Goal: Task Accomplishment & Management: Complete application form

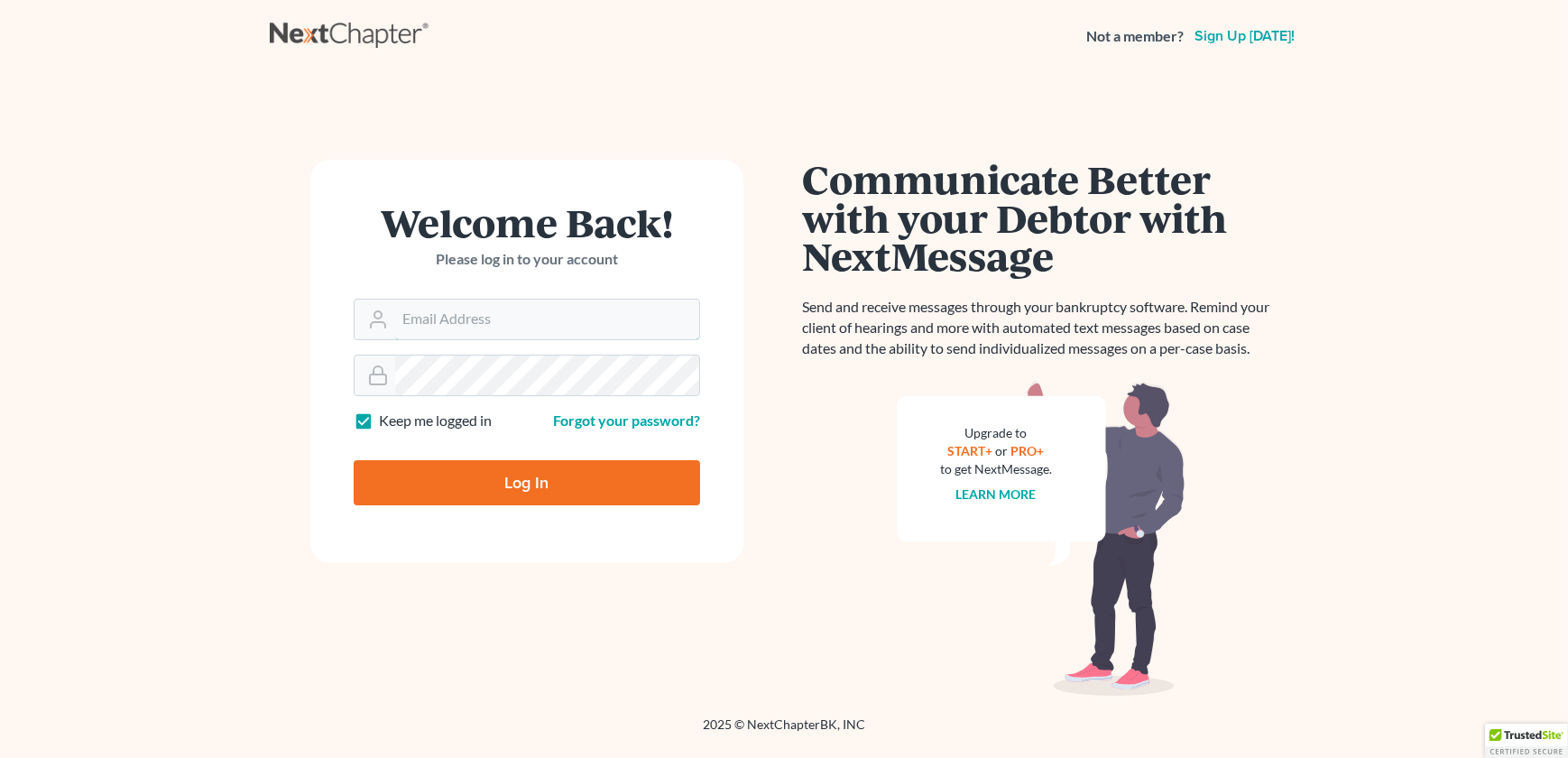
type input "[EMAIL_ADDRESS][DOMAIN_NAME]"
click at [480, 486] on input "Log In" at bounding box center [526, 482] width 347 height 45
type input "Thinking..."
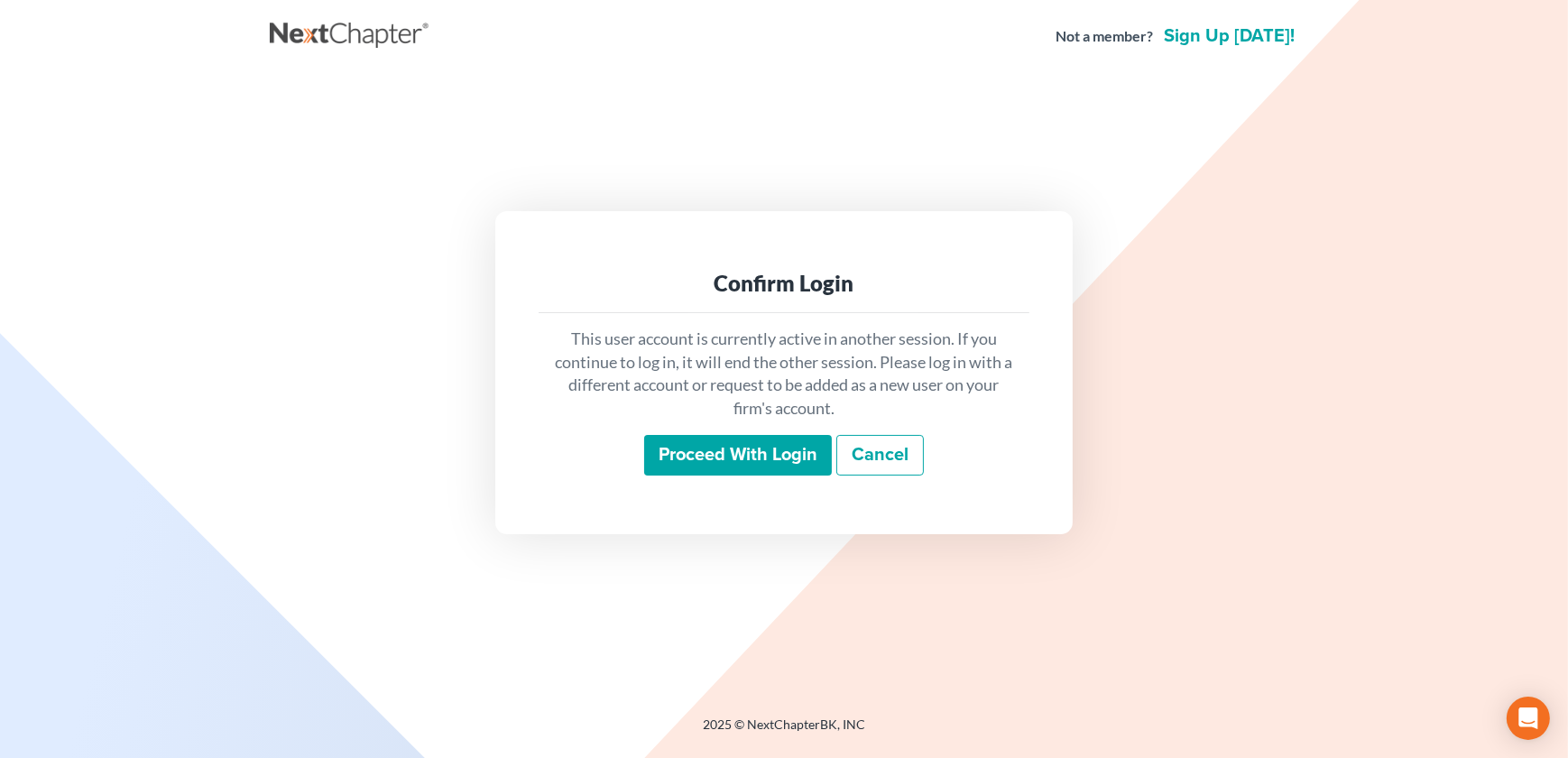
click at [749, 459] on input "Proceed with login" at bounding box center [738, 455] width 188 height 42
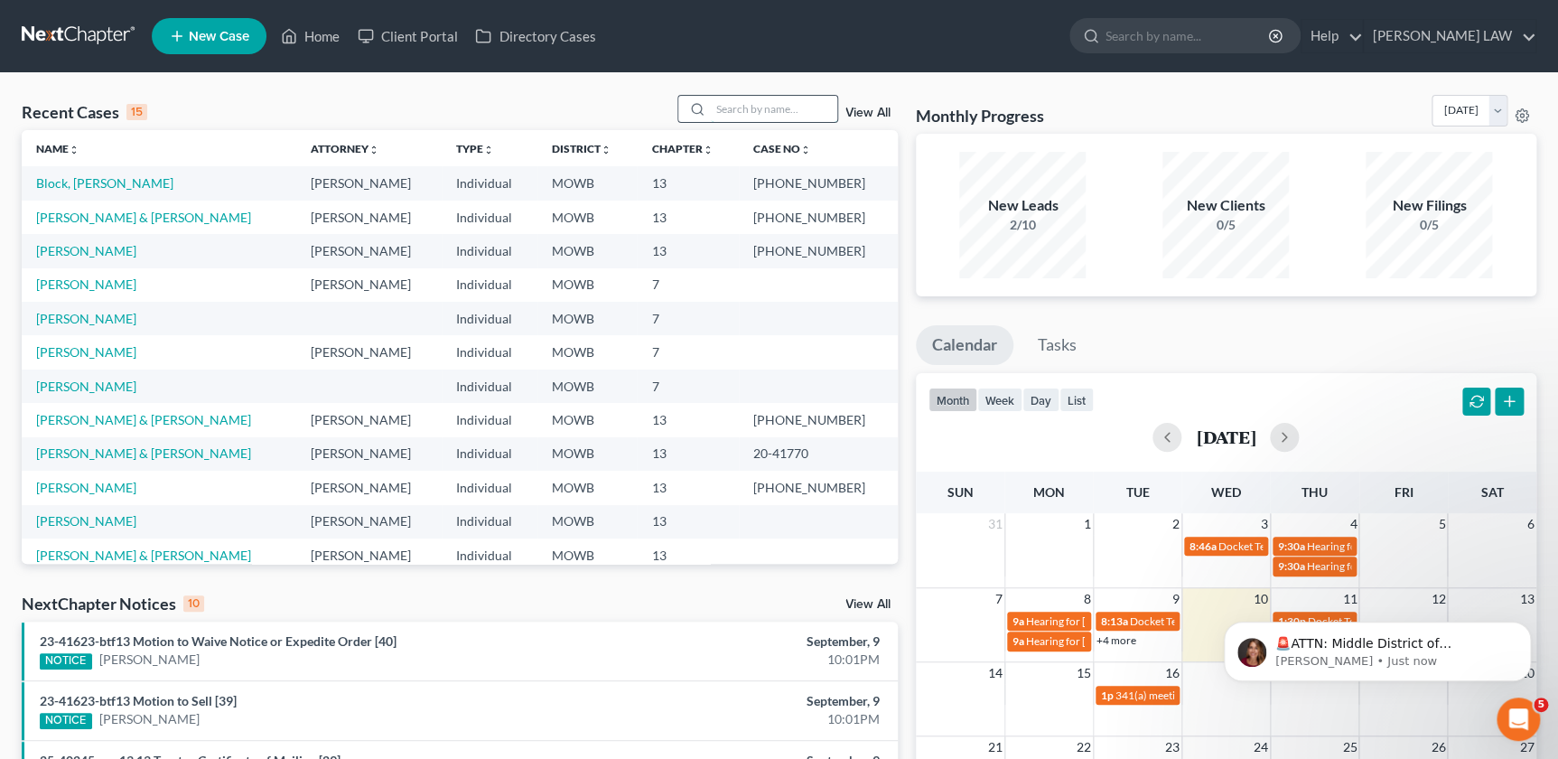
click at [726, 107] on input "search" at bounding box center [774, 109] width 126 height 26
click at [205, 25] on link "New Case" at bounding box center [209, 36] width 115 height 36
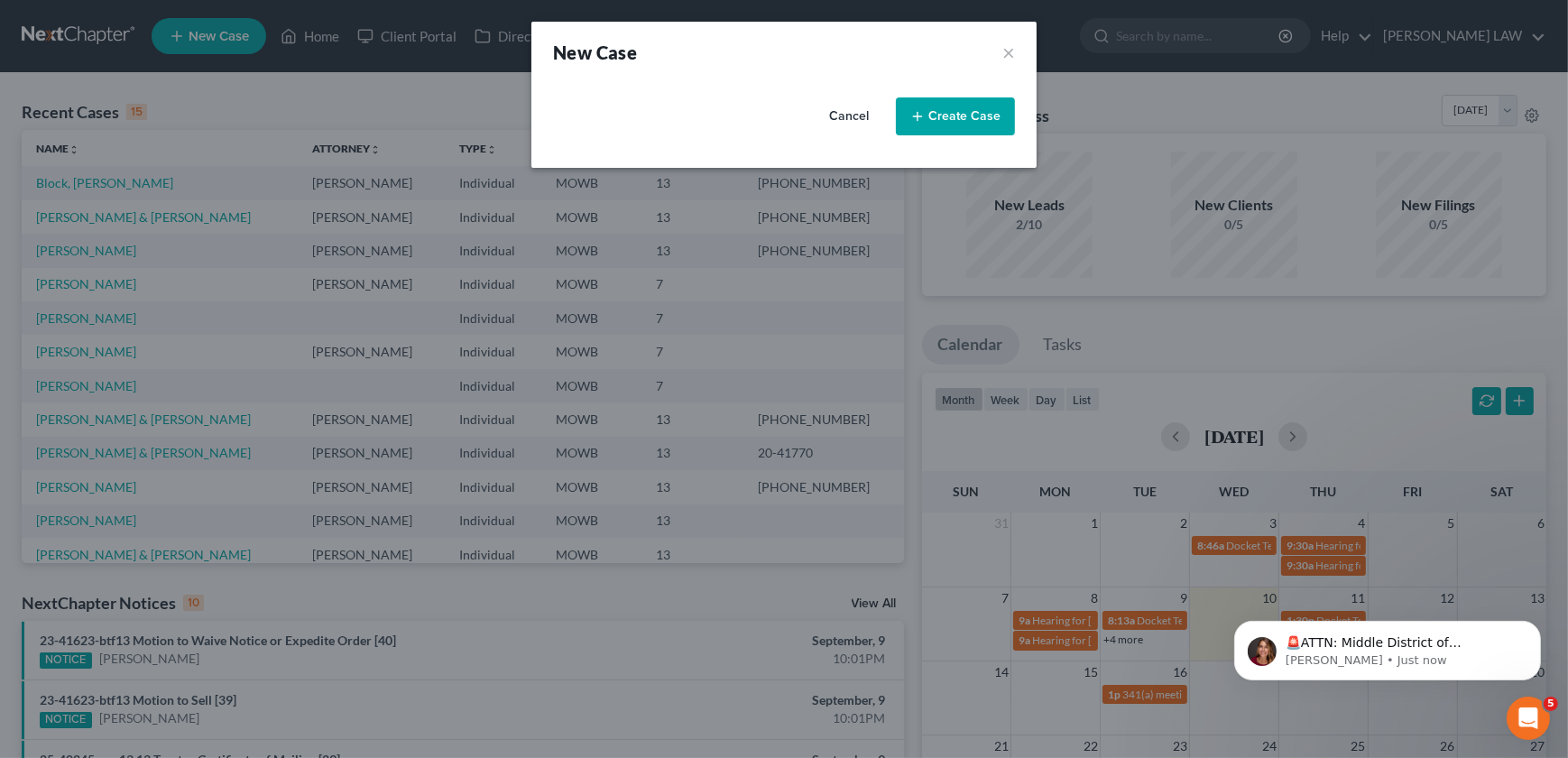
select select "46"
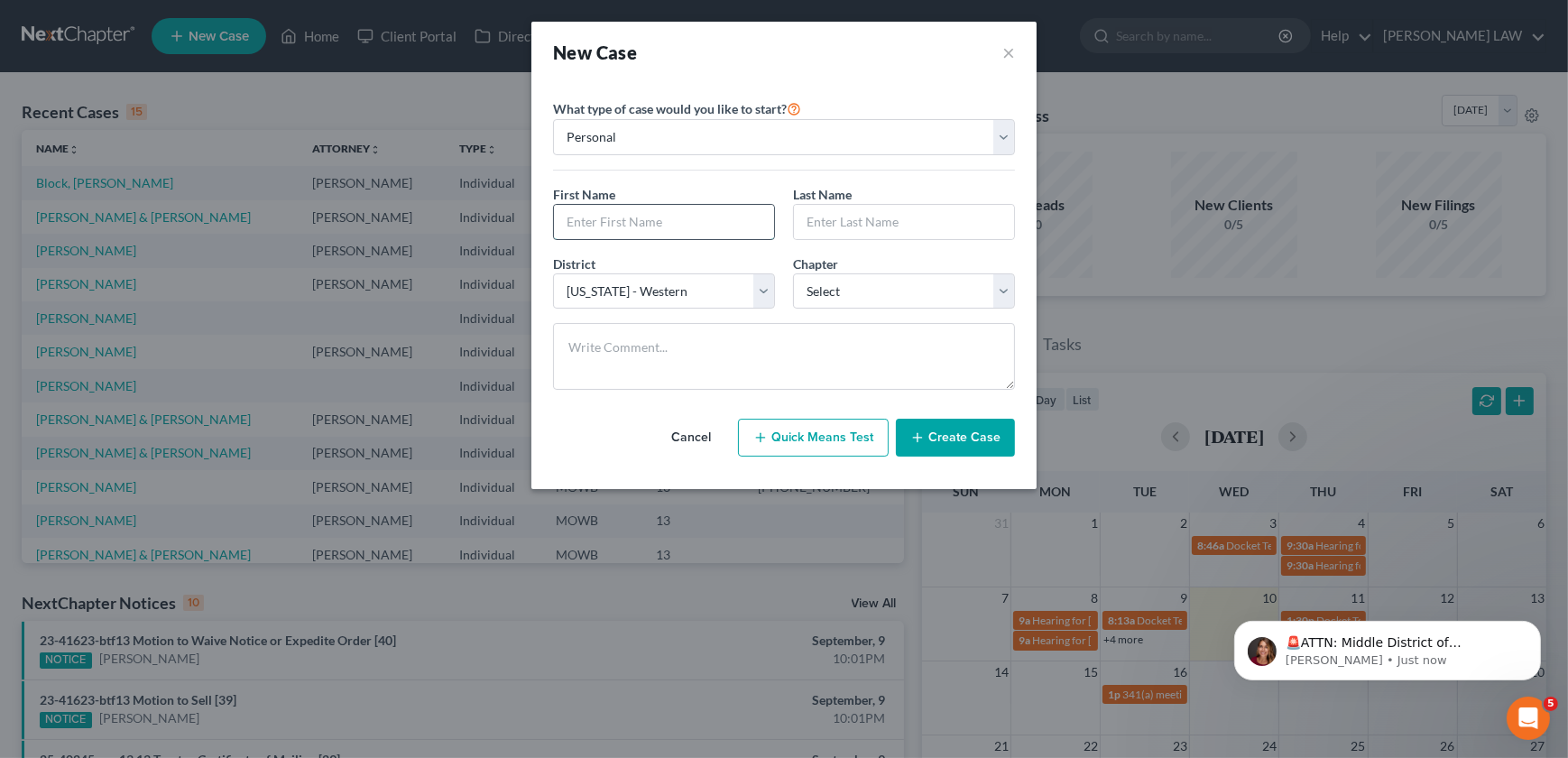
click at [672, 213] on input "text" at bounding box center [664, 222] width 220 height 34
type input "Alexcis"
type input "Gonzales"
select select "0"
click at [936, 443] on button "Create Case" at bounding box center [955, 437] width 119 height 38
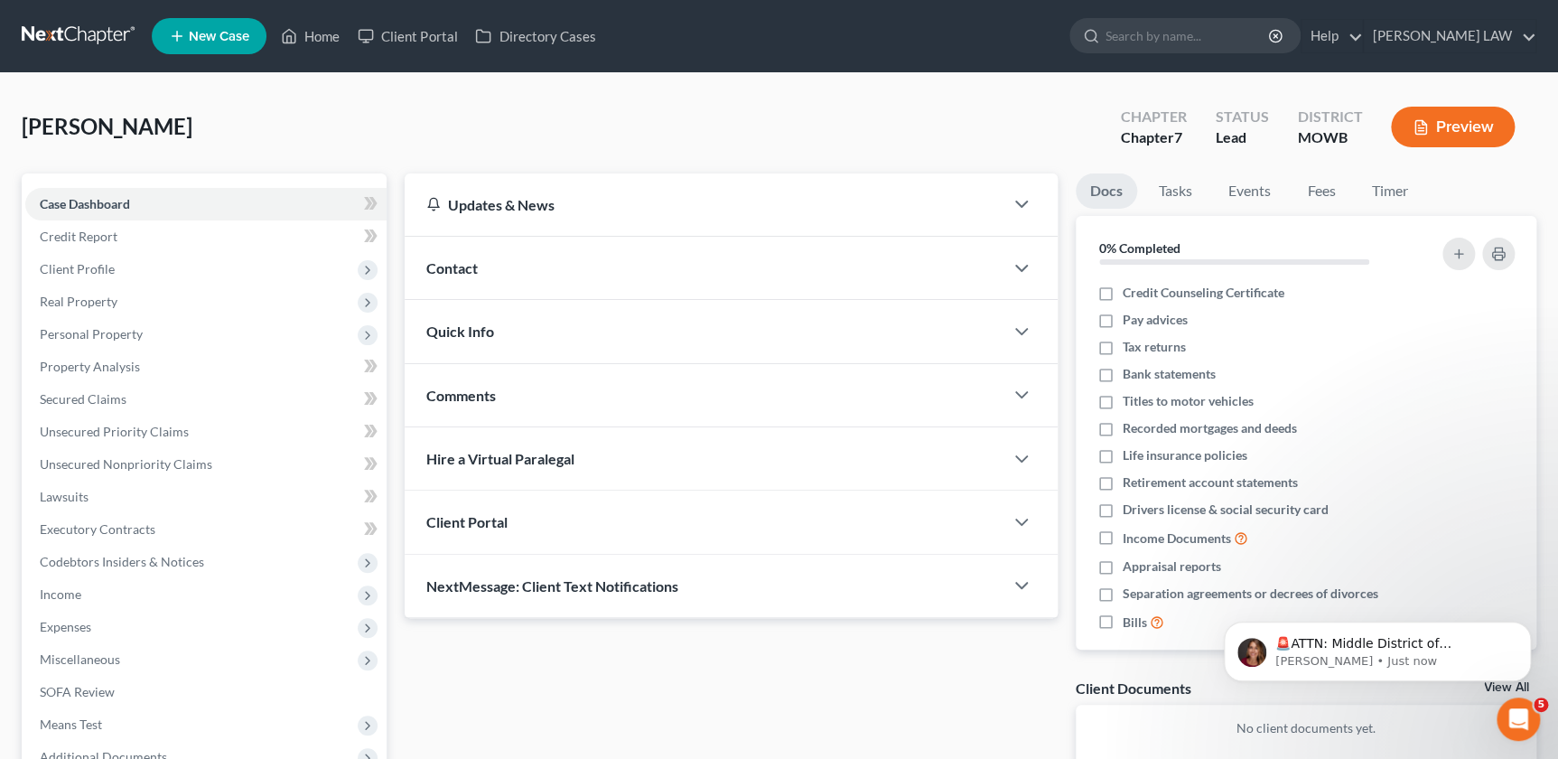
click at [533, 259] on div "Contact" at bounding box center [704, 268] width 598 height 62
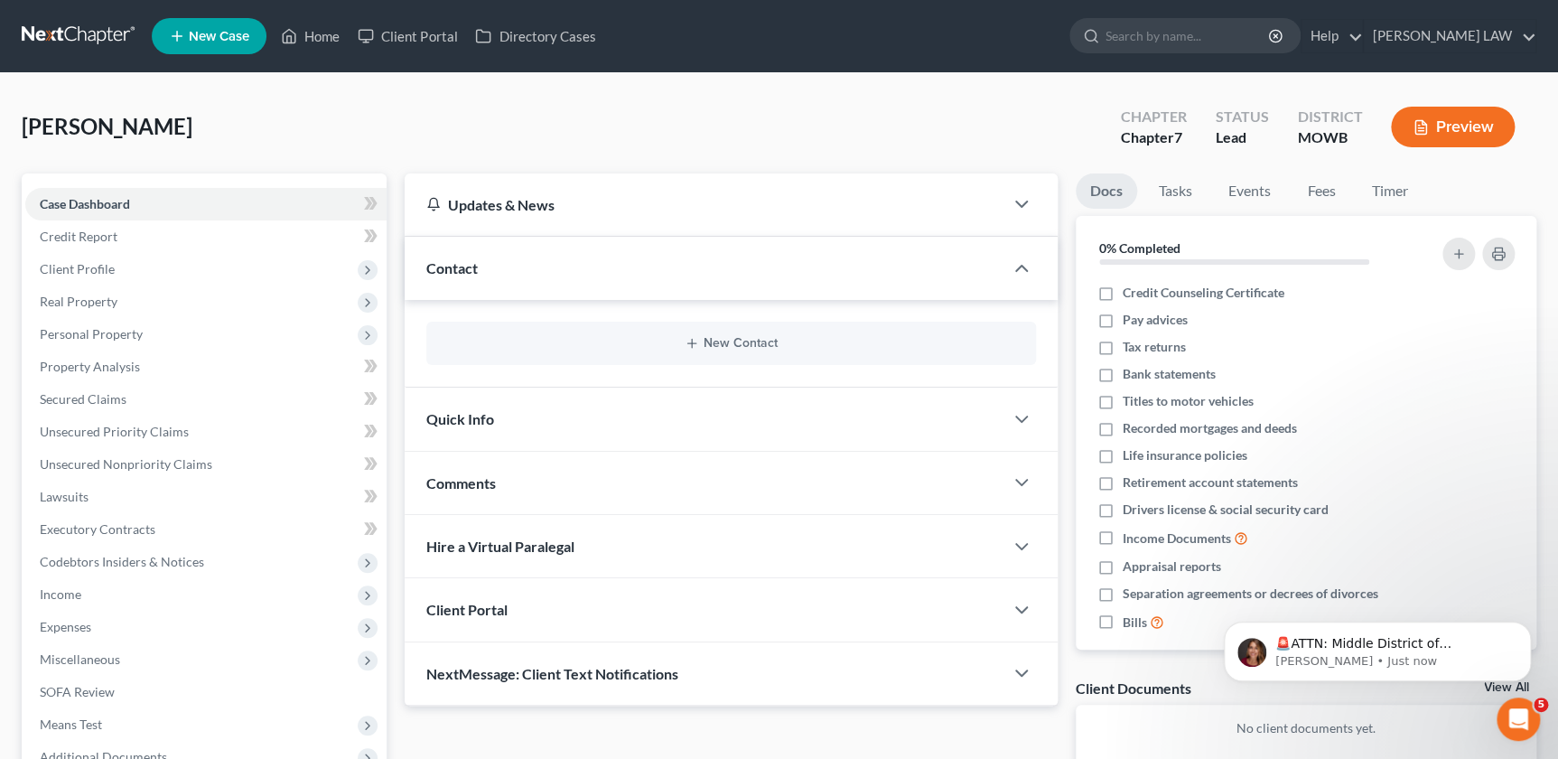
click at [653, 355] on div "New Contact" at bounding box center [730, 343] width 609 height 43
click at [683, 345] on button "New Contact" at bounding box center [731, 343] width 580 height 14
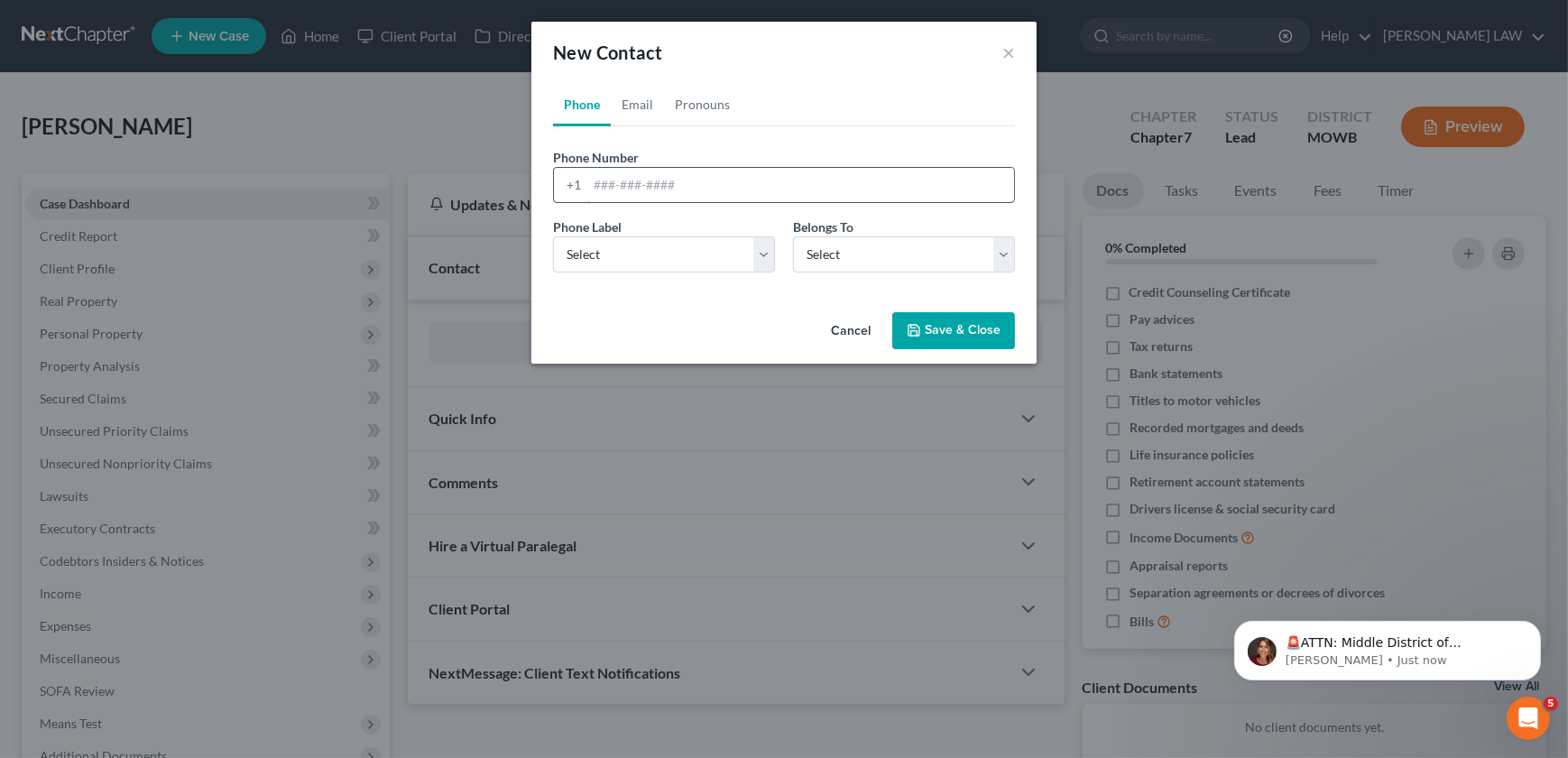
click at [616, 190] on input "tel" at bounding box center [800, 185] width 426 height 34
type input "9135628701"
click at [633, 247] on select "Select Mobile Home Work Other" at bounding box center [664, 255] width 222 height 36
select select "0"
click at [553, 237] on select "Select Mobile Home Work Other" at bounding box center [664, 255] width 222 height 36
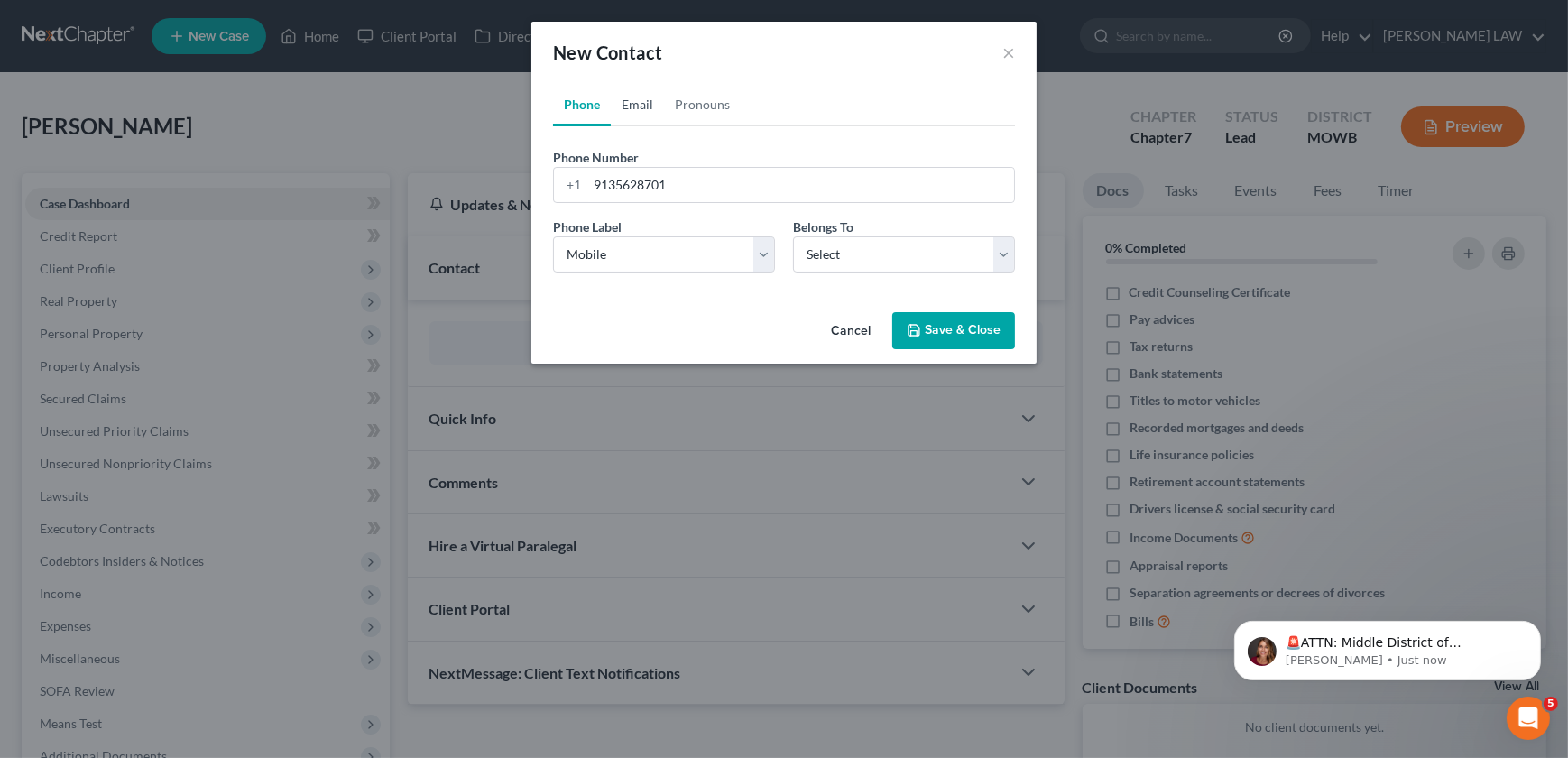
click at [636, 102] on link "Email" at bounding box center [636, 104] width 53 height 43
click at [739, 181] on input "email" at bounding box center [800, 185] width 426 height 34
click at [936, 332] on button "Save & Close" at bounding box center [953, 331] width 123 height 38
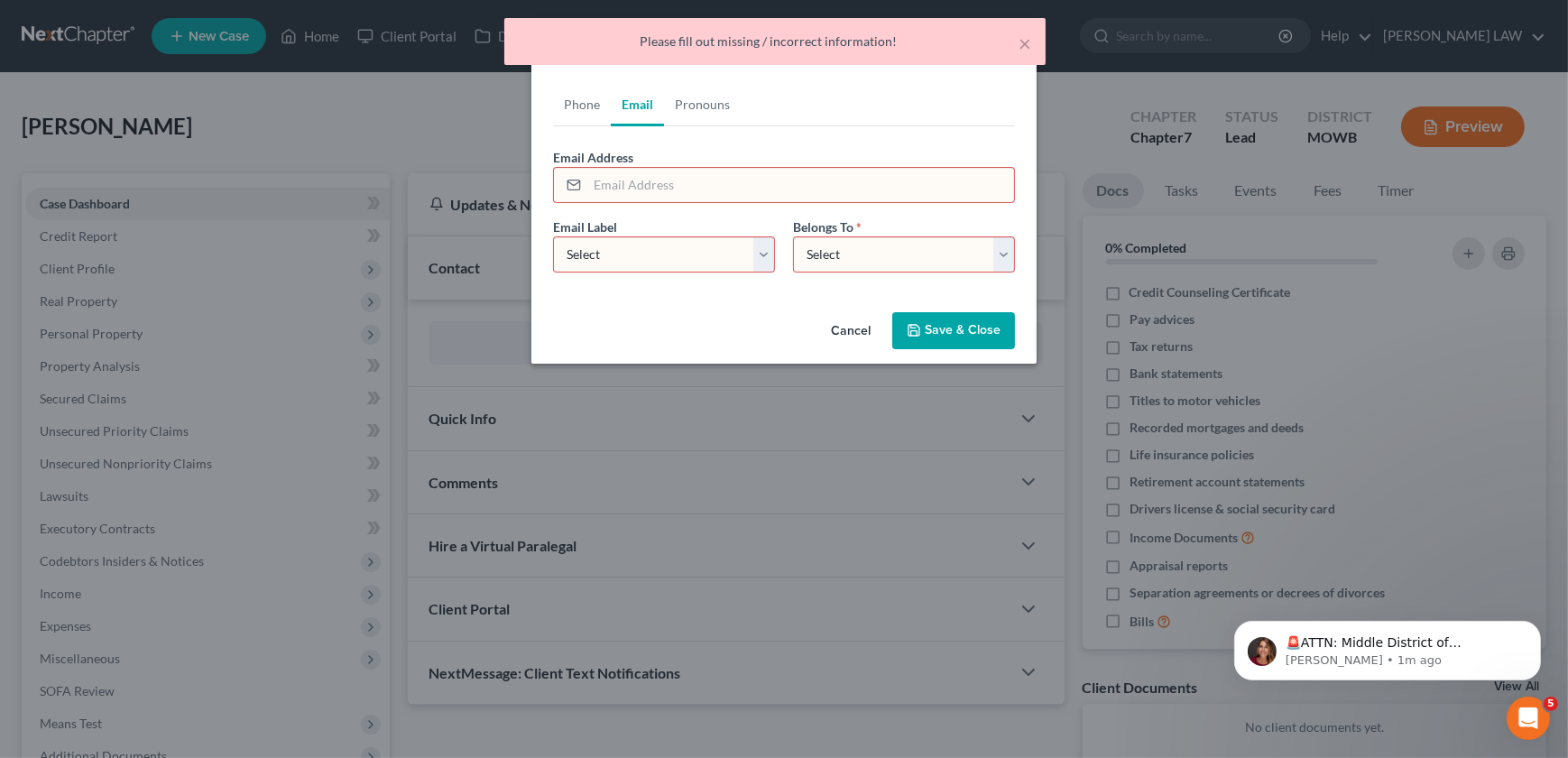
click at [599, 242] on select "Select Home Work Other" at bounding box center [664, 255] width 222 height 36
drag, startPoint x: 563, startPoint y: 100, endPoint x: 591, endPoint y: 104, distance: 28.3
click at [563, 100] on link "Phone" at bounding box center [582, 104] width 58 height 43
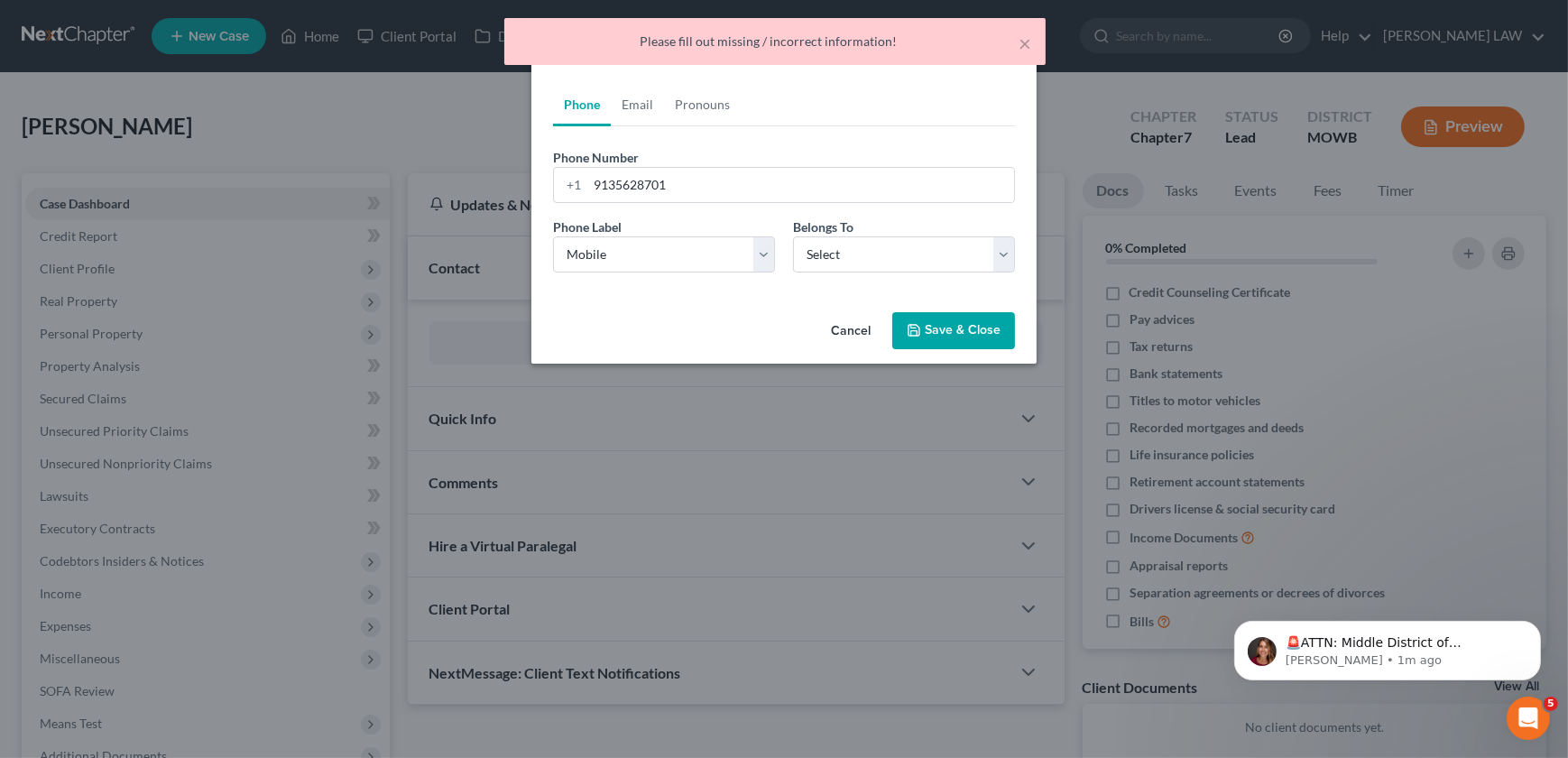
click at [953, 342] on button "Save & Close" at bounding box center [953, 331] width 123 height 38
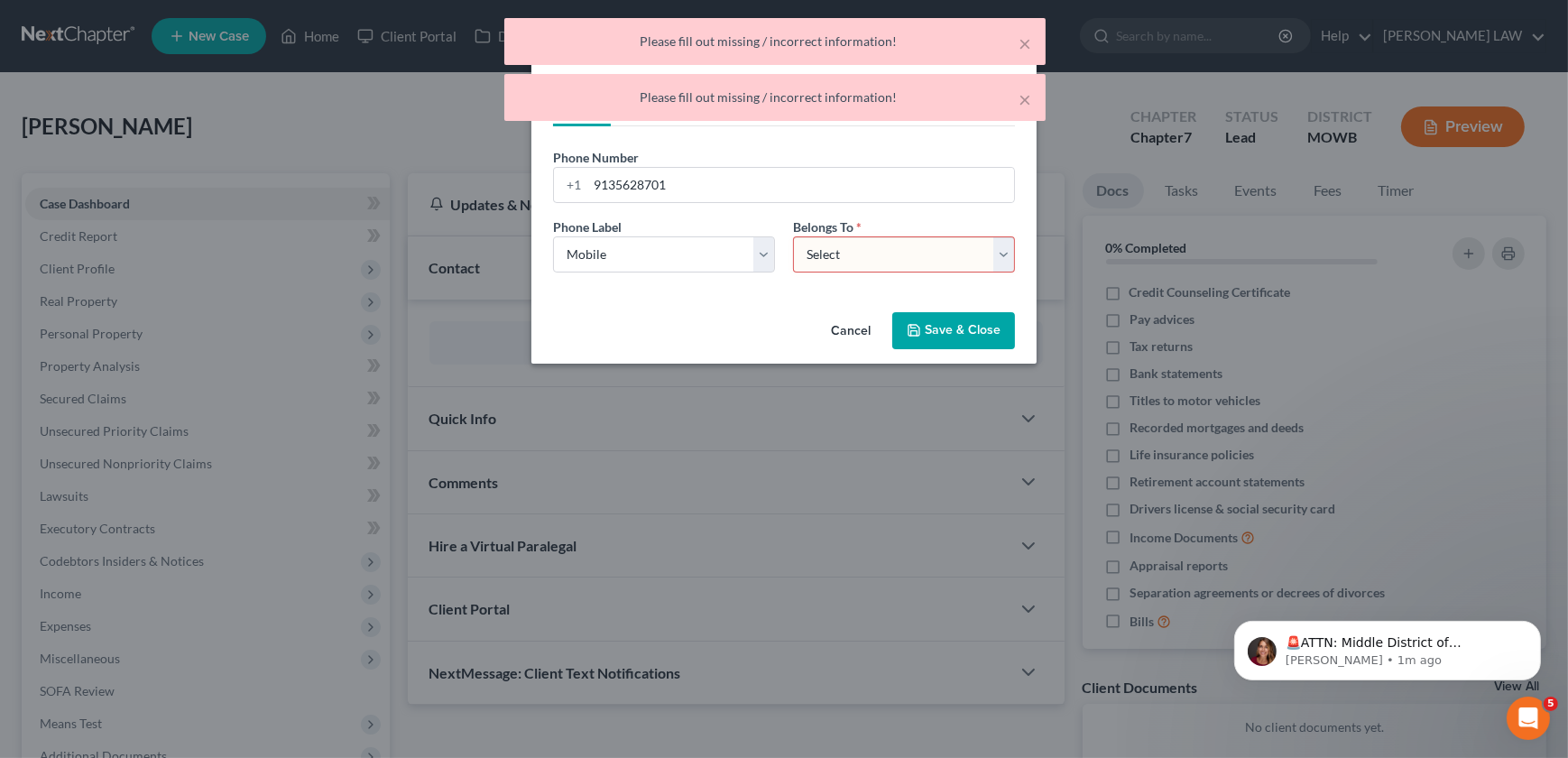
click at [868, 254] on select "Select Client Other" at bounding box center [904, 255] width 222 height 36
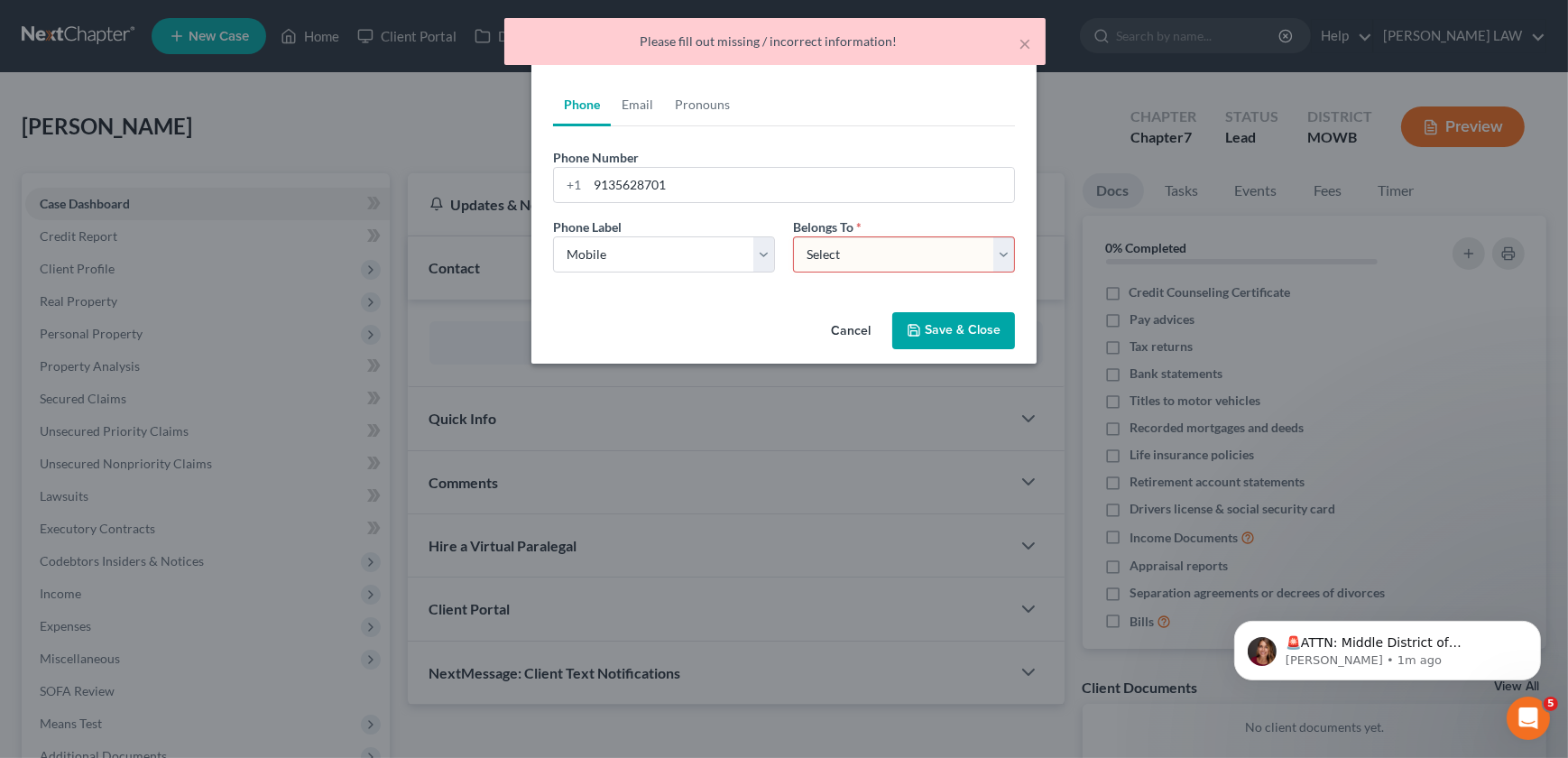
select select "0"
click at [793, 237] on select "Select Client Other" at bounding box center [904, 255] width 222 height 36
drag, startPoint x: 919, startPoint y: 325, endPoint x: 904, endPoint y: 333, distance: 17.0
click at [920, 326] on icon "button" at bounding box center [914, 330] width 14 height 14
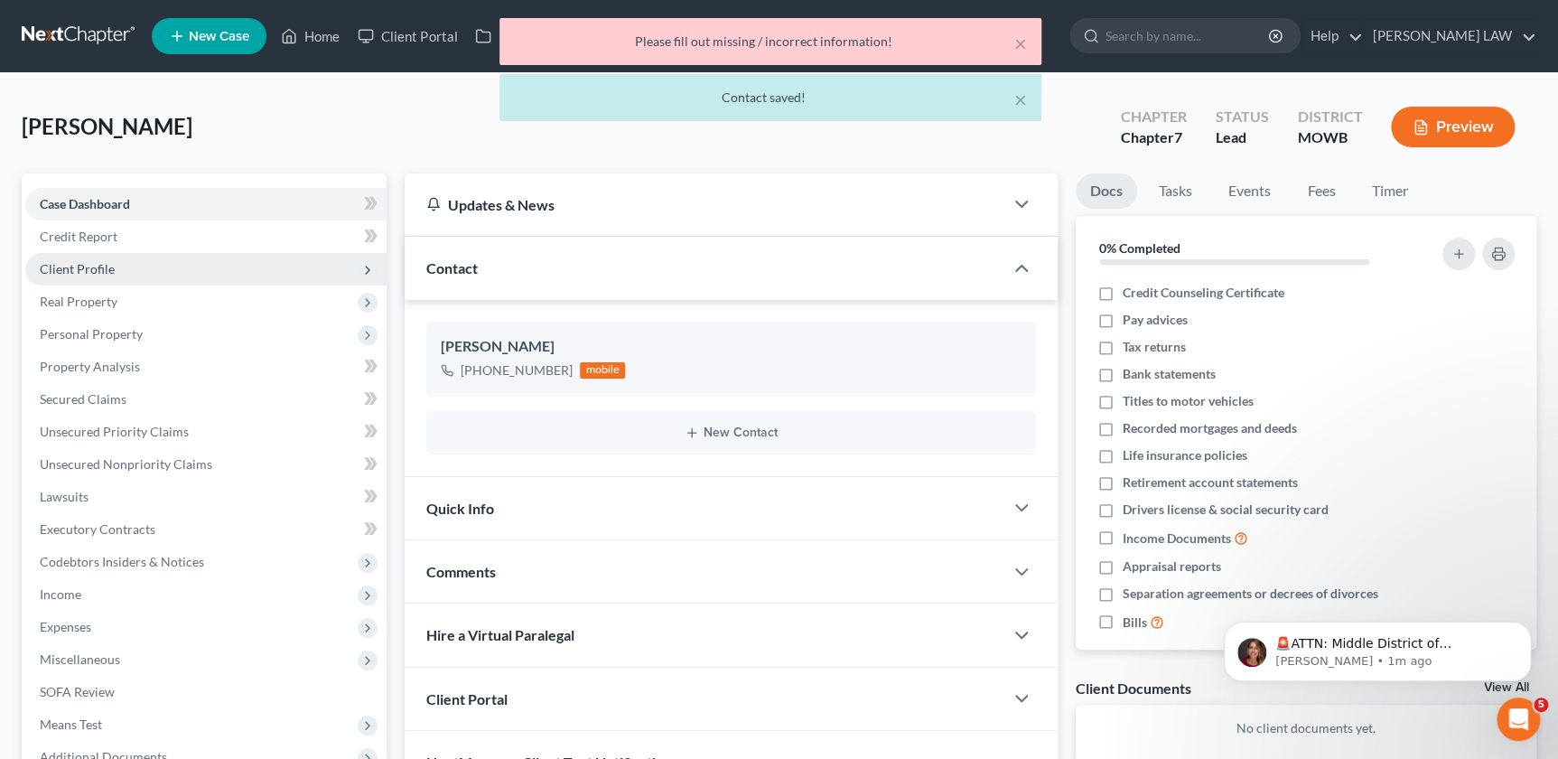
click at [86, 262] on span "Client Profile" at bounding box center [77, 268] width 75 height 15
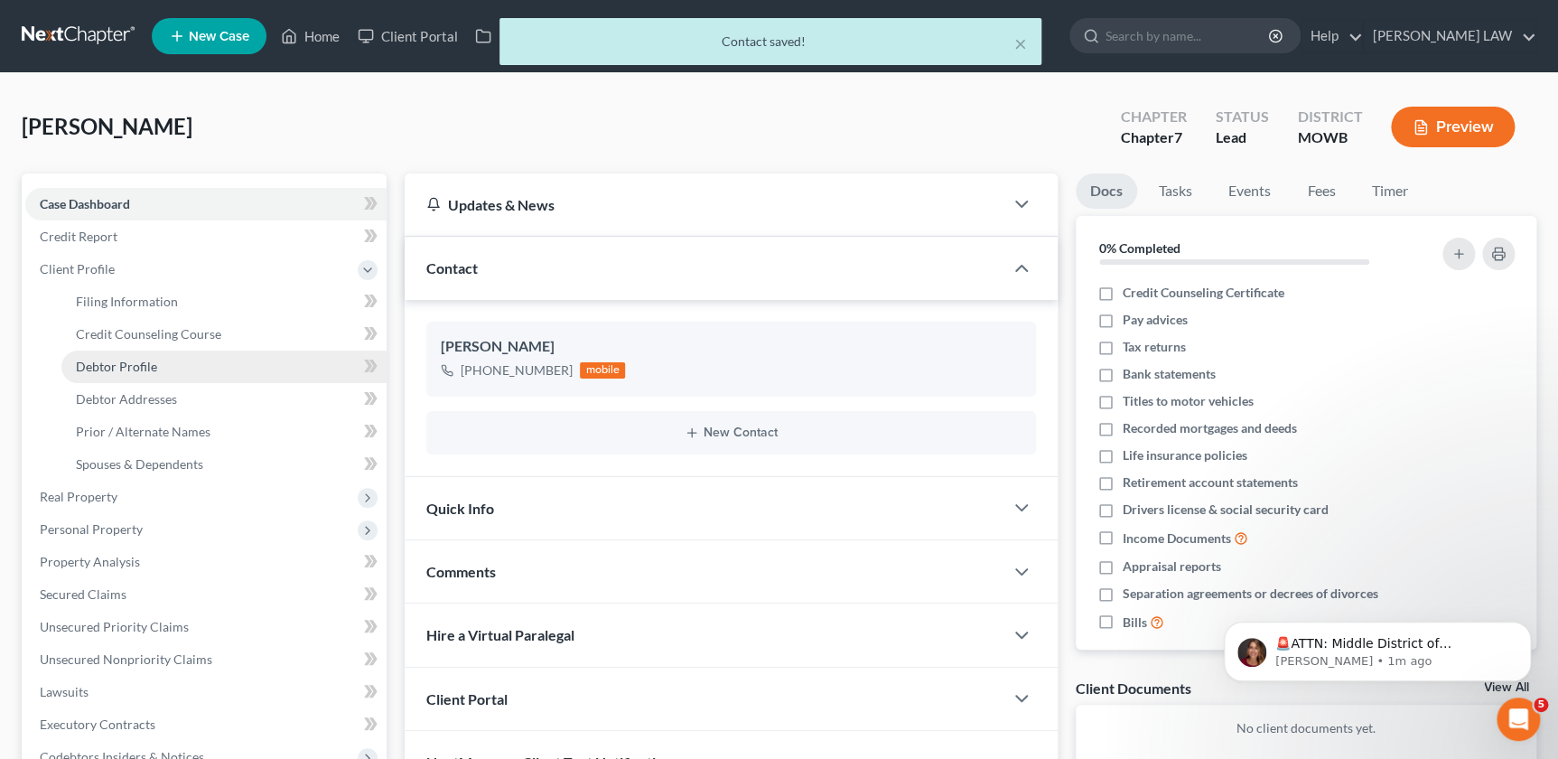
click at [145, 369] on span "Debtor Profile" at bounding box center [116, 366] width 81 height 15
select select "0"
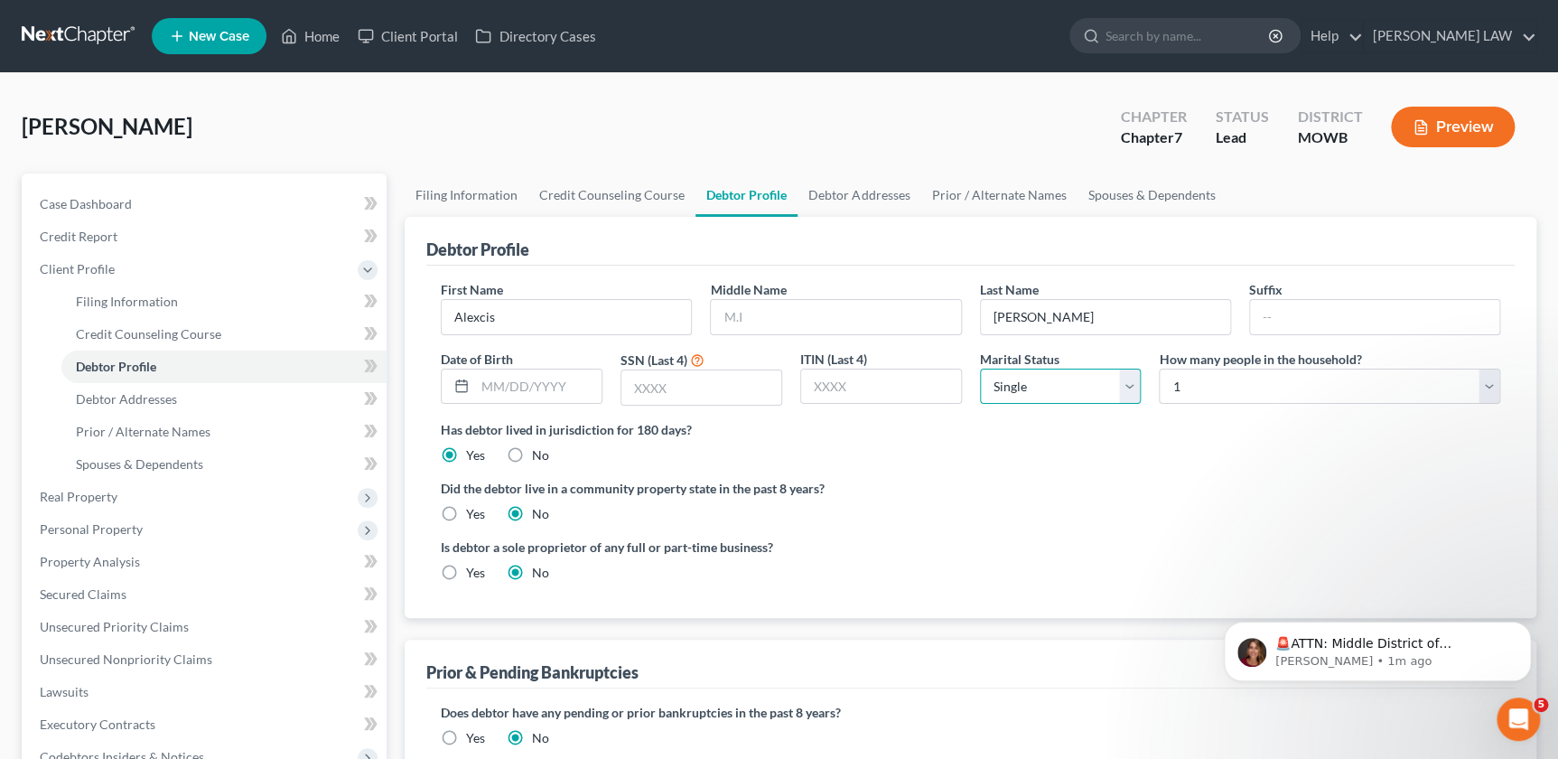
click at [1049, 396] on select "Select Single Married Separated Divorced Widowed" at bounding box center [1061, 386] width 162 height 36
select select "1"
click at [980, 368] on select "Select Single Married Separated Divorced Widowed" at bounding box center [1061, 386] width 162 height 36
drag, startPoint x: 1185, startPoint y: 371, endPoint x: 1198, endPoint y: 385, distance: 19.2
click at [1185, 375] on select "Select 1 2 3 4 5 6 7 8 9 10 11 12 13 14 15 16 17 18 19 20" at bounding box center [1329, 386] width 341 height 36
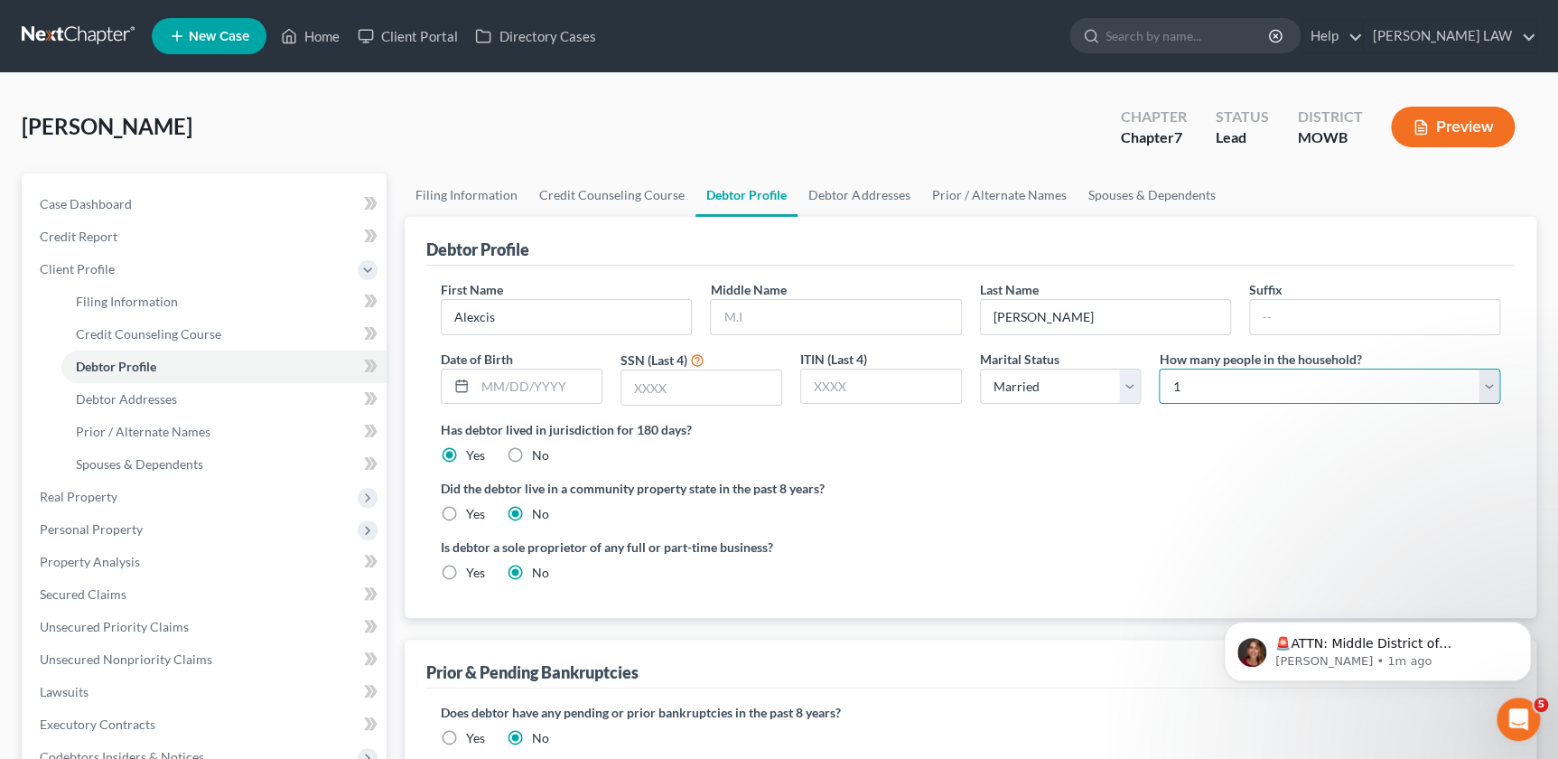
select select "2"
click at [1159, 368] on select "Select 1 2 3 4 5 6 7 8 9 10 11 12 13 14 15 16 17 18 19 20" at bounding box center [1329, 386] width 341 height 36
click at [106, 309] on link "Filing Information" at bounding box center [223, 301] width 325 height 33
select select "1"
select select "0"
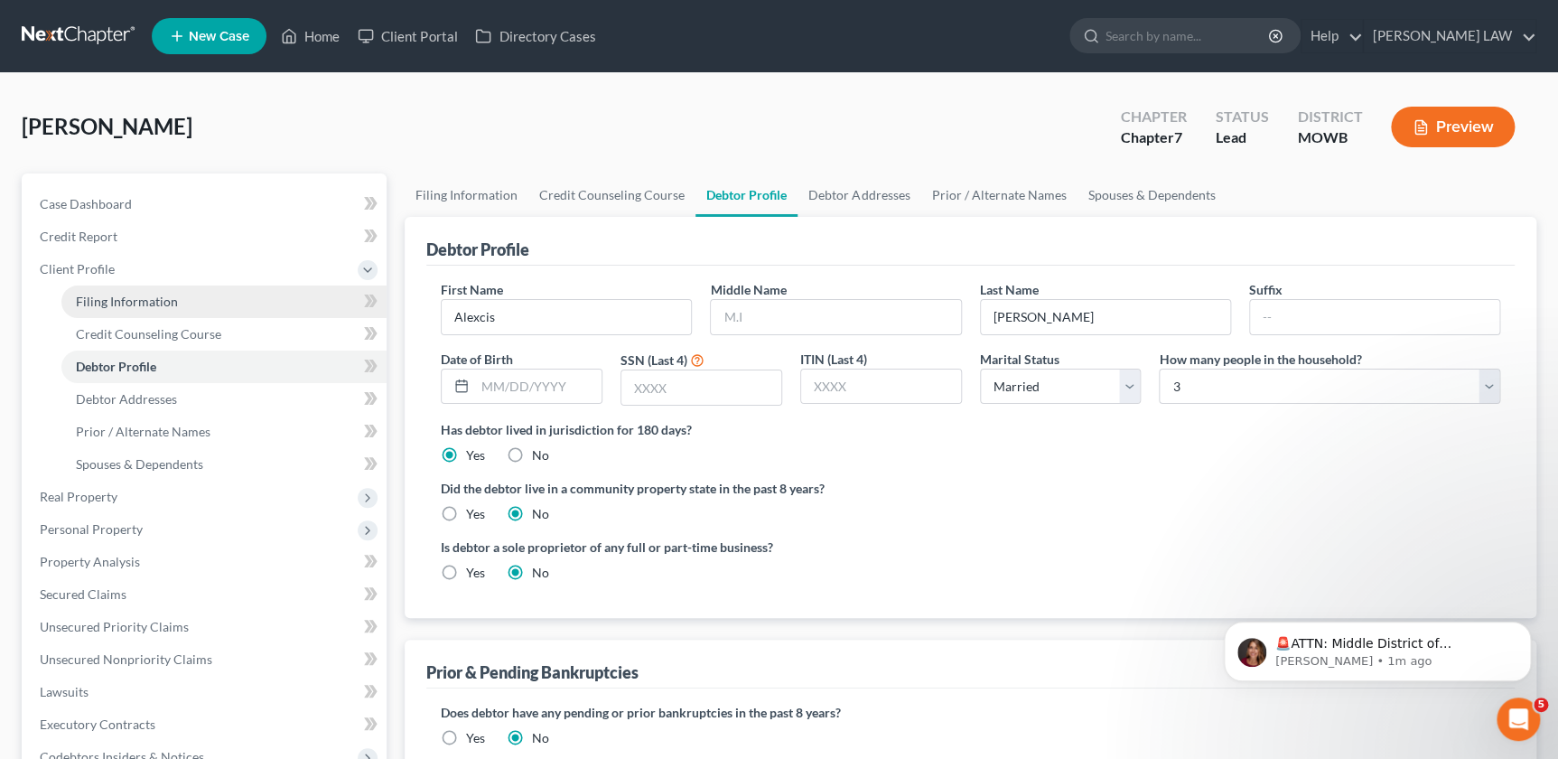
select select "0"
select select "46"
select select "26"
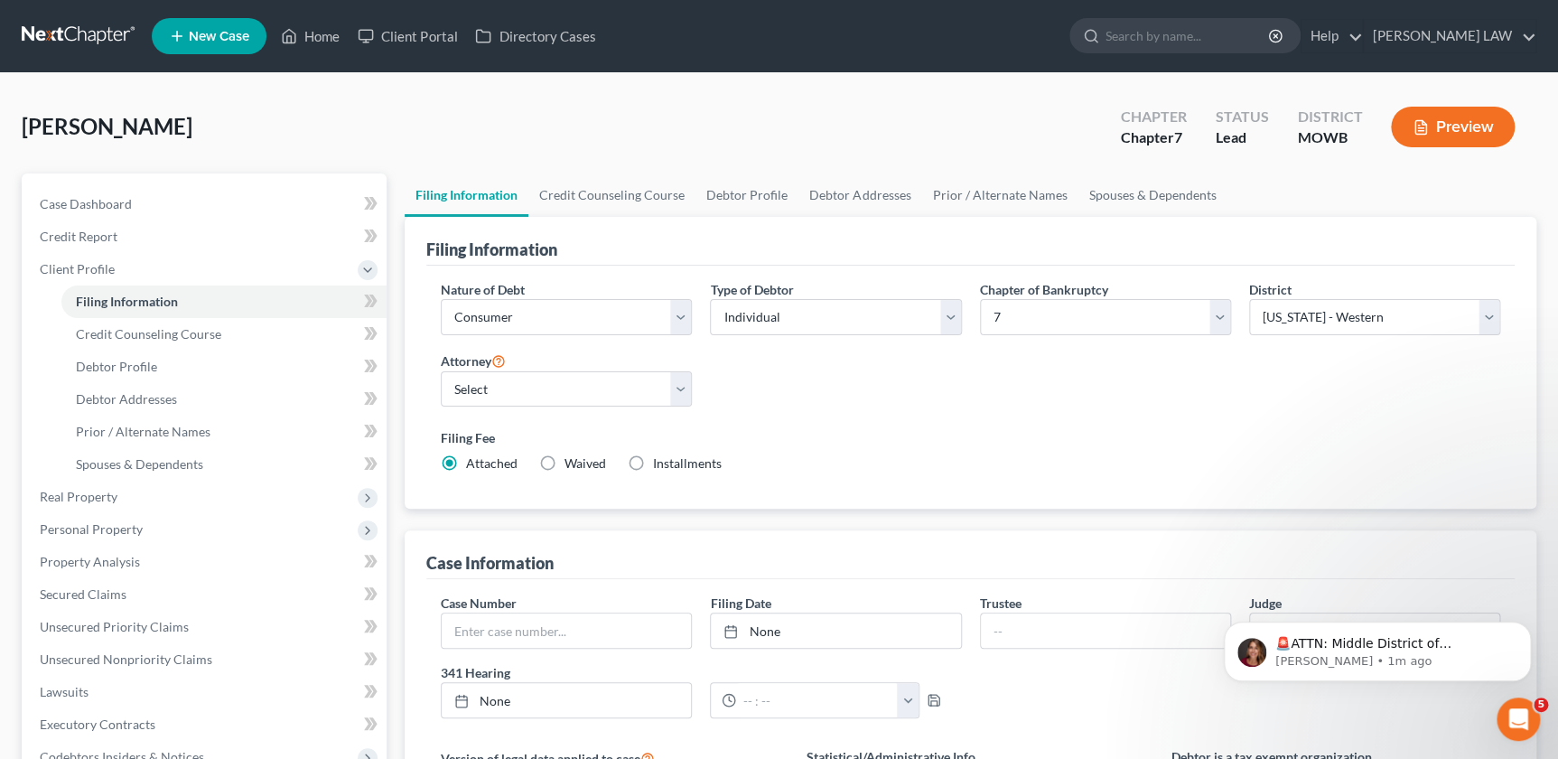
click at [838, 347] on div "Type of Debtor Select Individual Joint" at bounding box center [835, 315] width 269 height 70
click at [828, 314] on select "Select Individual Joint" at bounding box center [835, 317] width 251 height 36
select select "1"
click at [710, 299] on select "Select Individual Joint" at bounding box center [835, 317] width 251 height 36
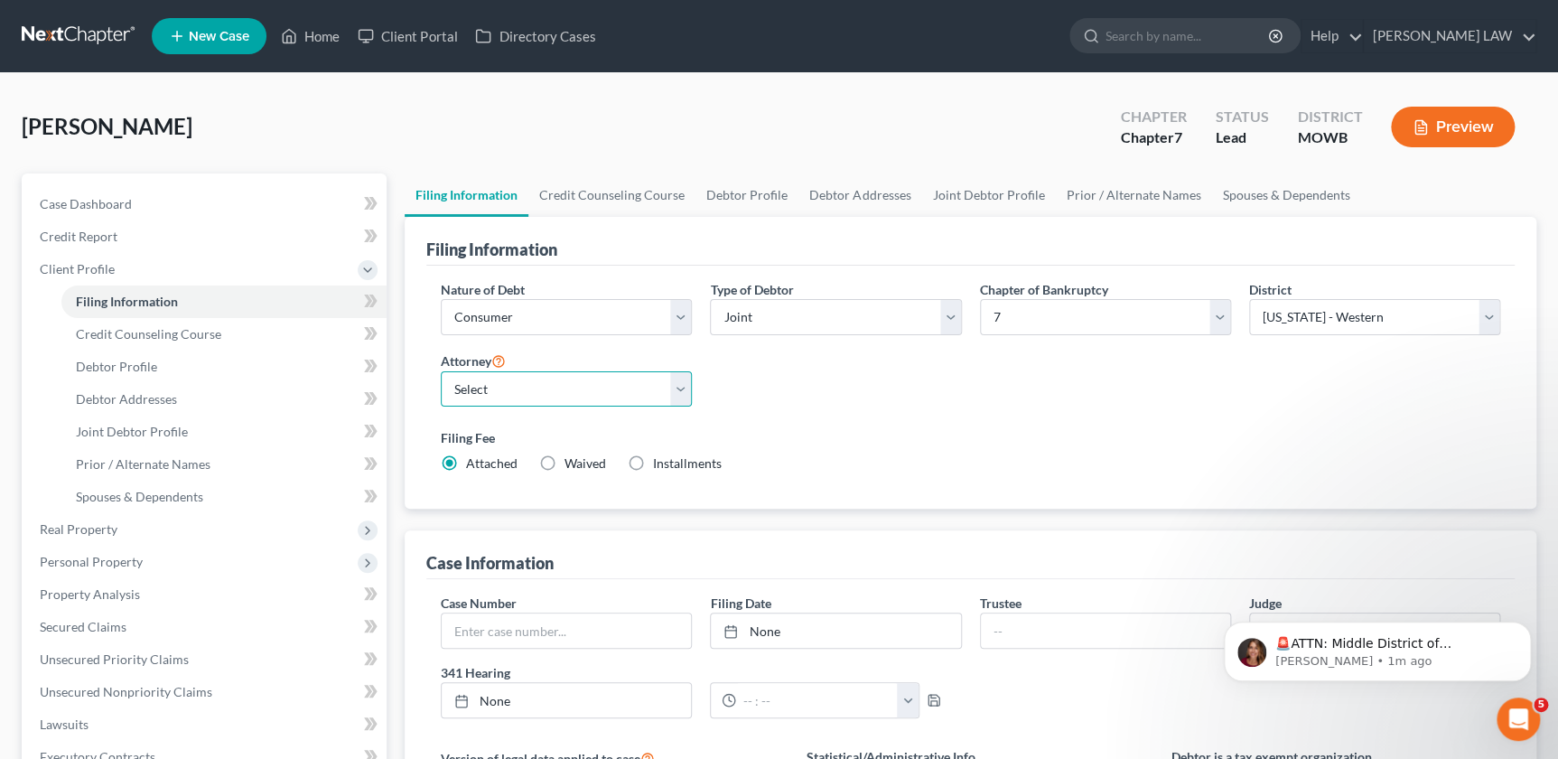
click at [660, 386] on select "Select Ryan Knipp - MOWB" at bounding box center [566, 389] width 251 height 36
select select "0"
click at [441, 371] on select "Select Ryan Knipp - MOWB" at bounding box center [566, 389] width 251 height 36
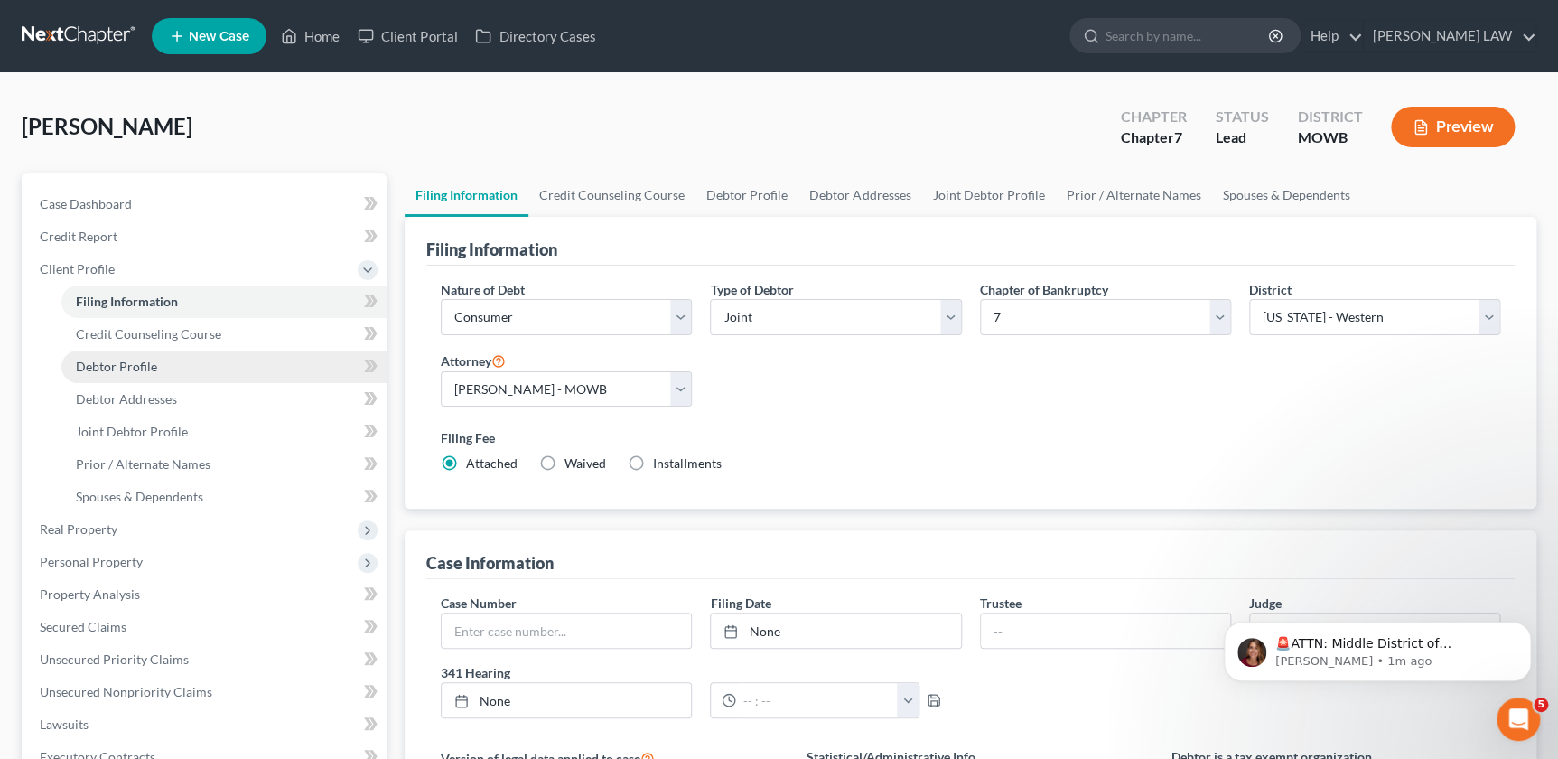
click at [101, 374] on link "Debtor Profile" at bounding box center [223, 366] width 325 height 33
select select "1"
select select "2"
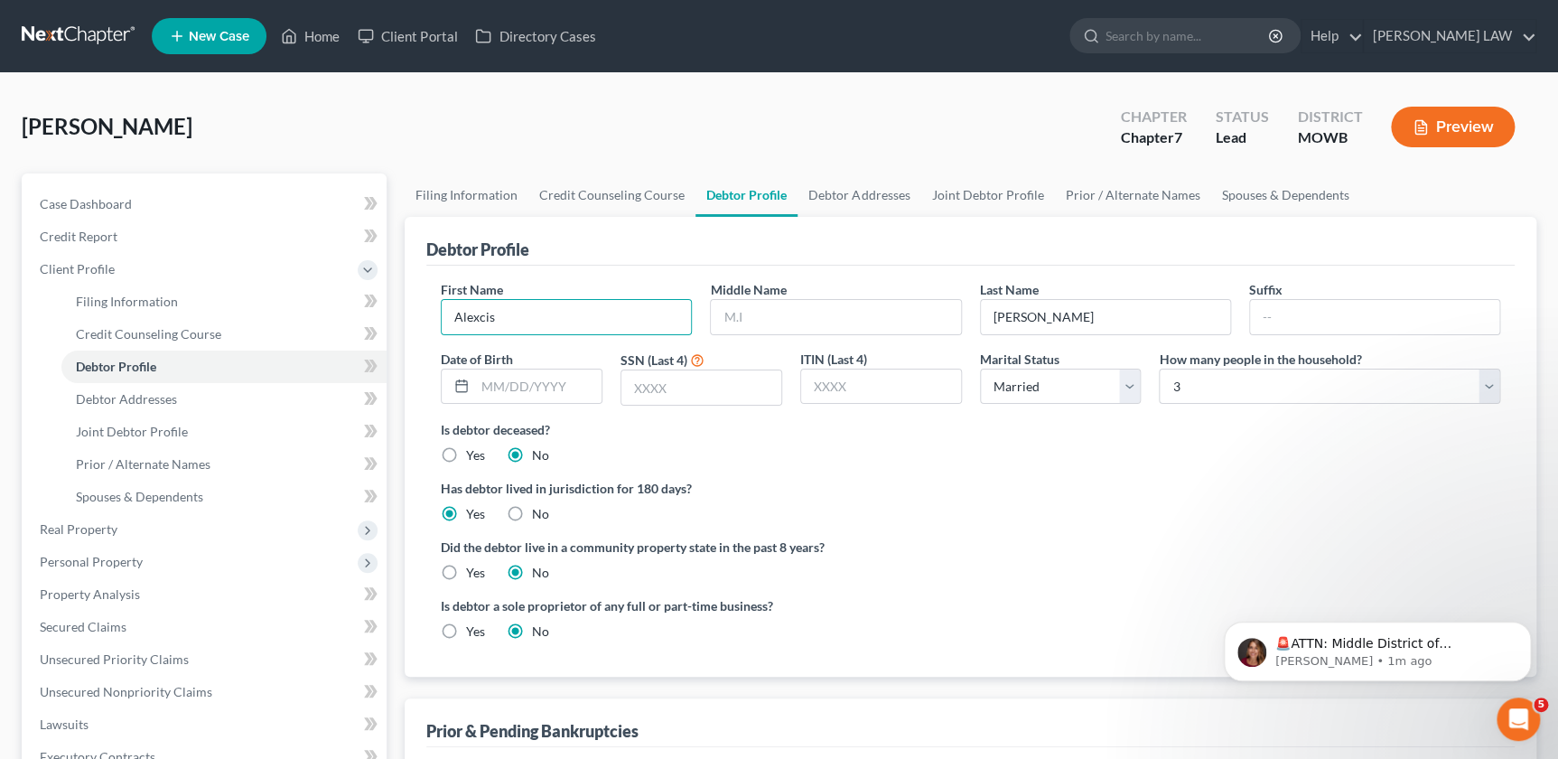
drag, startPoint x: 524, startPoint y: 311, endPoint x: 380, endPoint y: 306, distance: 143.7
click at [380, 306] on div "Petition Navigation Case Dashboard Payments Invoices Payments Payments Credit R…" at bounding box center [779, 662] width 1533 height 978
type input "Juan"
click at [944, 194] on link "Joint Debtor Profile" at bounding box center [987, 194] width 134 height 43
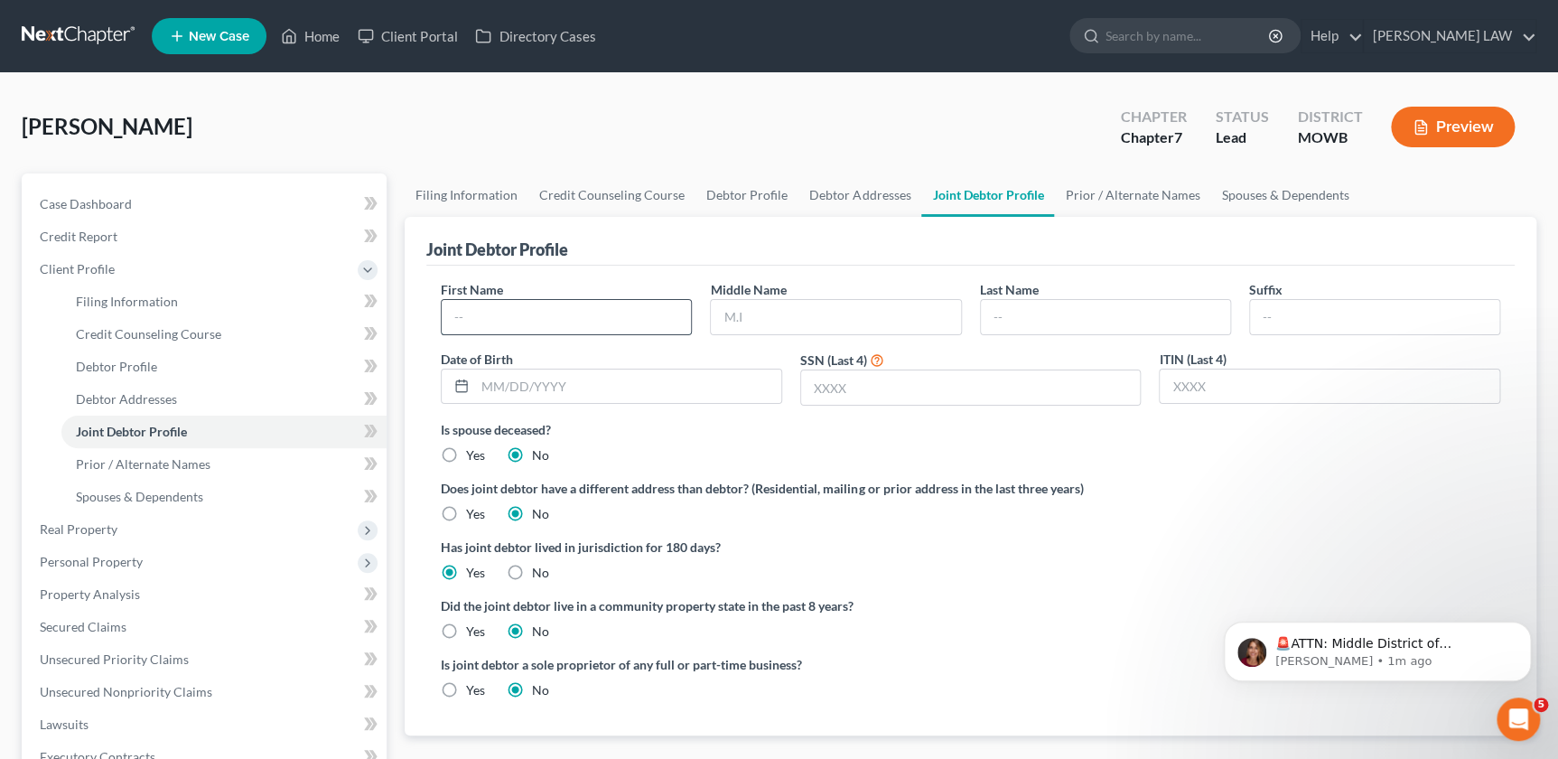
click at [594, 321] on input "text" at bounding box center [566, 317] width 249 height 34
type input "Alexcia"
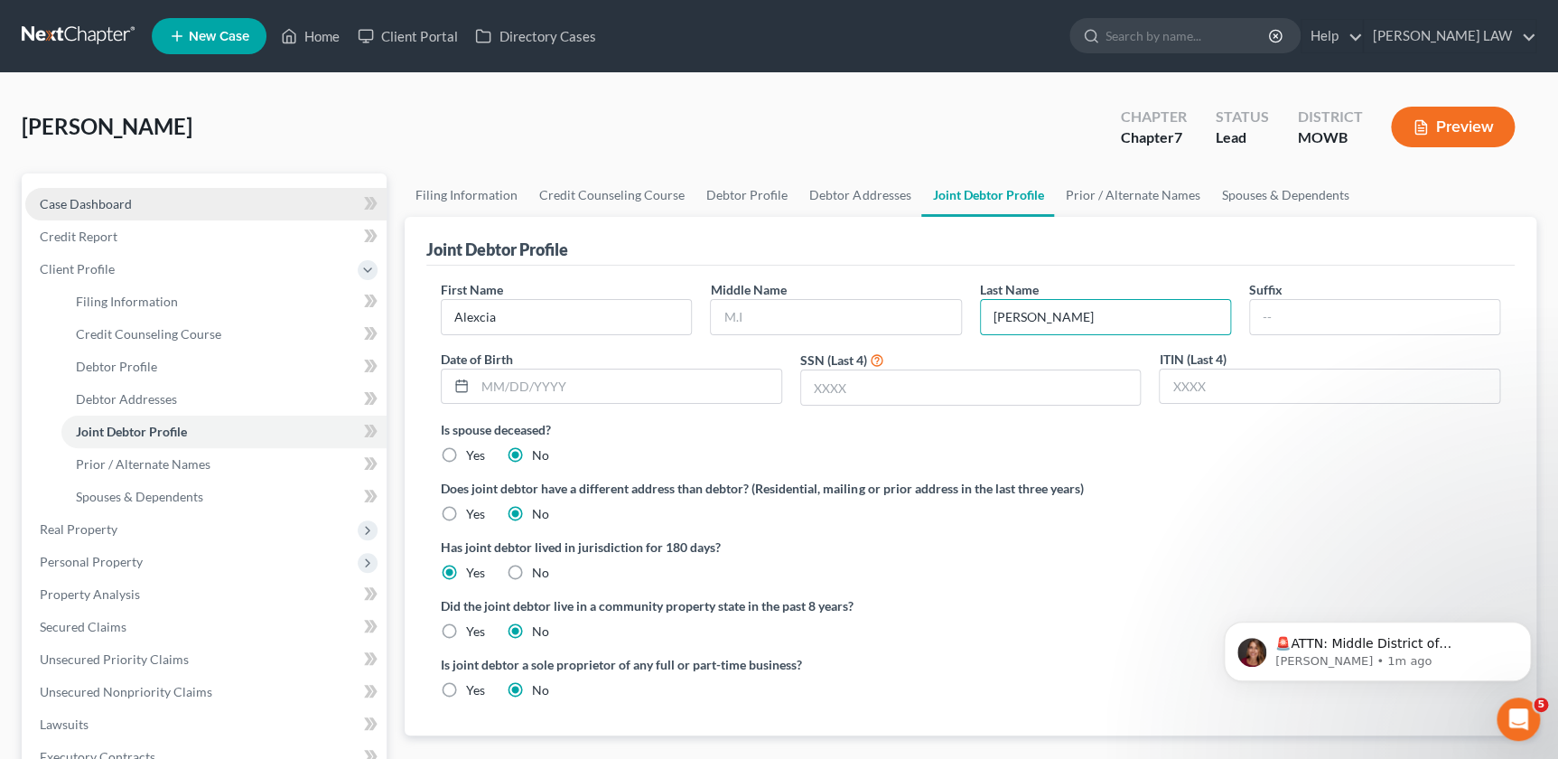
type input "Gonzales"
click at [51, 191] on link "Case Dashboard" at bounding box center [205, 204] width 361 height 33
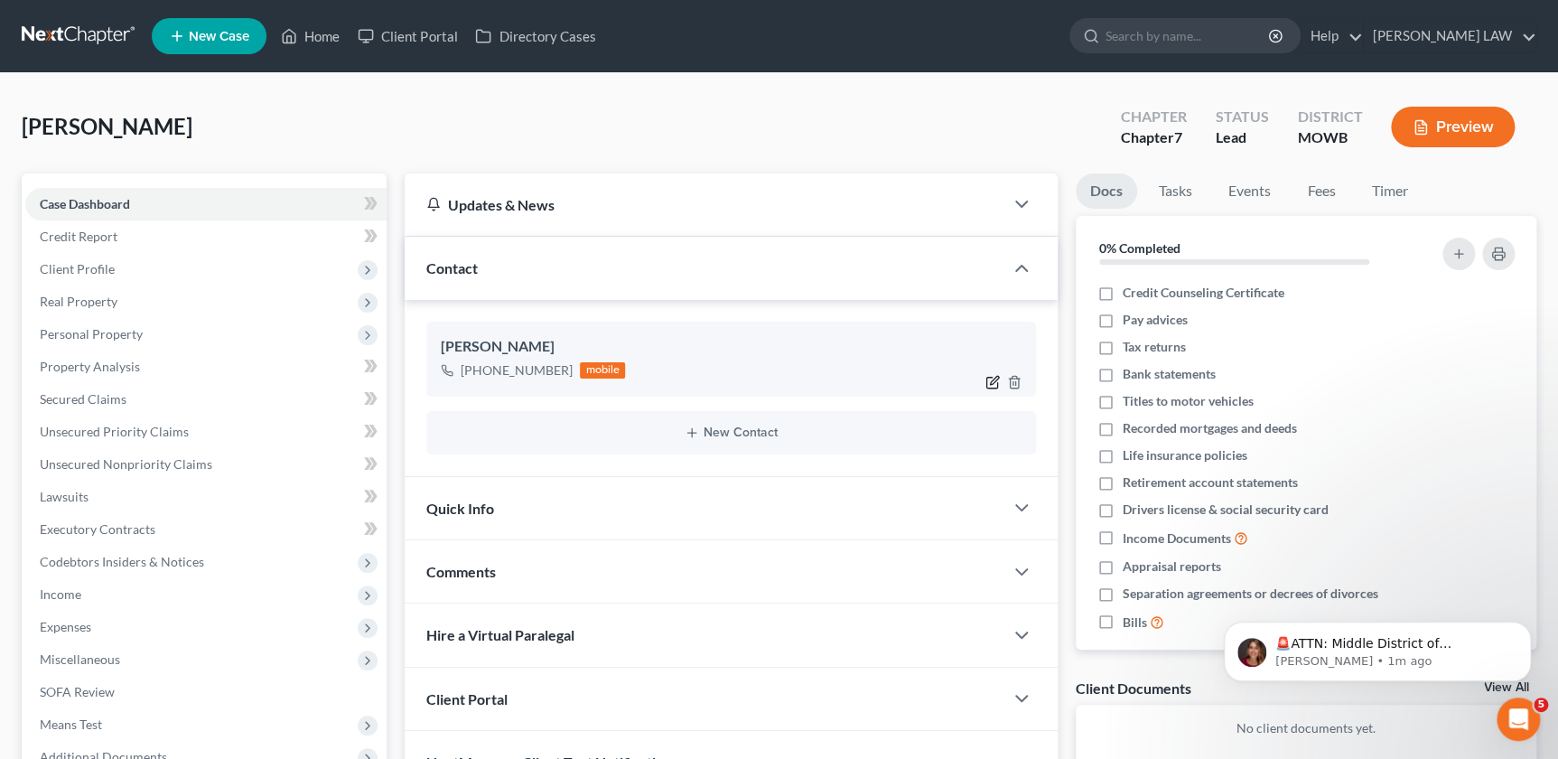
click at [990, 382] on icon "button" at bounding box center [994, 380] width 8 height 8
select select "0"
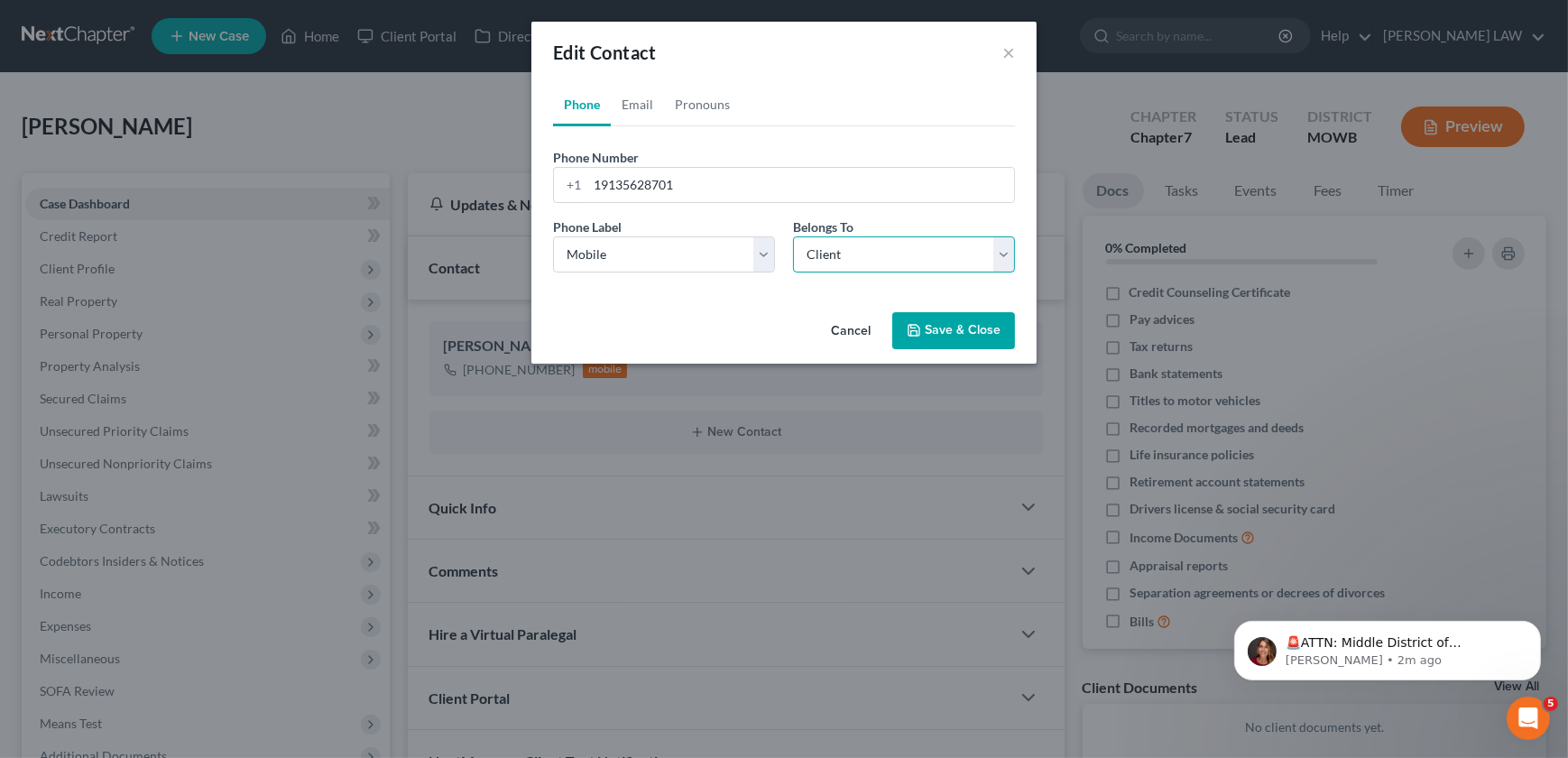
click at [839, 260] on select "Select Client Spouse Other" at bounding box center [904, 255] width 222 height 36
select select "1"
click at [793, 237] on select "Select Client Spouse Other" at bounding box center [904, 255] width 222 height 36
select select "1"
click at [625, 115] on link "Email" at bounding box center [636, 104] width 53 height 43
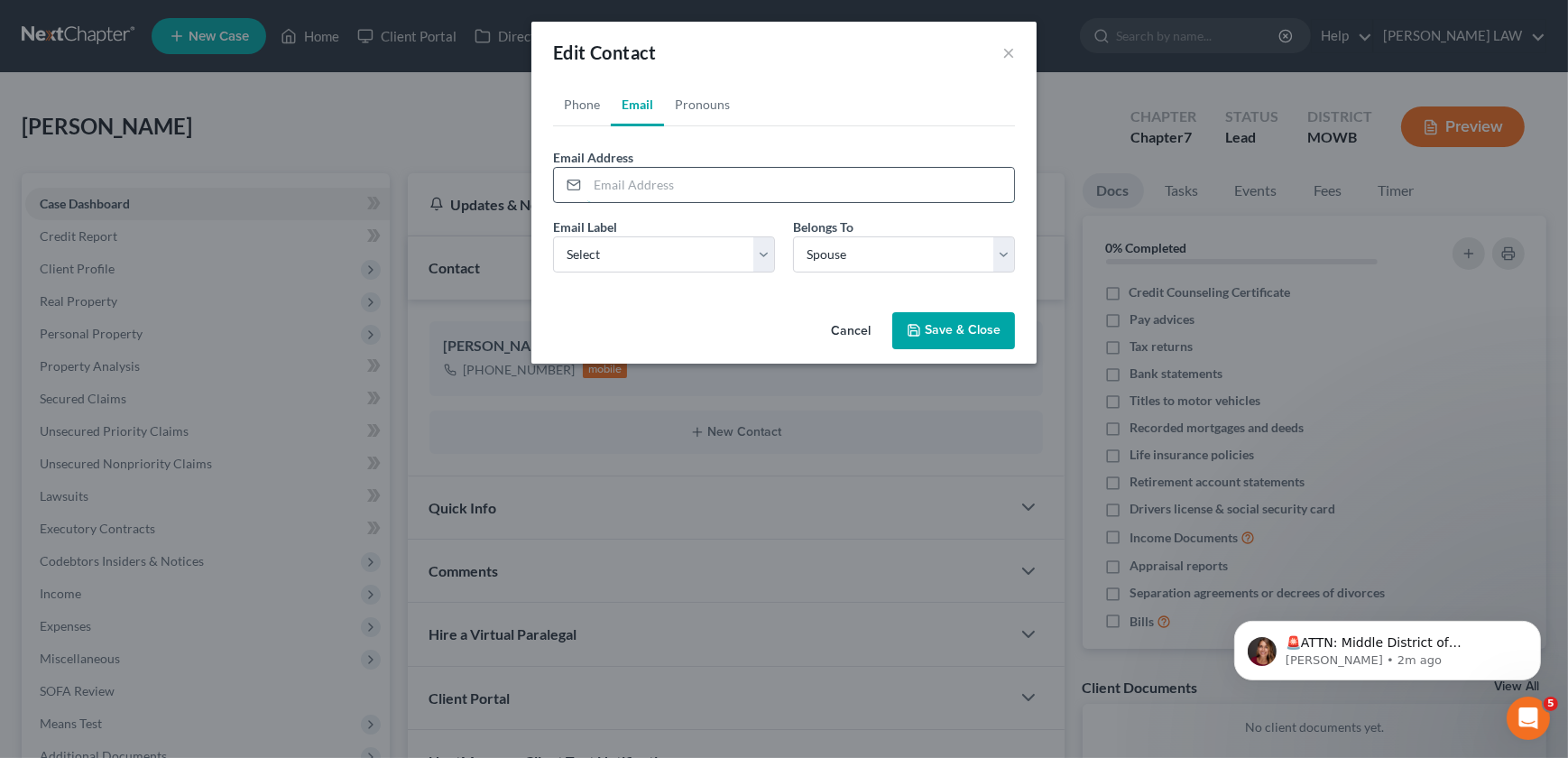
click at [646, 176] on input "email" at bounding box center [800, 185] width 426 height 34
type input "alexciagonzales07@gmail.com"
drag, startPoint x: 631, startPoint y: 247, endPoint x: 635, endPoint y: 257, distance: 10.8
click at [631, 247] on select "Select Home Work Other" at bounding box center [664, 255] width 222 height 36
select select "0"
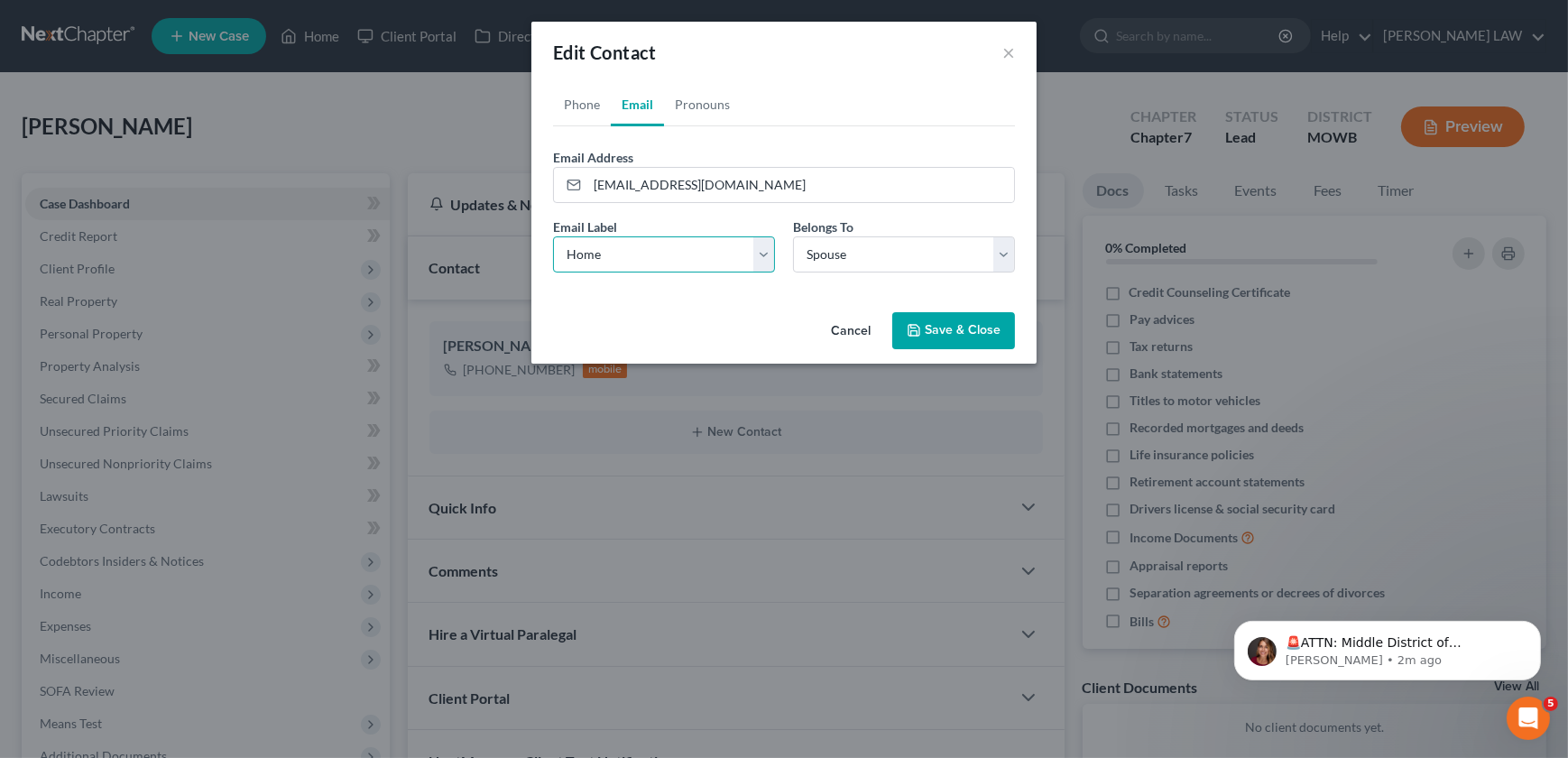
click at [553, 237] on select "Select Home Work Other" at bounding box center [664, 255] width 222 height 36
click at [934, 326] on button "Save & Close" at bounding box center [953, 331] width 123 height 38
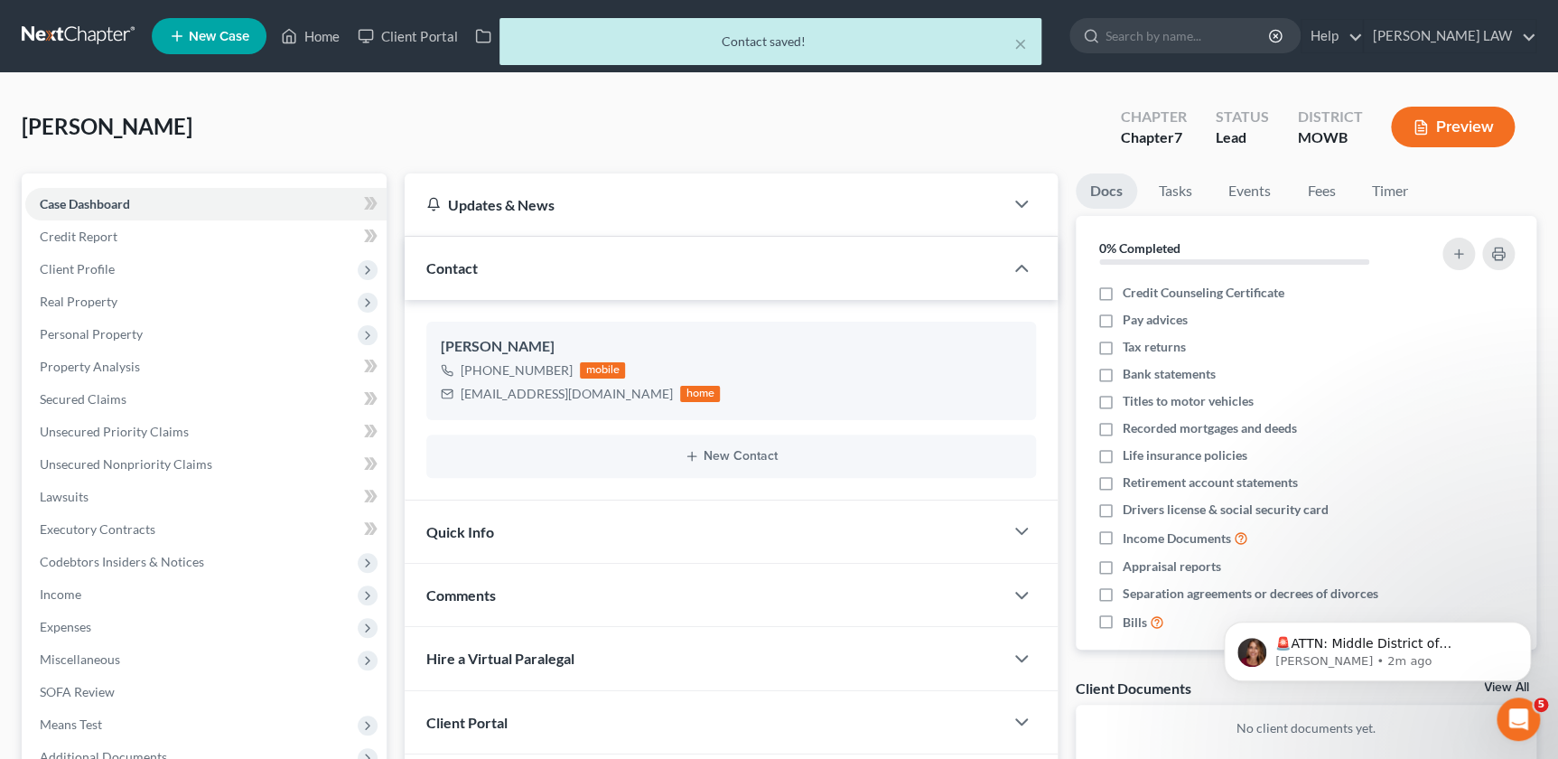
click at [614, 520] on div "Quick Info" at bounding box center [704, 531] width 598 height 62
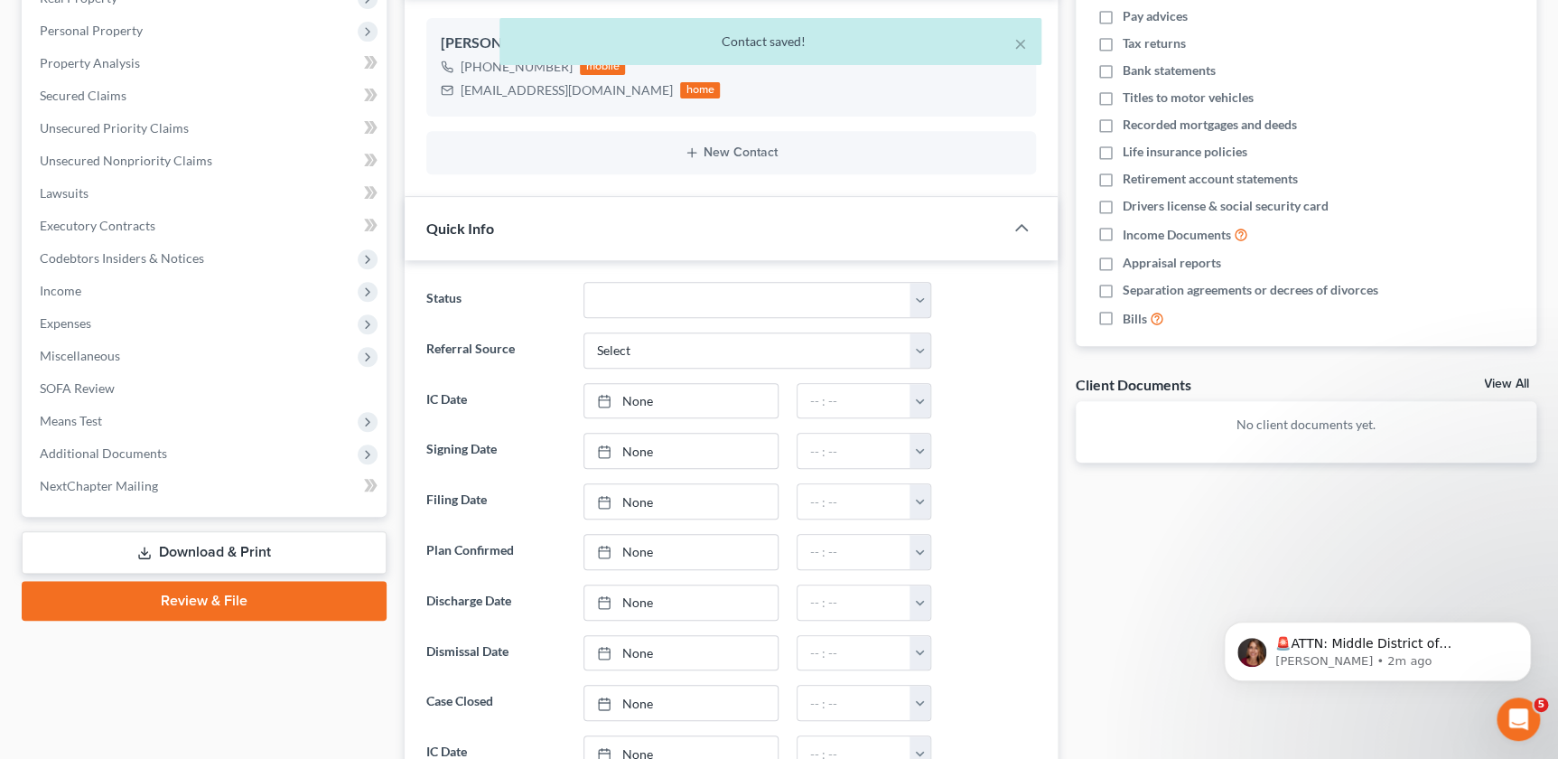
scroll to position [287, 0]
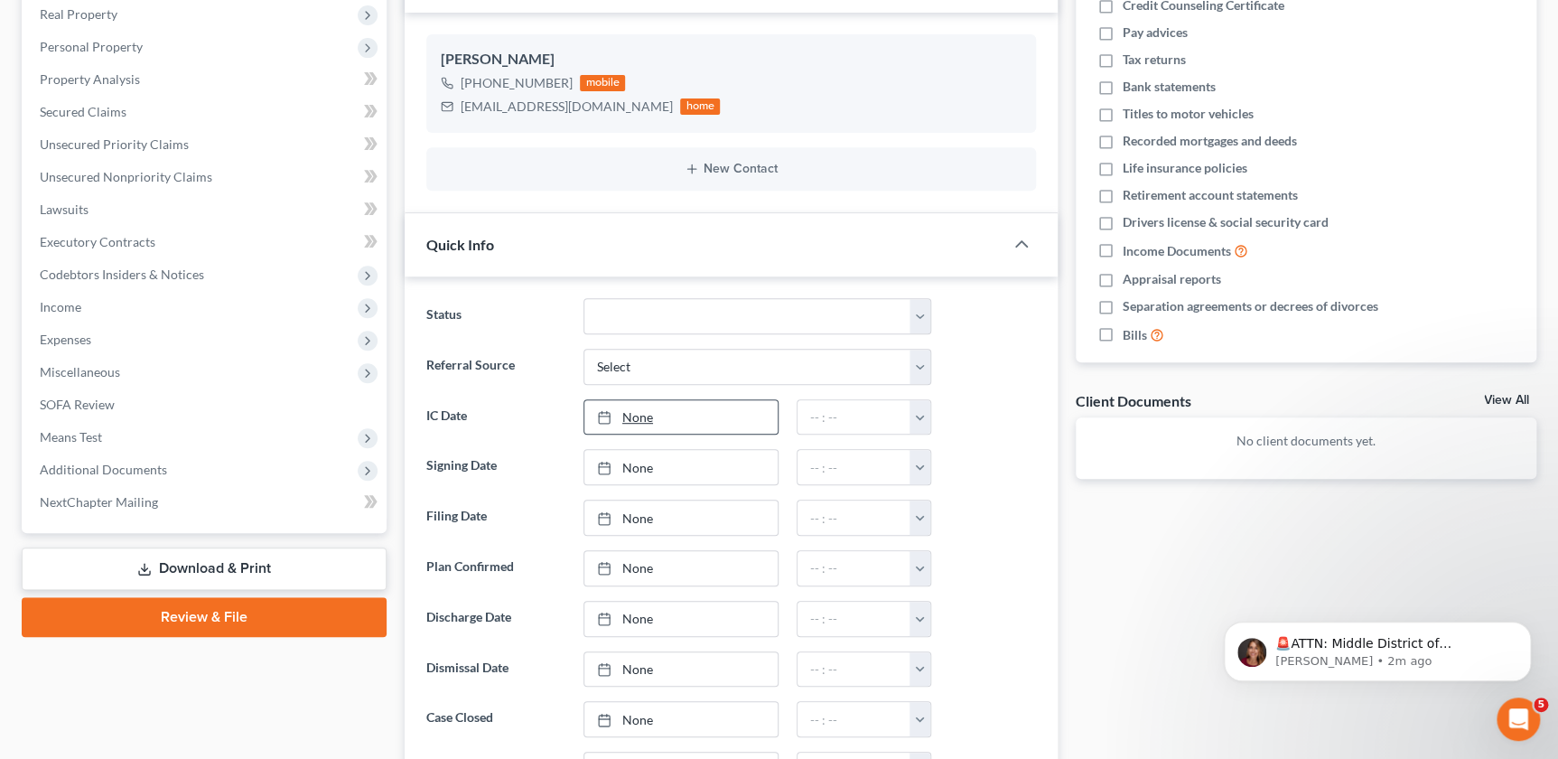
type input "9/10/2025"
click at [636, 408] on link "None" at bounding box center [680, 417] width 193 height 34
click at [918, 406] on button "button" at bounding box center [919, 417] width 21 height 34
click at [925, 454] on link "12:00am" at bounding box center [959, 457] width 101 height 31
type input "12:00am"
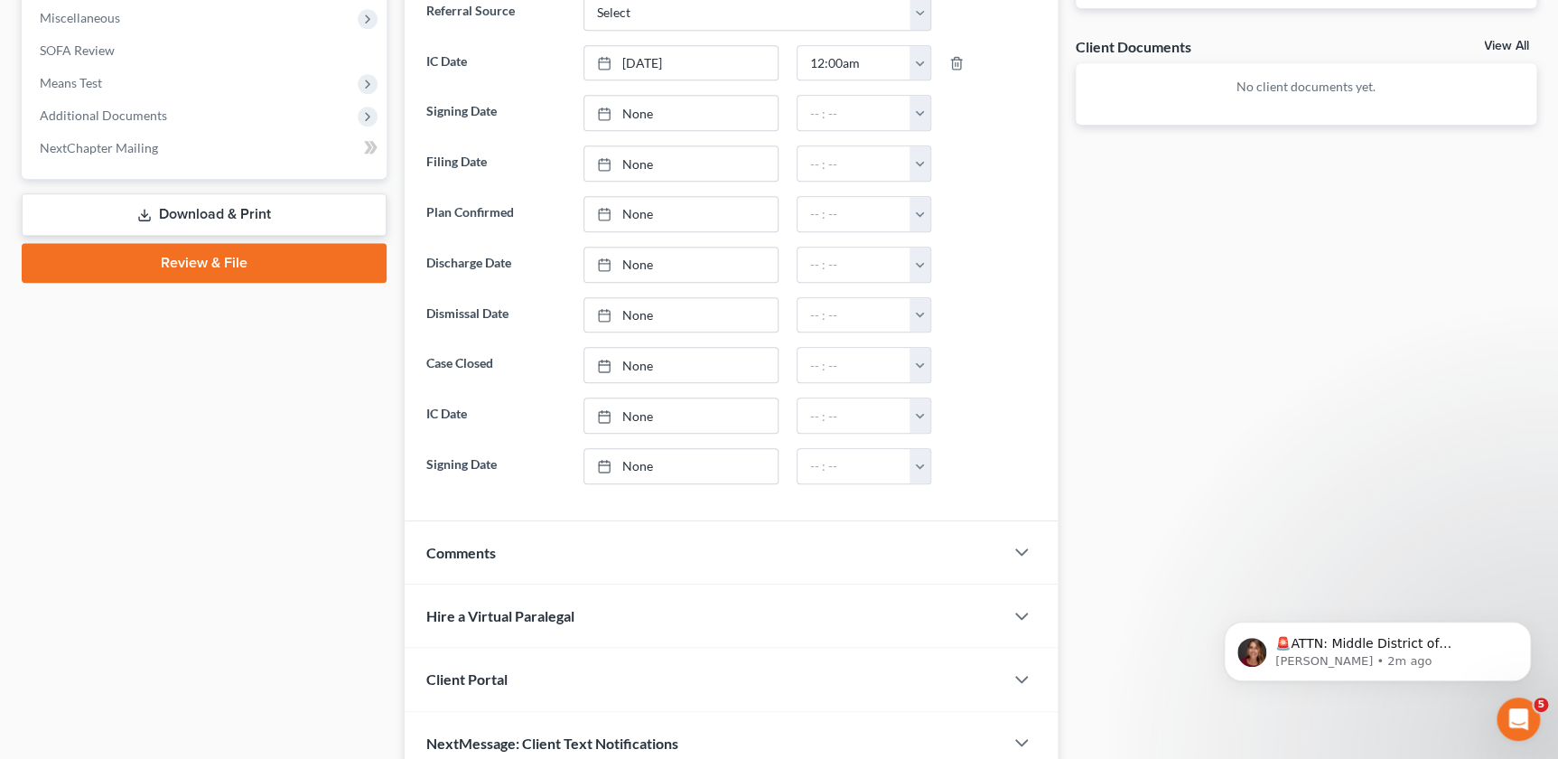
scroll to position [723, 0]
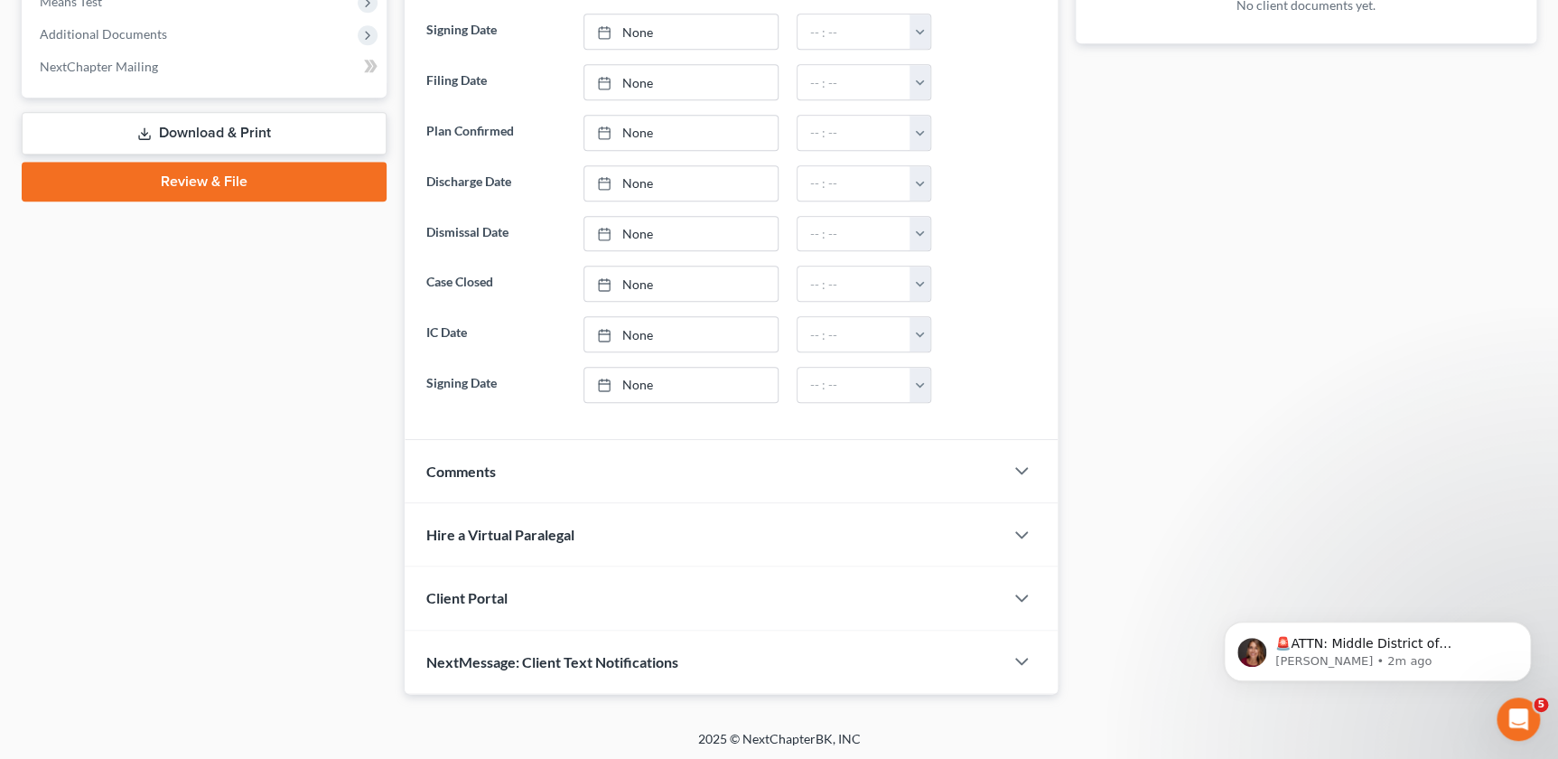
click at [676, 465] on div "Comments" at bounding box center [704, 471] width 598 height 62
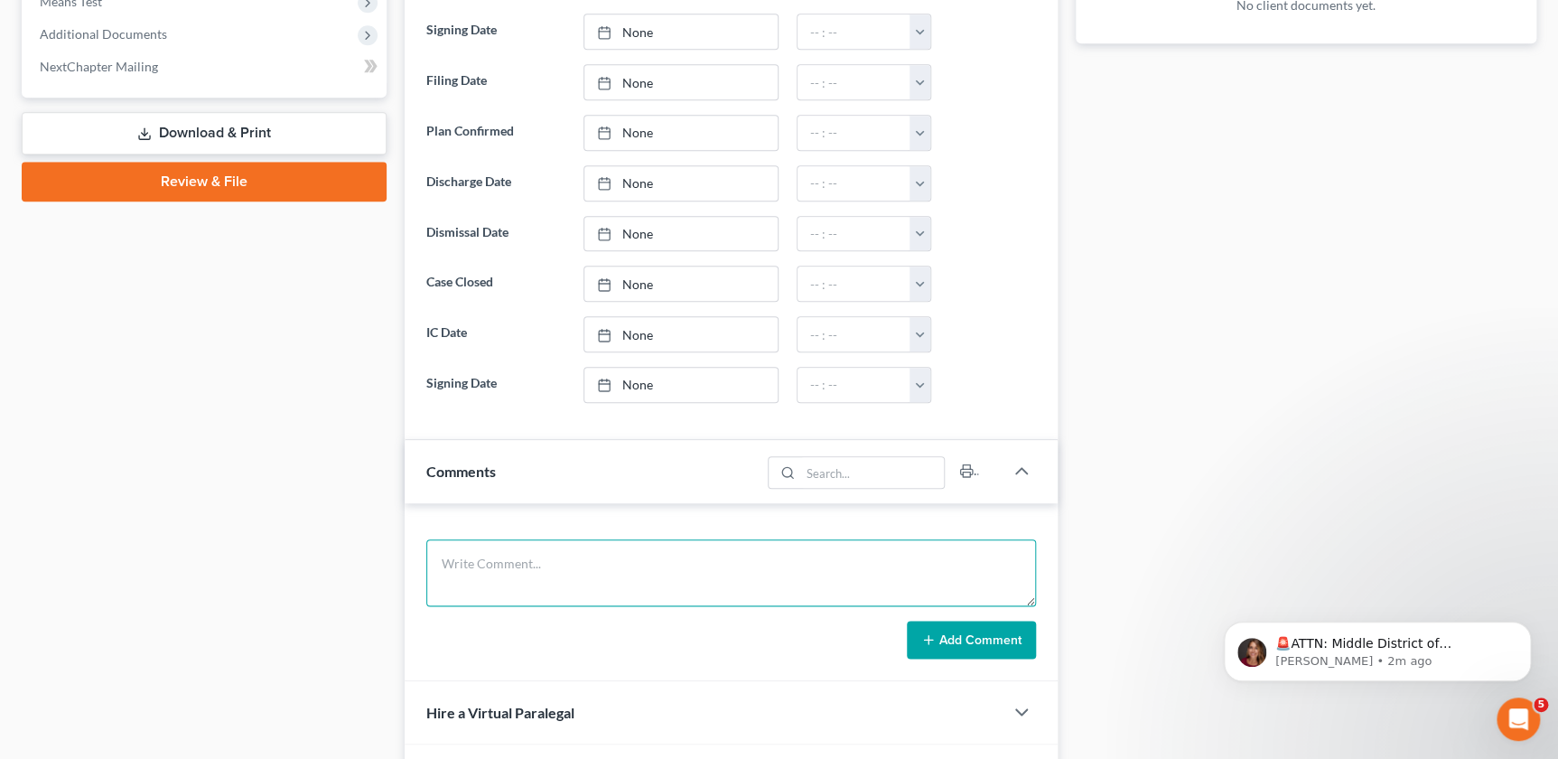
click at [540, 551] on textarea at bounding box center [730, 572] width 609 height 67
click at [698, 573] on textarea "Jackson County HS 3 No Rent/Only Utilties and Taxes One Car Payment One Repo 75…" at bounding box center [730, 572] width 609 height 67
type textarea "Jackson County HS 3 No Rent/Only Utilties and Taxes One Car Payment One Repo 75…"
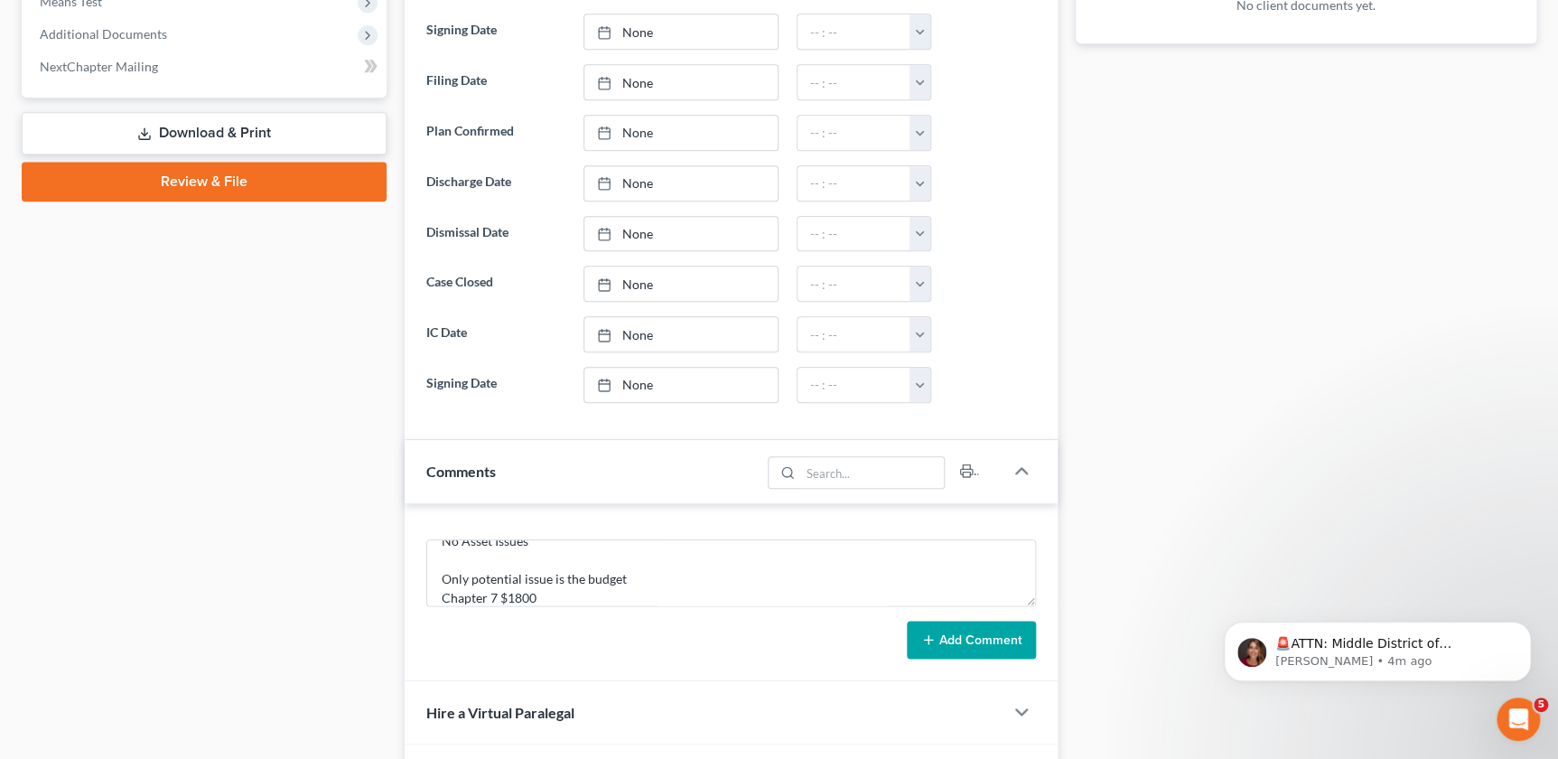
click at [987, 644] on button "Add Comment" at bounding box center [971, 639] width 129 height 38
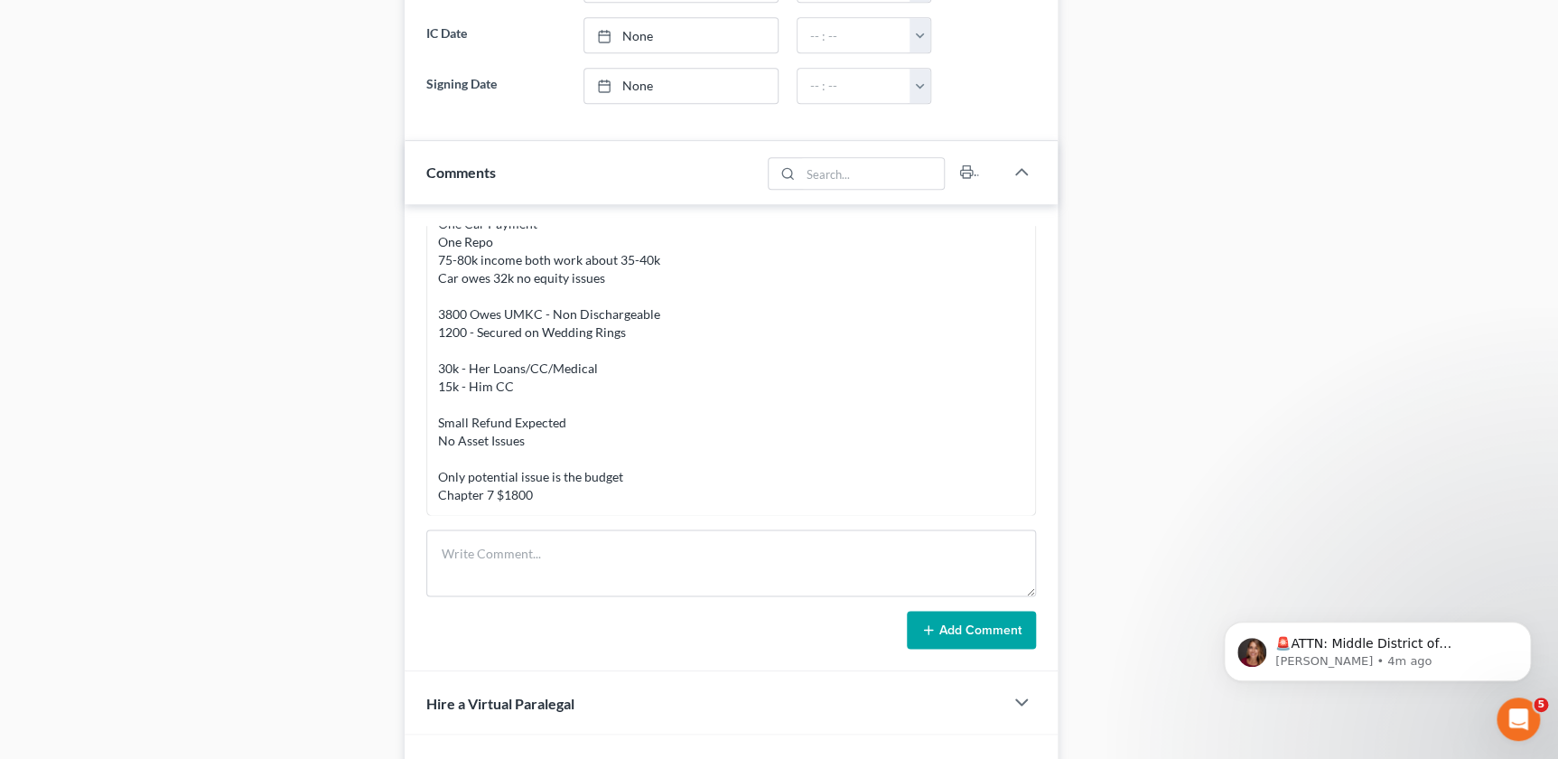
scroll to position [1188, 0]
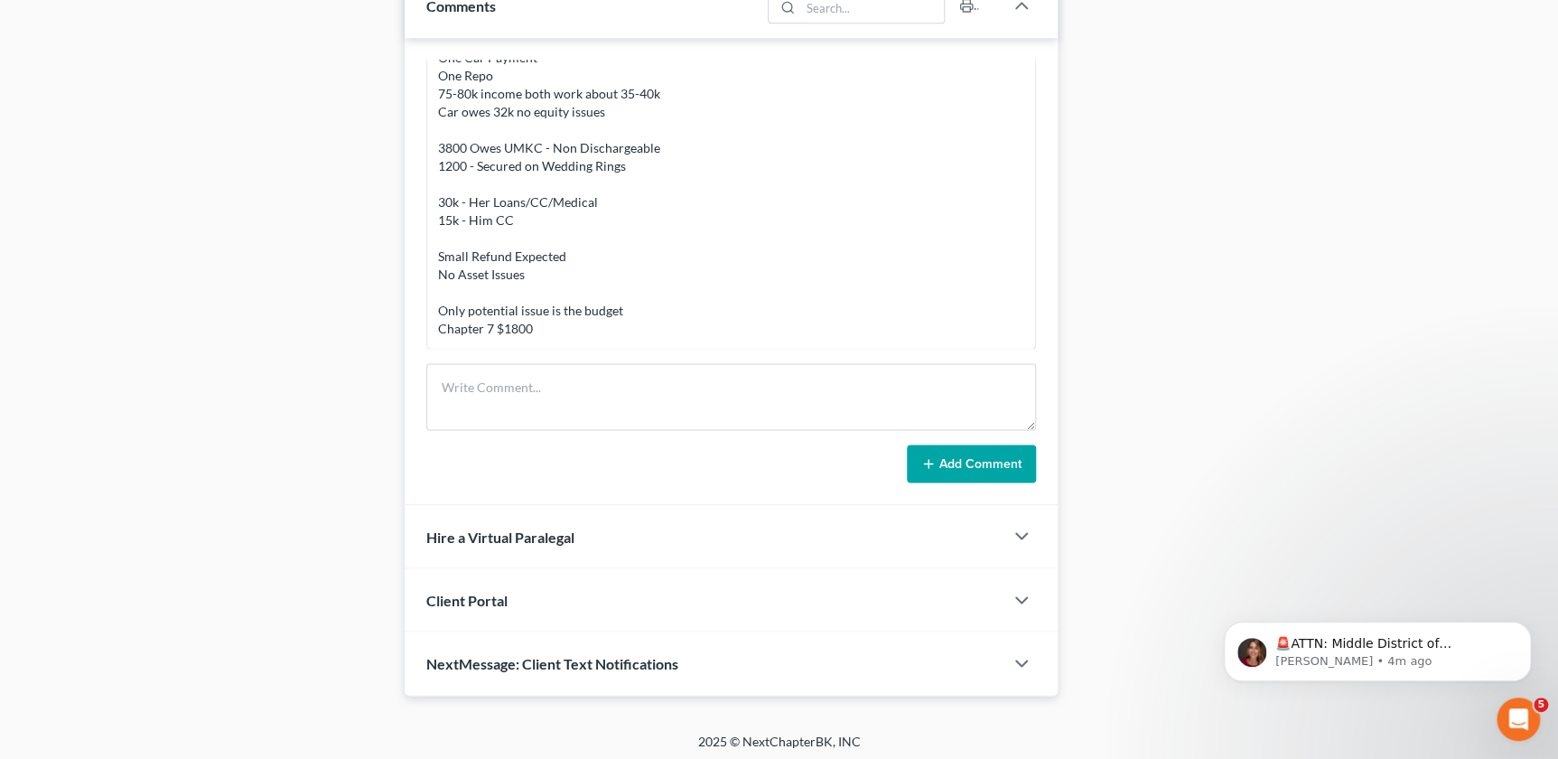
click at [722, 608] on div "Client Portal" at bounding box center [704, 599] width 598 height 62
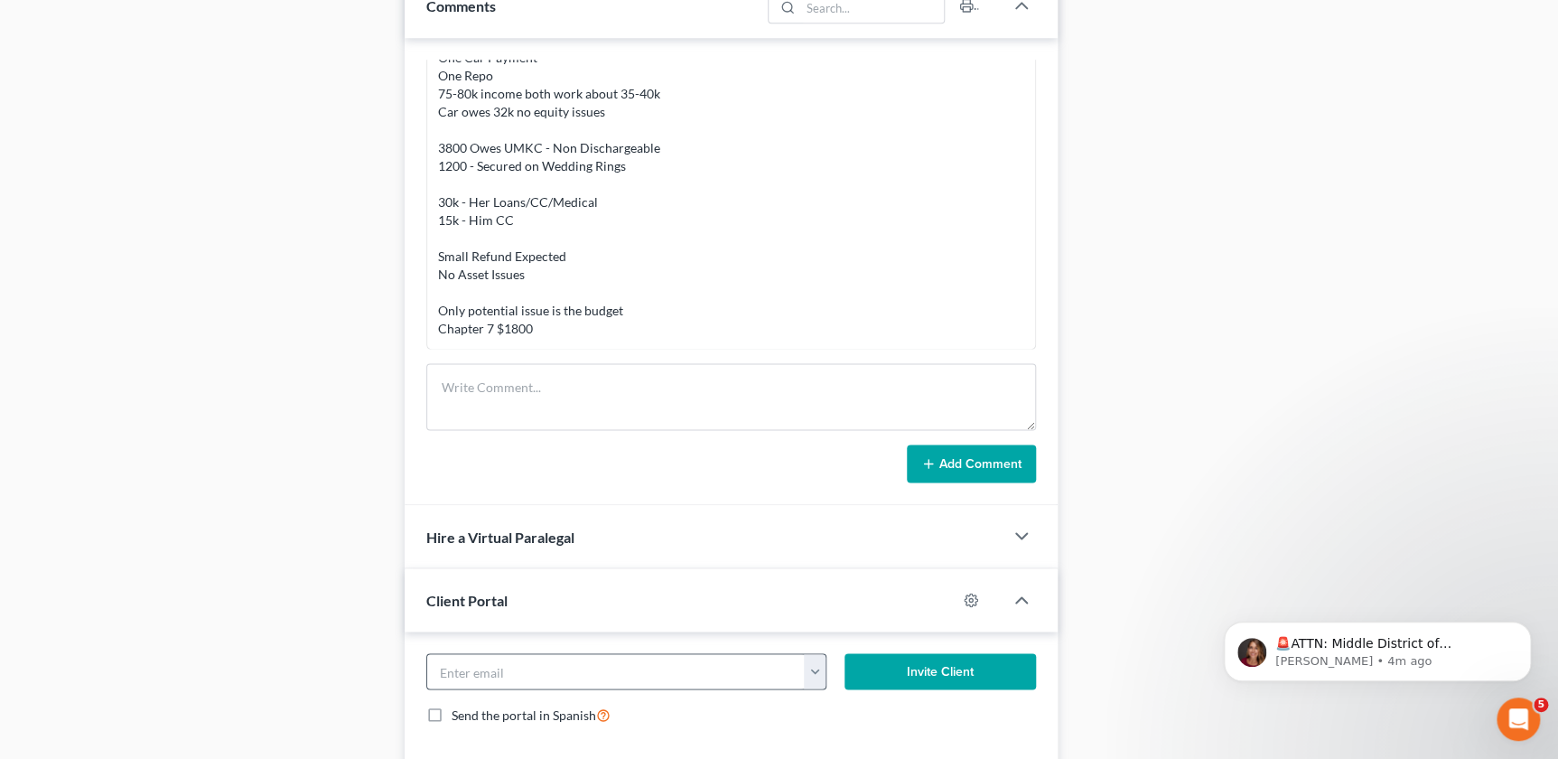
click at [812, 666] on button "button" at bounding box center [815, 671] width 23 height 34
click at [823, 704] on link "alexciagonzales07@gmail.com" at bounding box center [926, 710] width 247 height 31
type input "alexciagonzales07@gmail.com"
click at [944, 656] on button "Invite Client" at bounding box center [939, 671] width 191 height 36
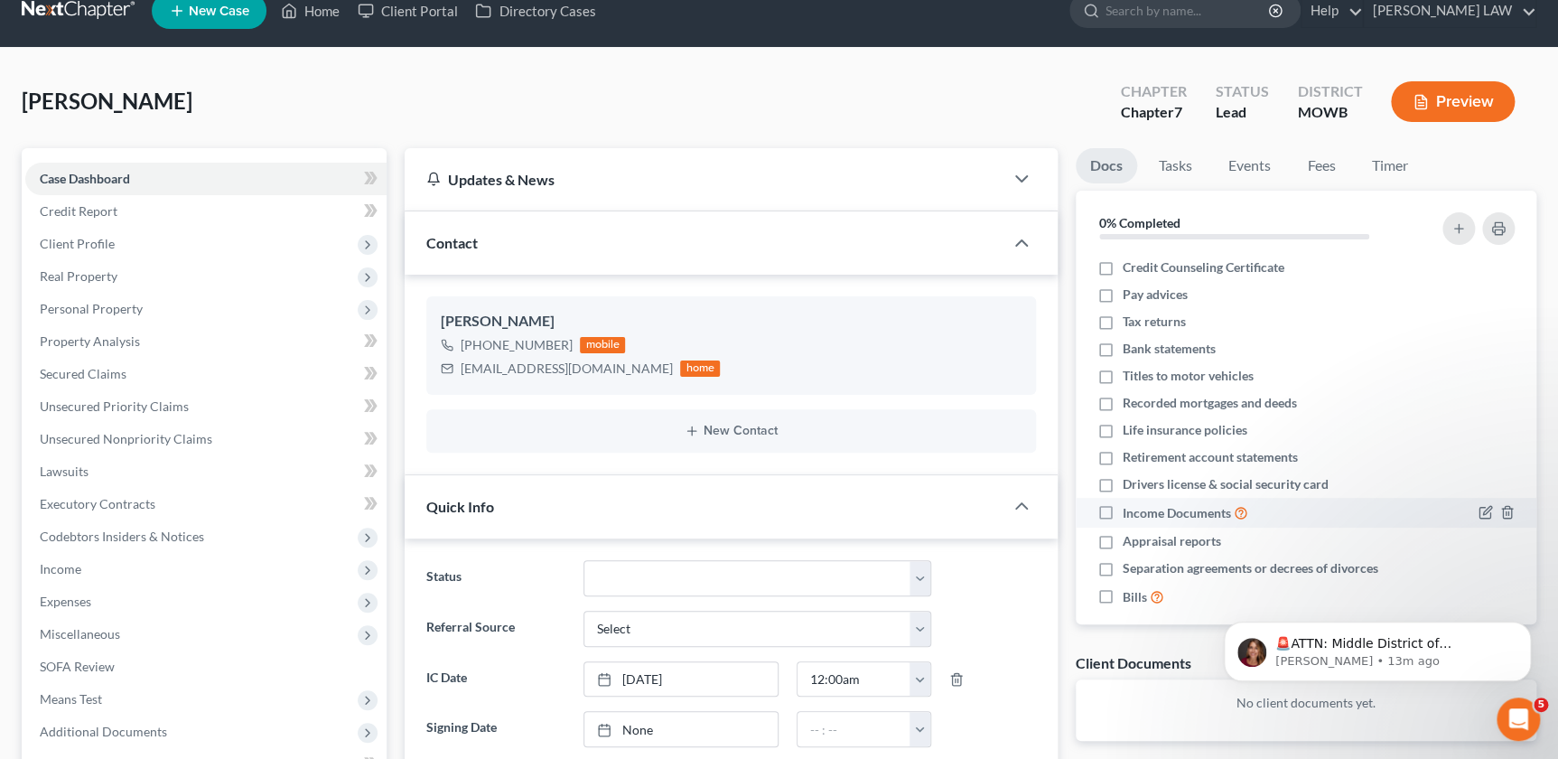
scroll to position [0, 0]
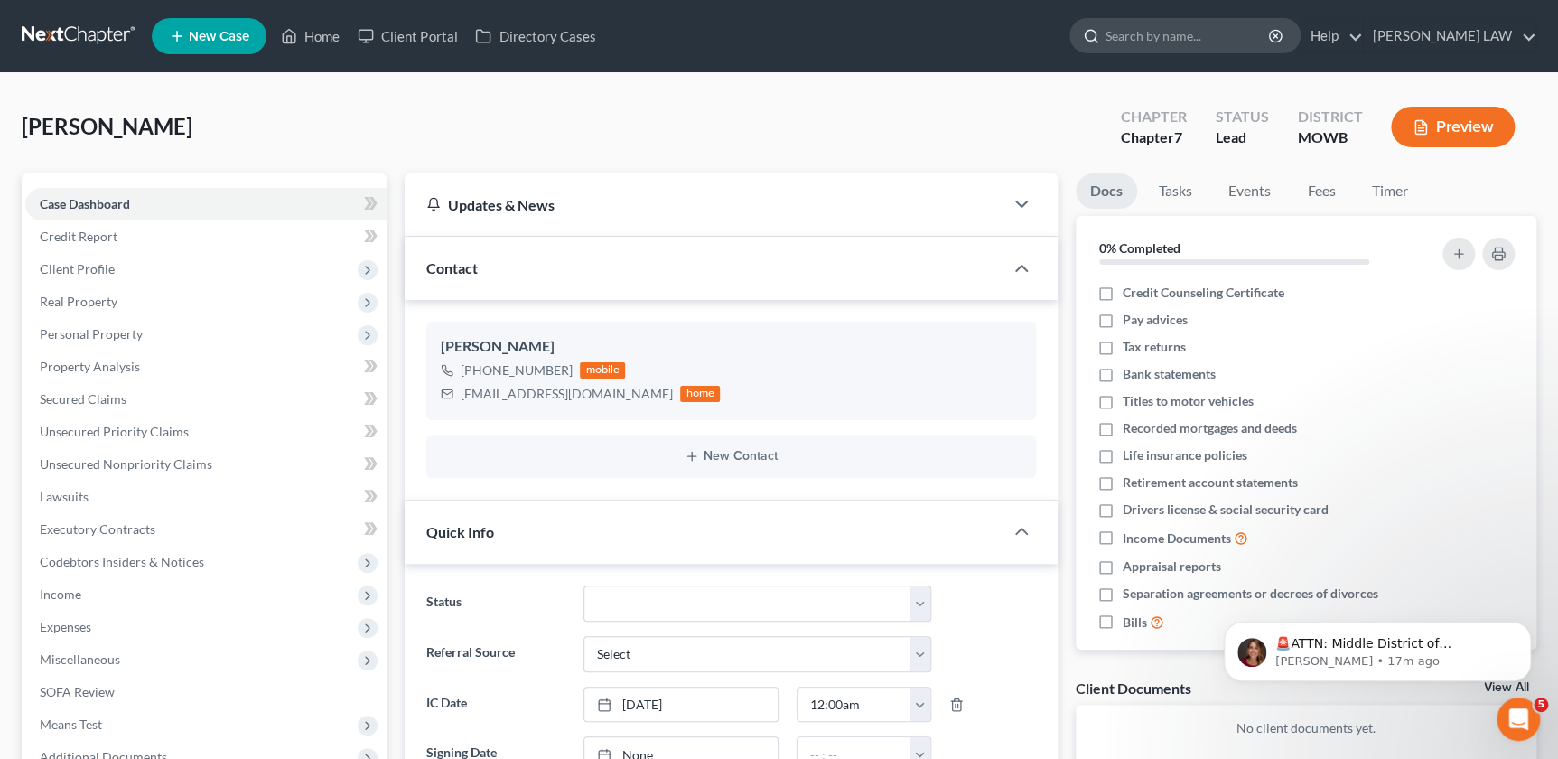
drag, startPoint x: 1220, startPoint y: 30, endPoint x: 1230, endPoint y: 33, distance: 10.6
click at [1219, 30] on input "search" at bounding box center [1187, 35] width 165 height 33
type input "baugh"
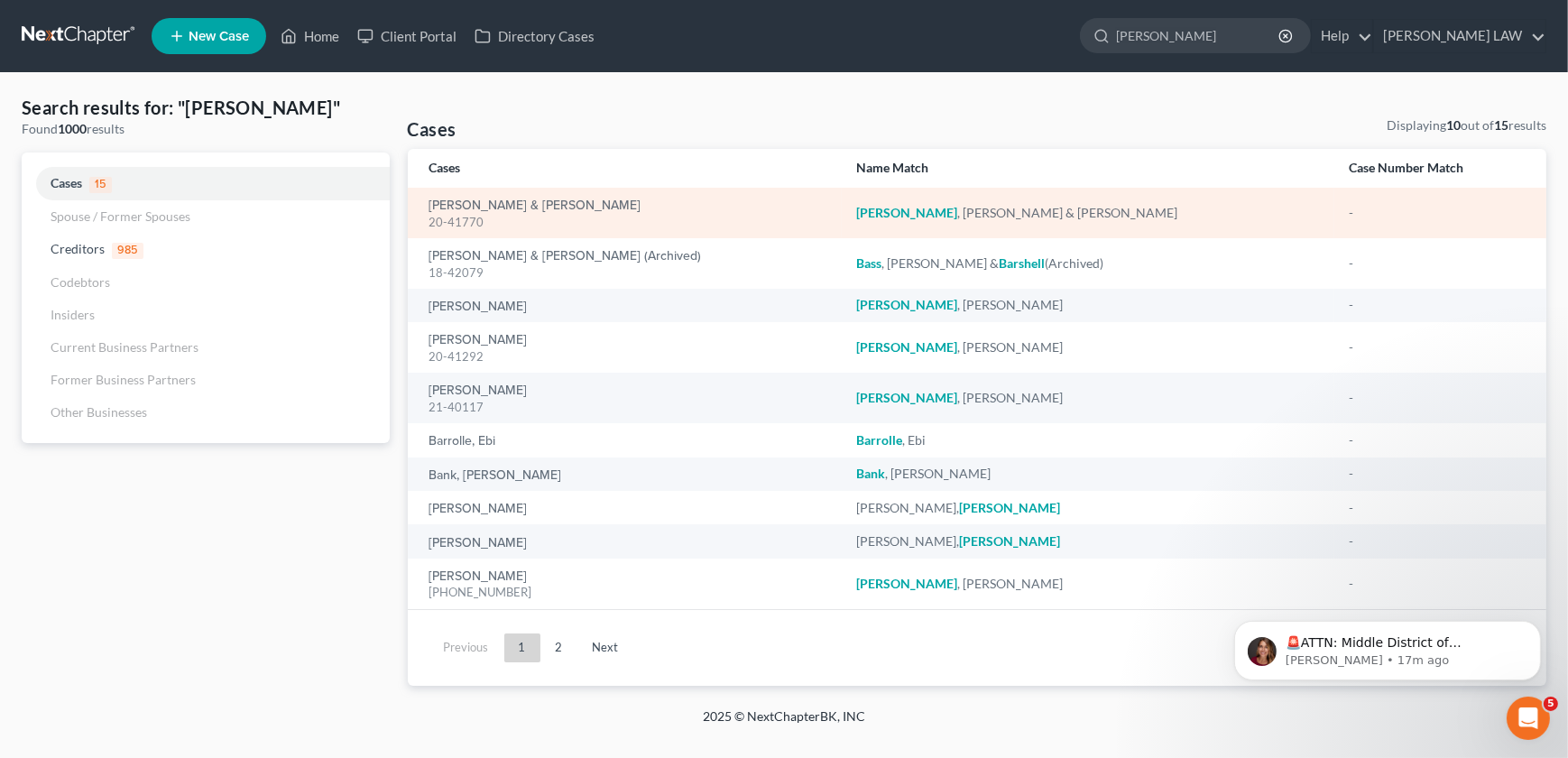
click at [467, 215] on div "20-41770" at bounding box center [628, 222] width 397 height 17
click at [470, 206] on link "Baugh, Kenneth & Suellen" at bounding box center [535, 206] width 212 height 13
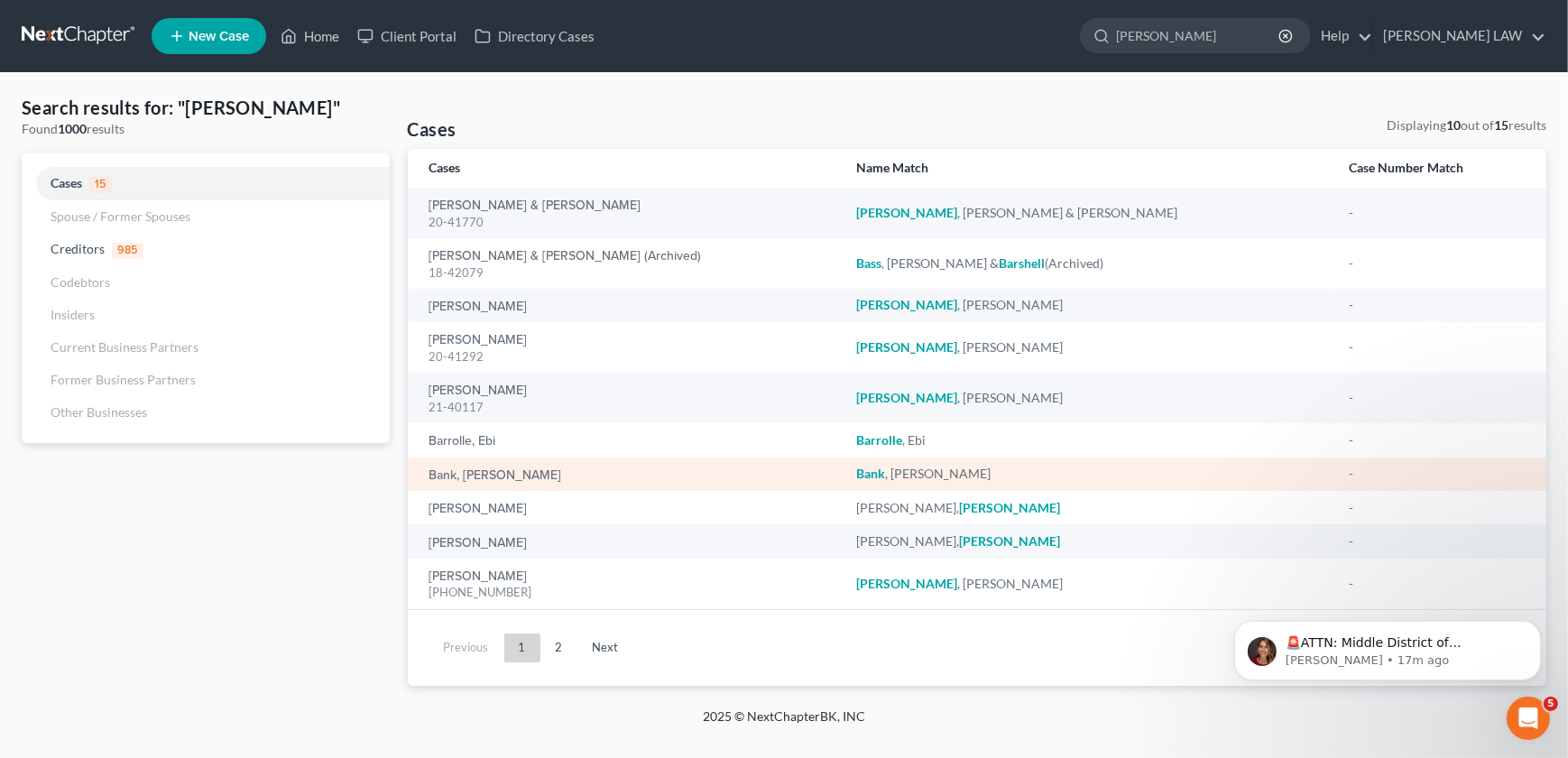
select select "2"
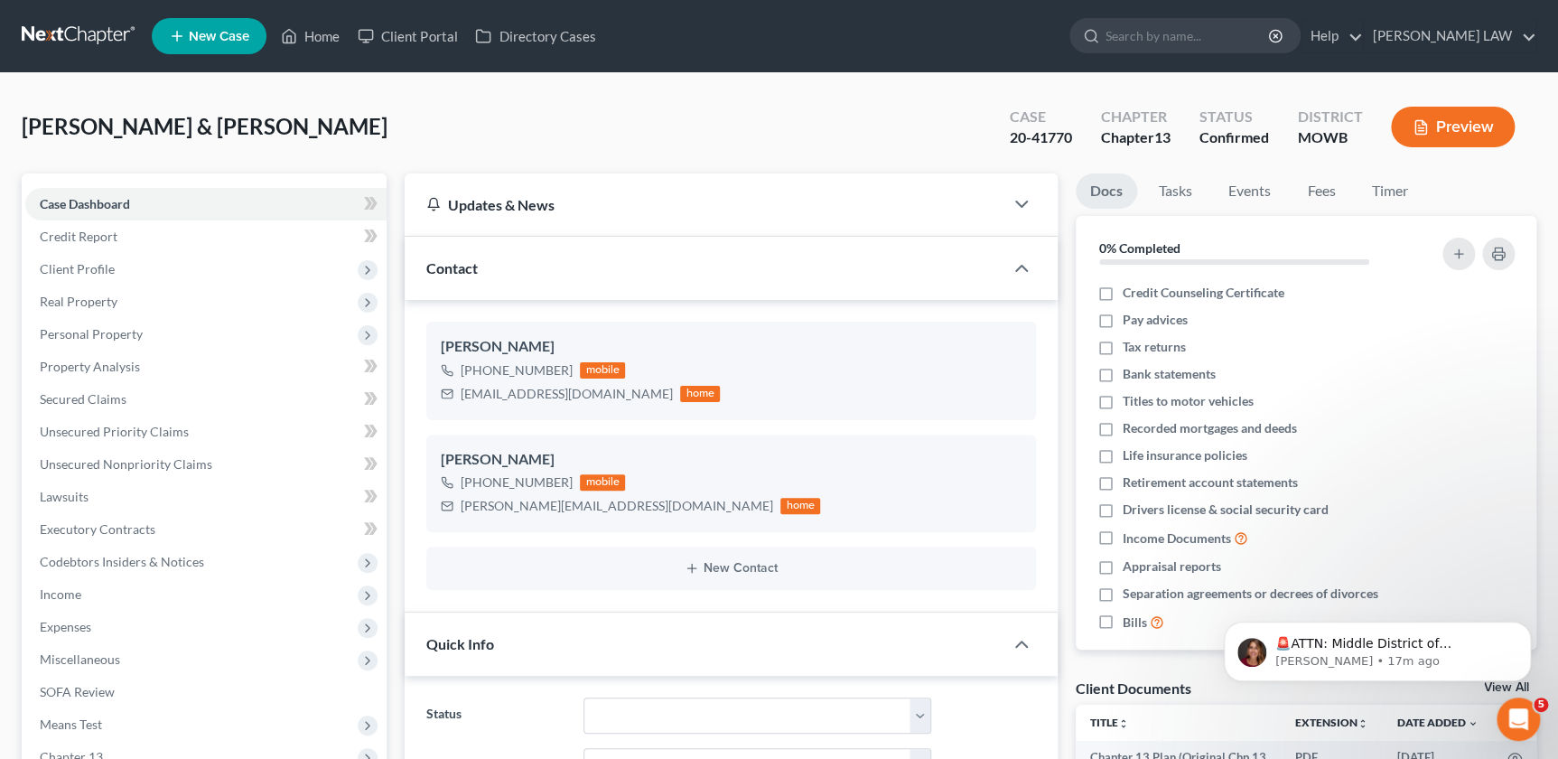
scroll to position [499, 0]
click at [1208, 53] on ul "New Case Home Client Portal Directory Cases - No Result - See all results Or Pr…" at bounding box center [844, 36] width 1385 height 47
click at [1219, 38] on input "search" at bounding box center [1187, 35] width 165 height 33
type input "biggerstaff"
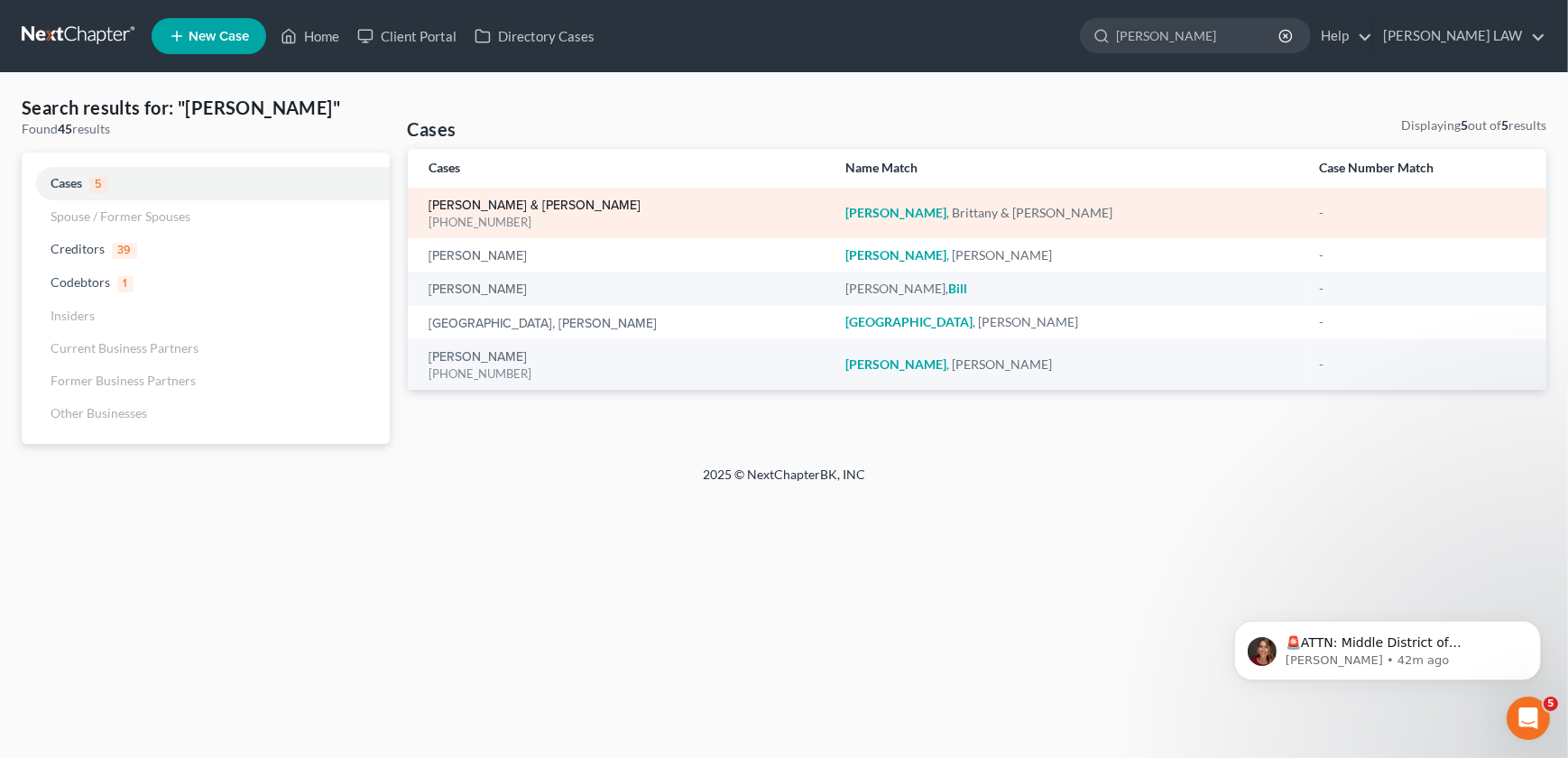
click at [470, 205] on link "Biggerstaff, Brittany & Joseph" at bounding box center [535, 206] width 212 height 13
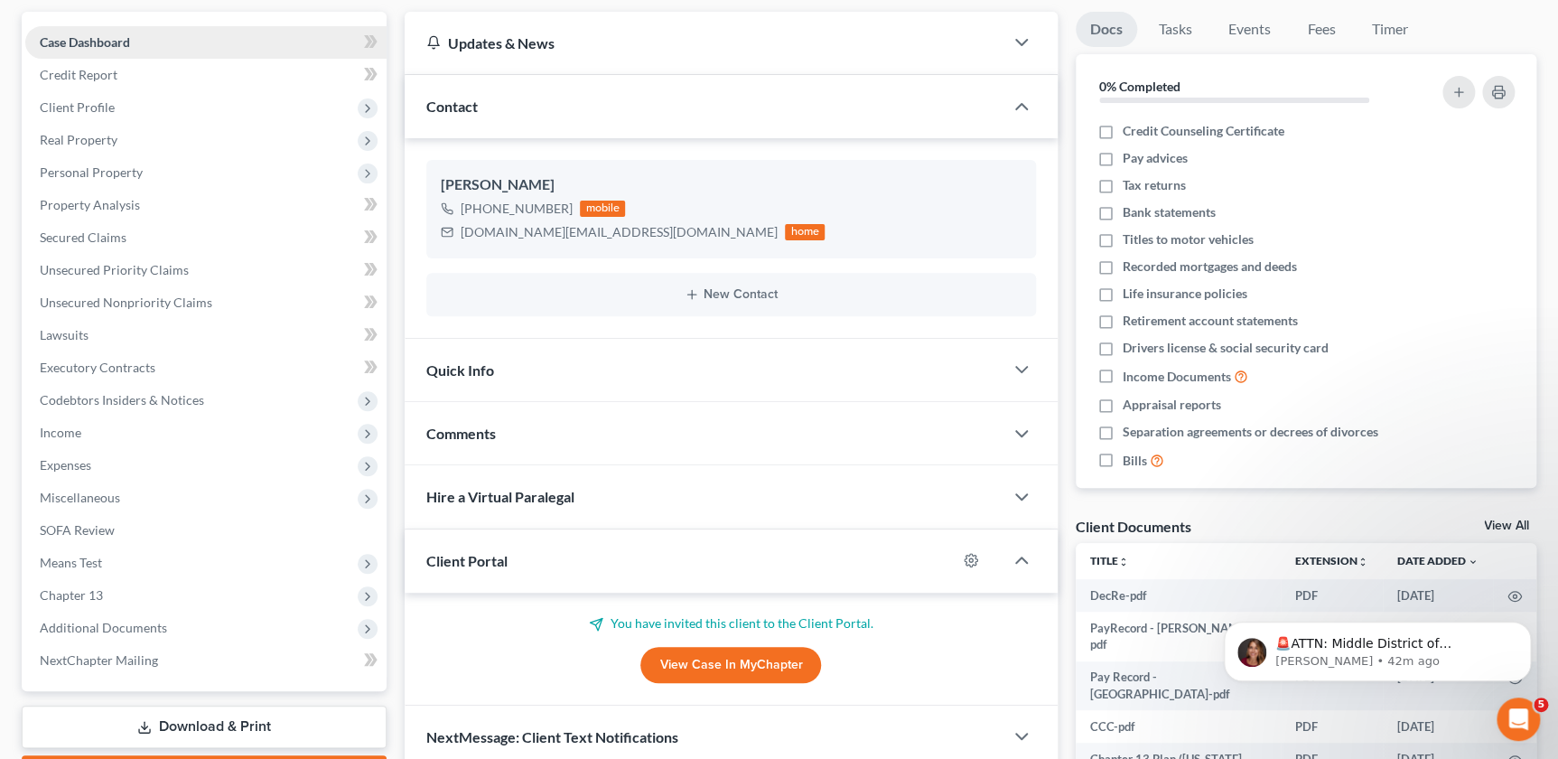
scroll to position [163, 0]
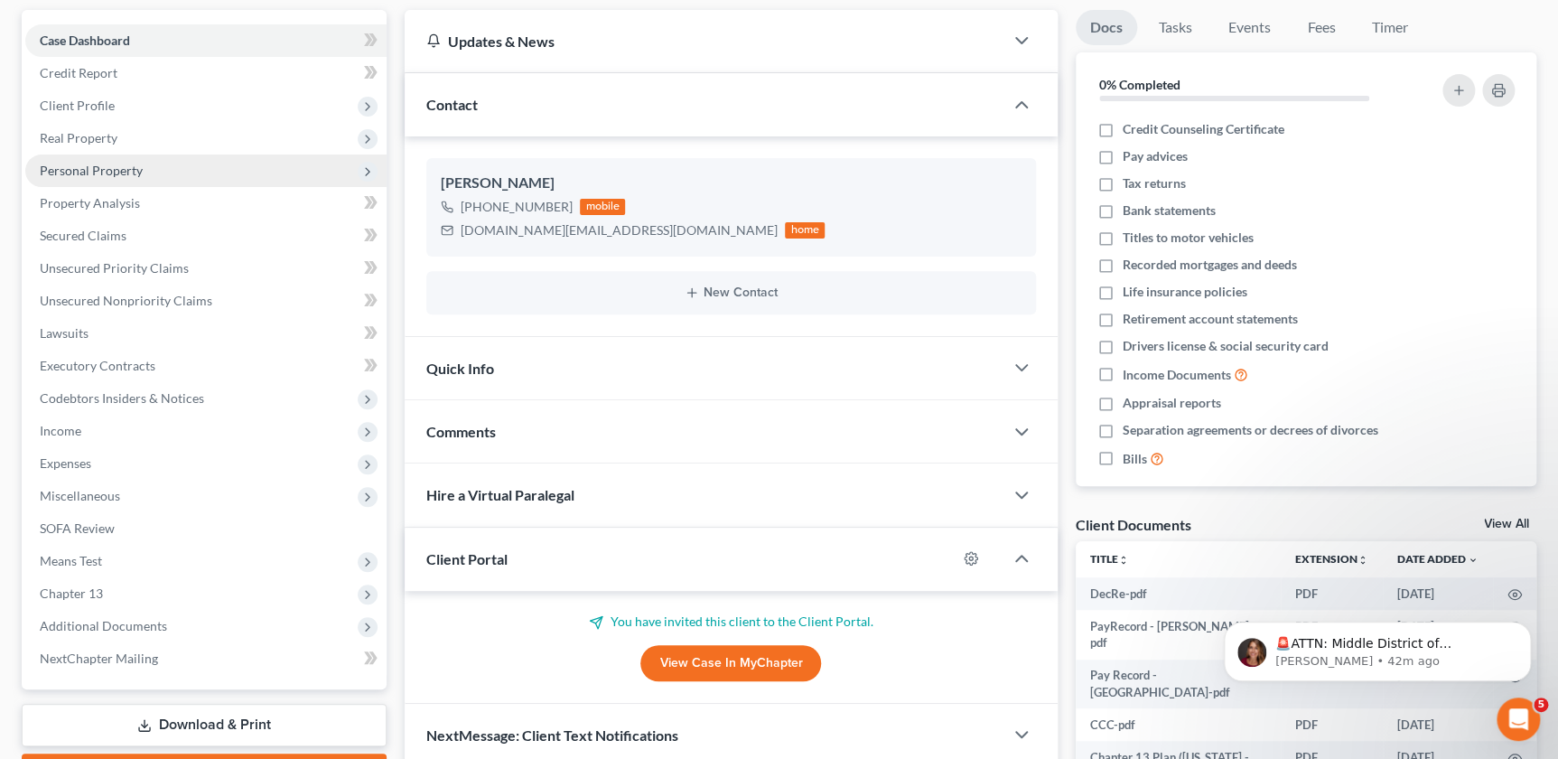
click at [114, 165] on span "Personal Property" at bounding box center [91, 170] width 103 height 15
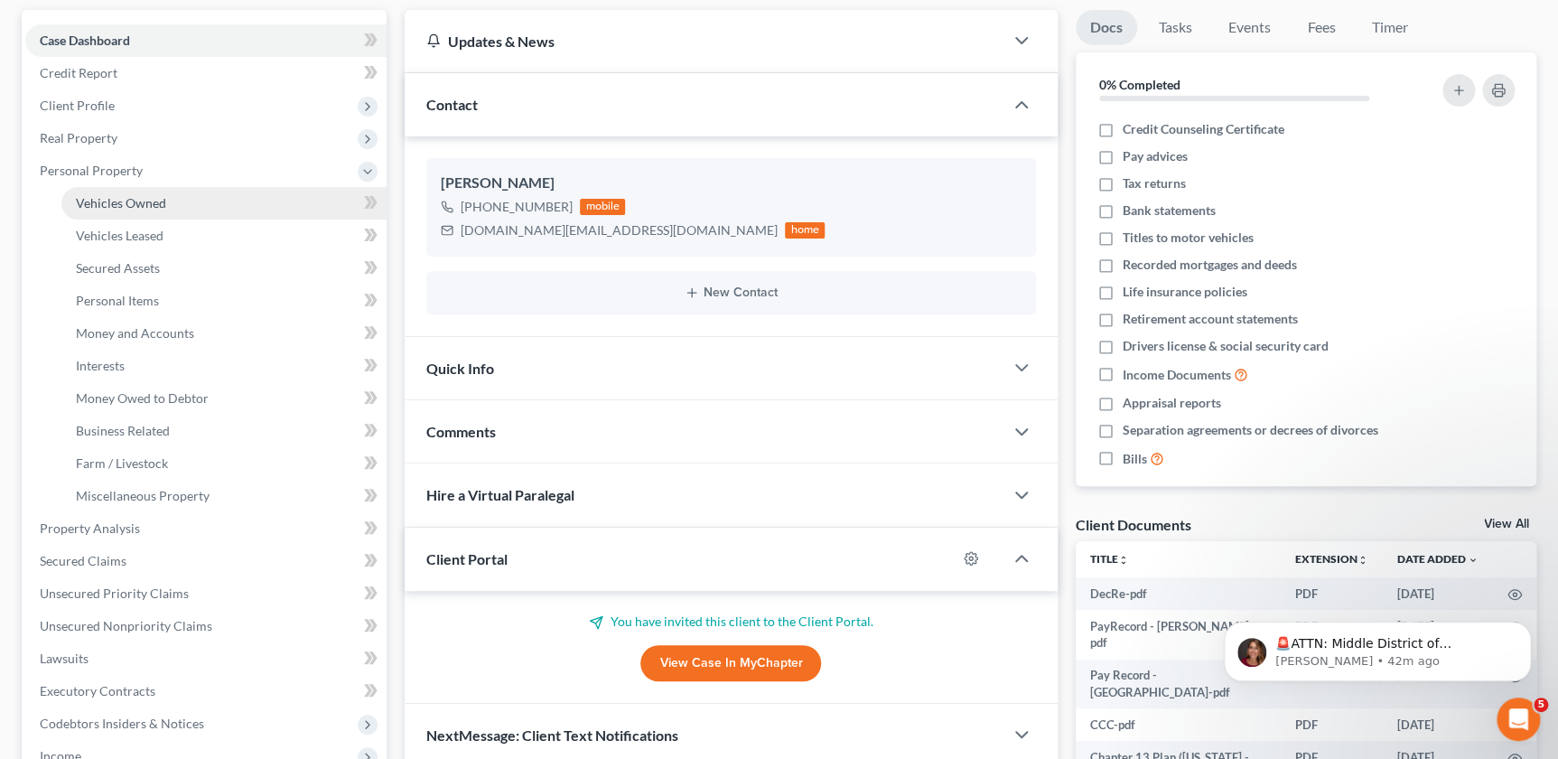
click at [130, 191] on link "Vehicles Owned" at bounding box center [223, 203] width 325 height 33
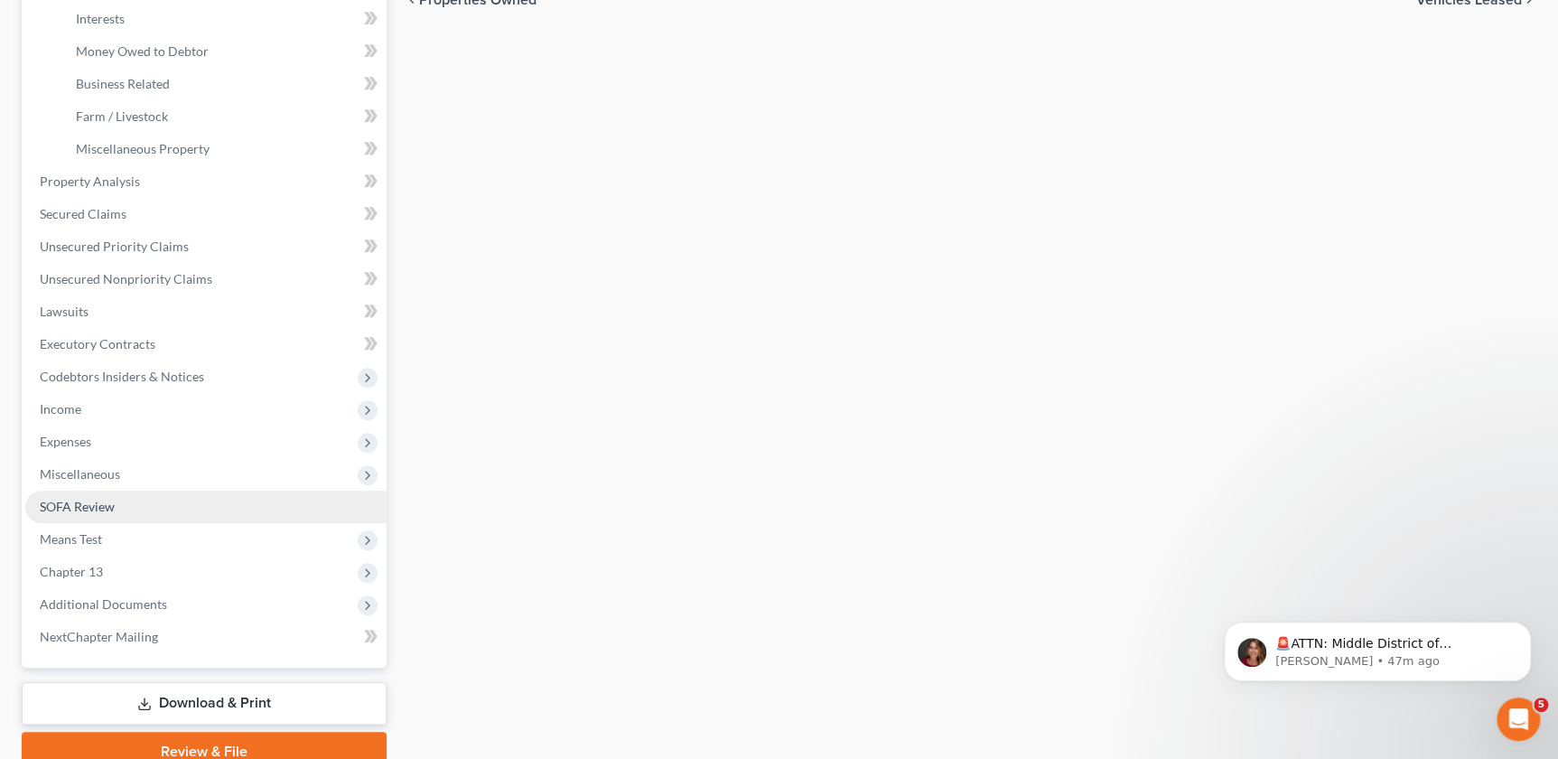
scroll to position [513, 0]
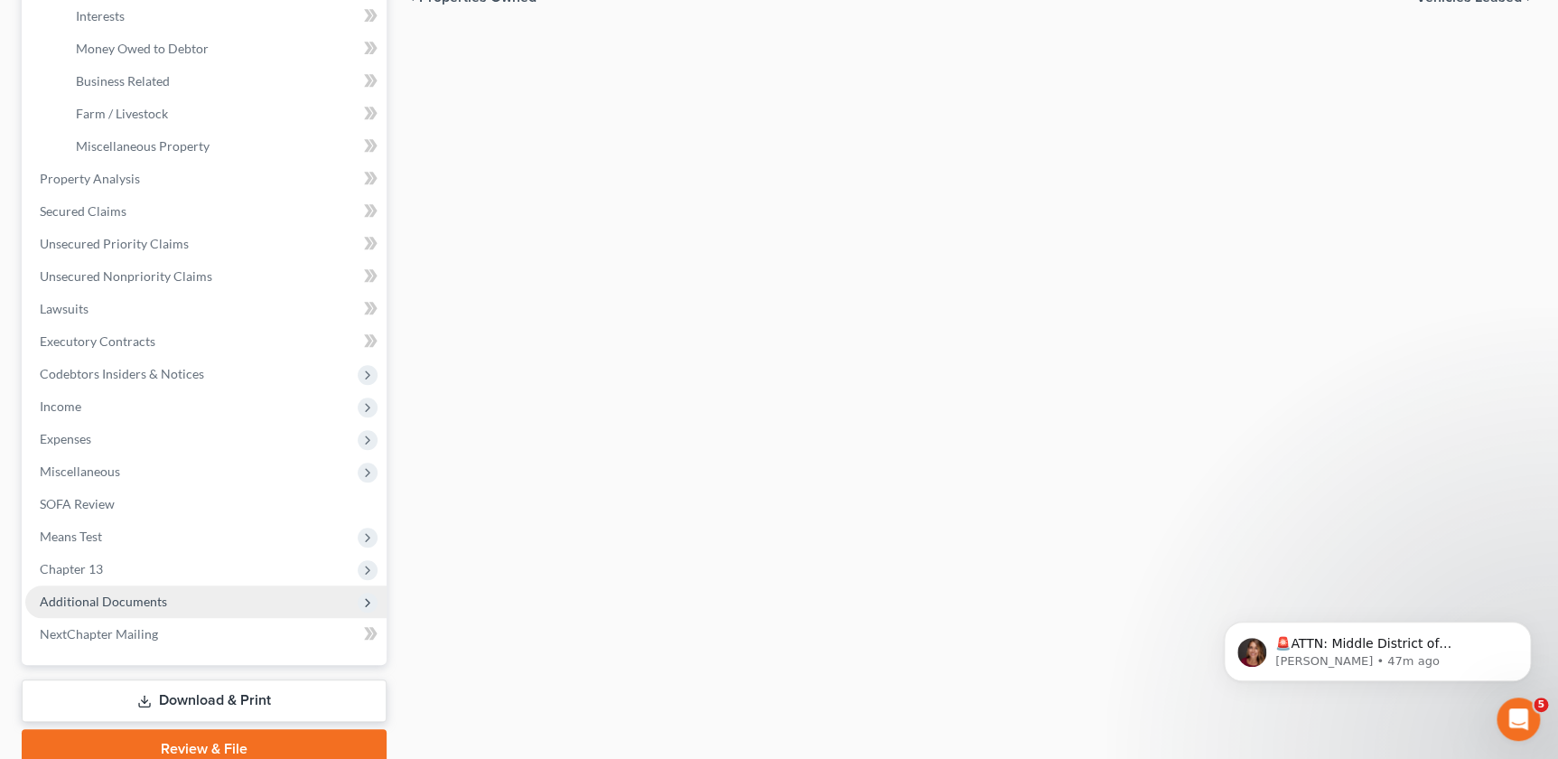
click at [105, 587] on span "Additional Documents" at bounding box center [205, 601] width 361 height 33
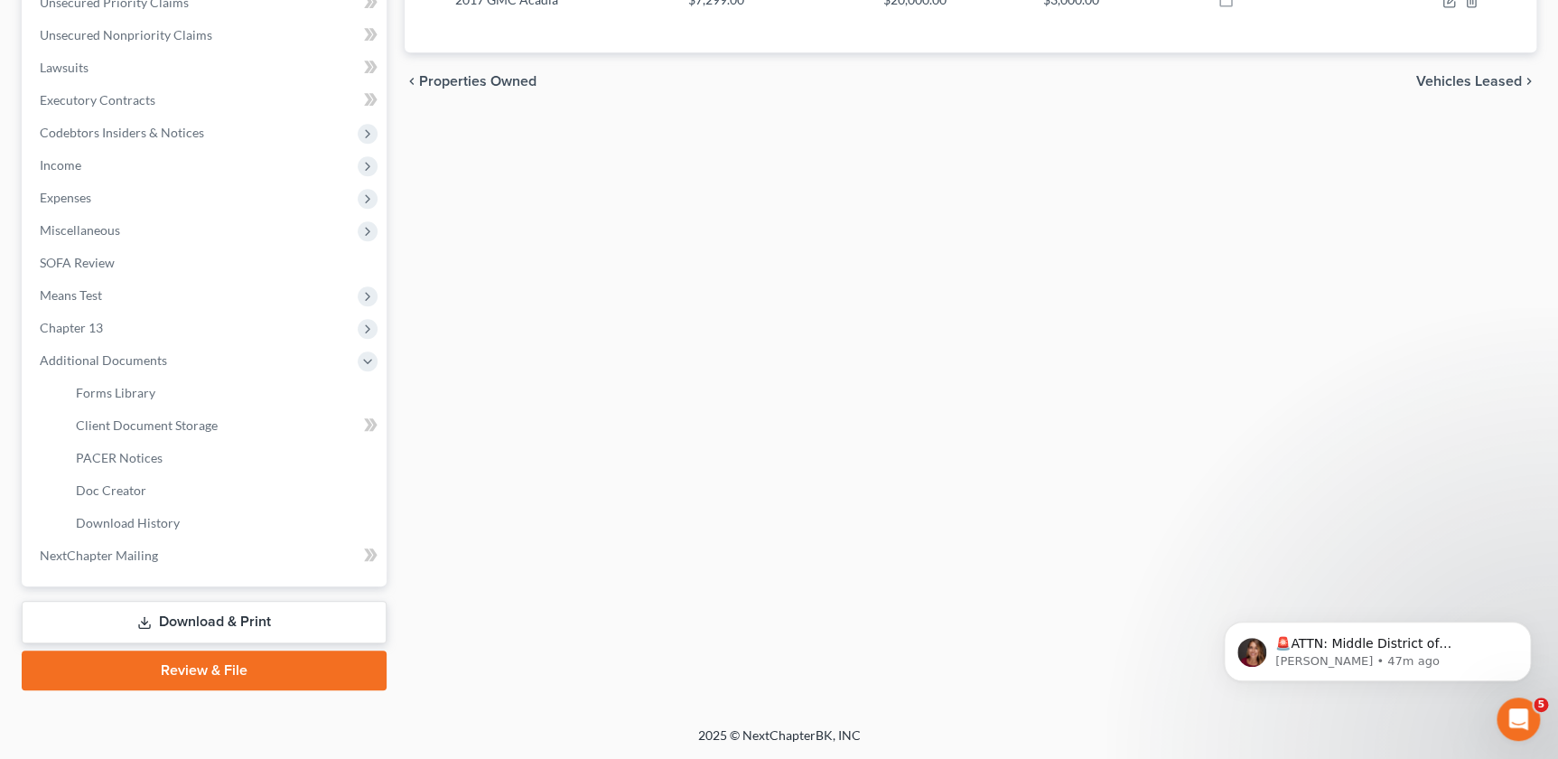
scroll to position [426, 0]
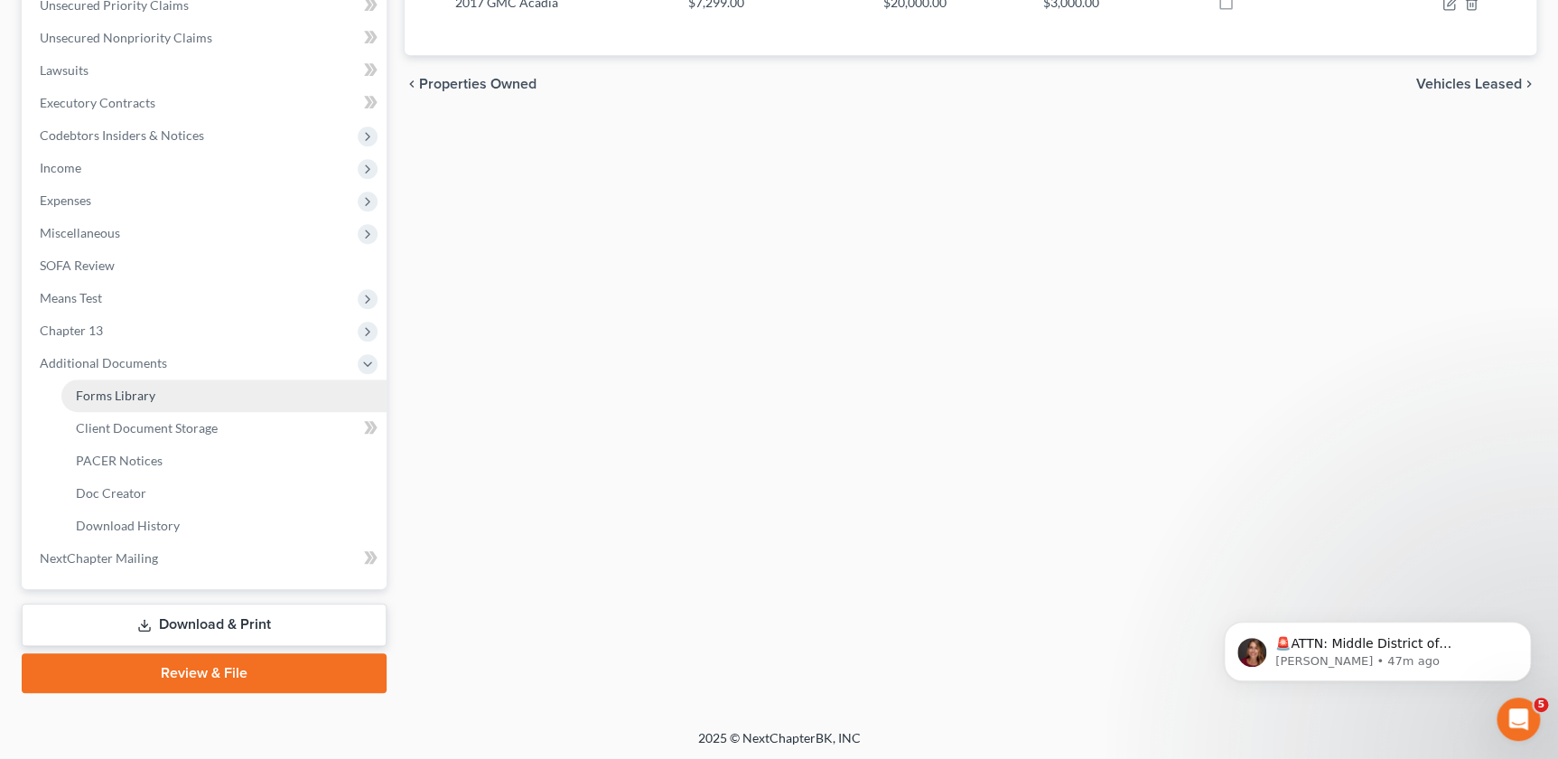
click at [187, 399] on link "Forms Library" at bounding box center [223, 395] width 325 height 33
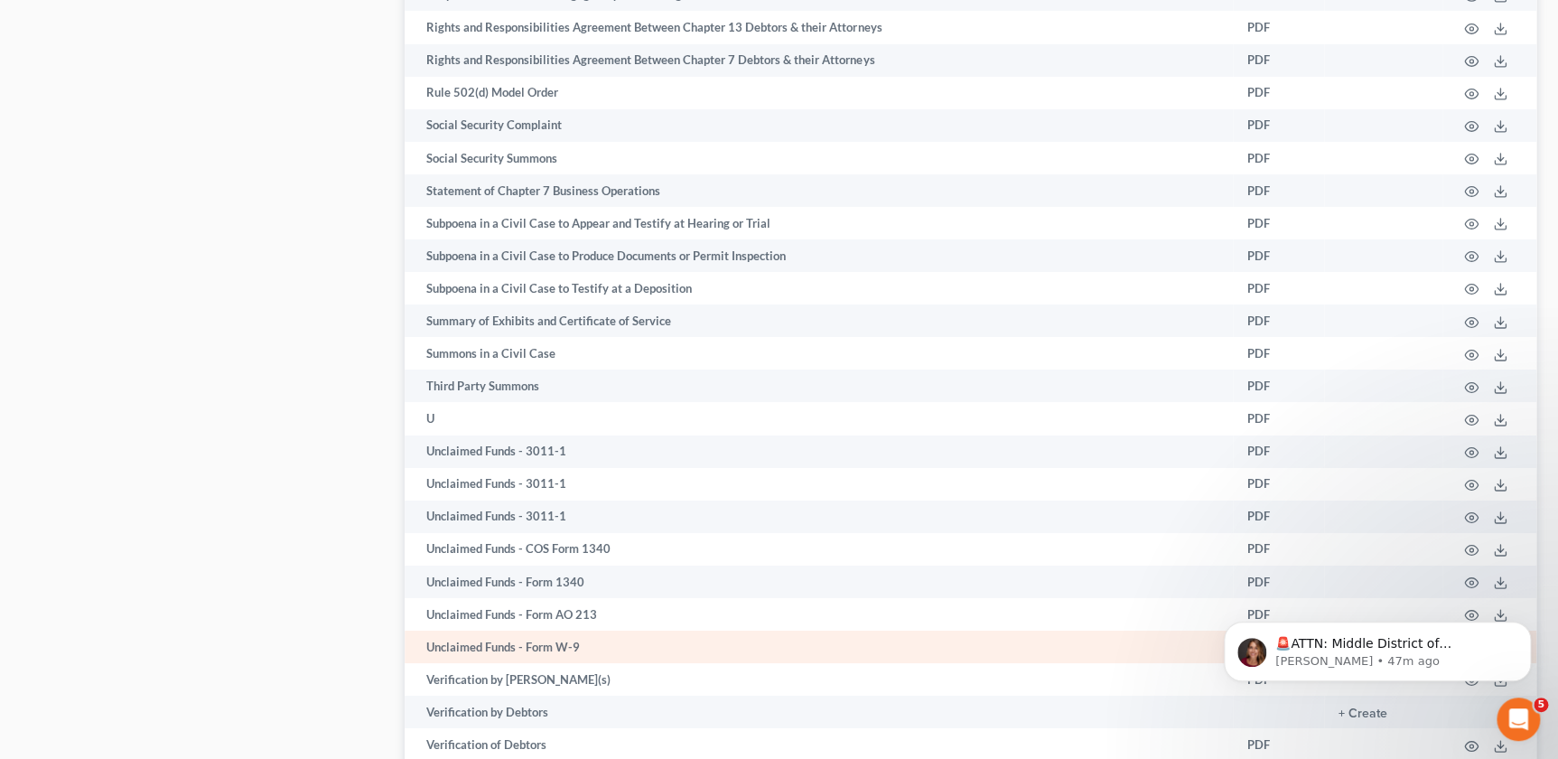
scroll to position [3184, 0]
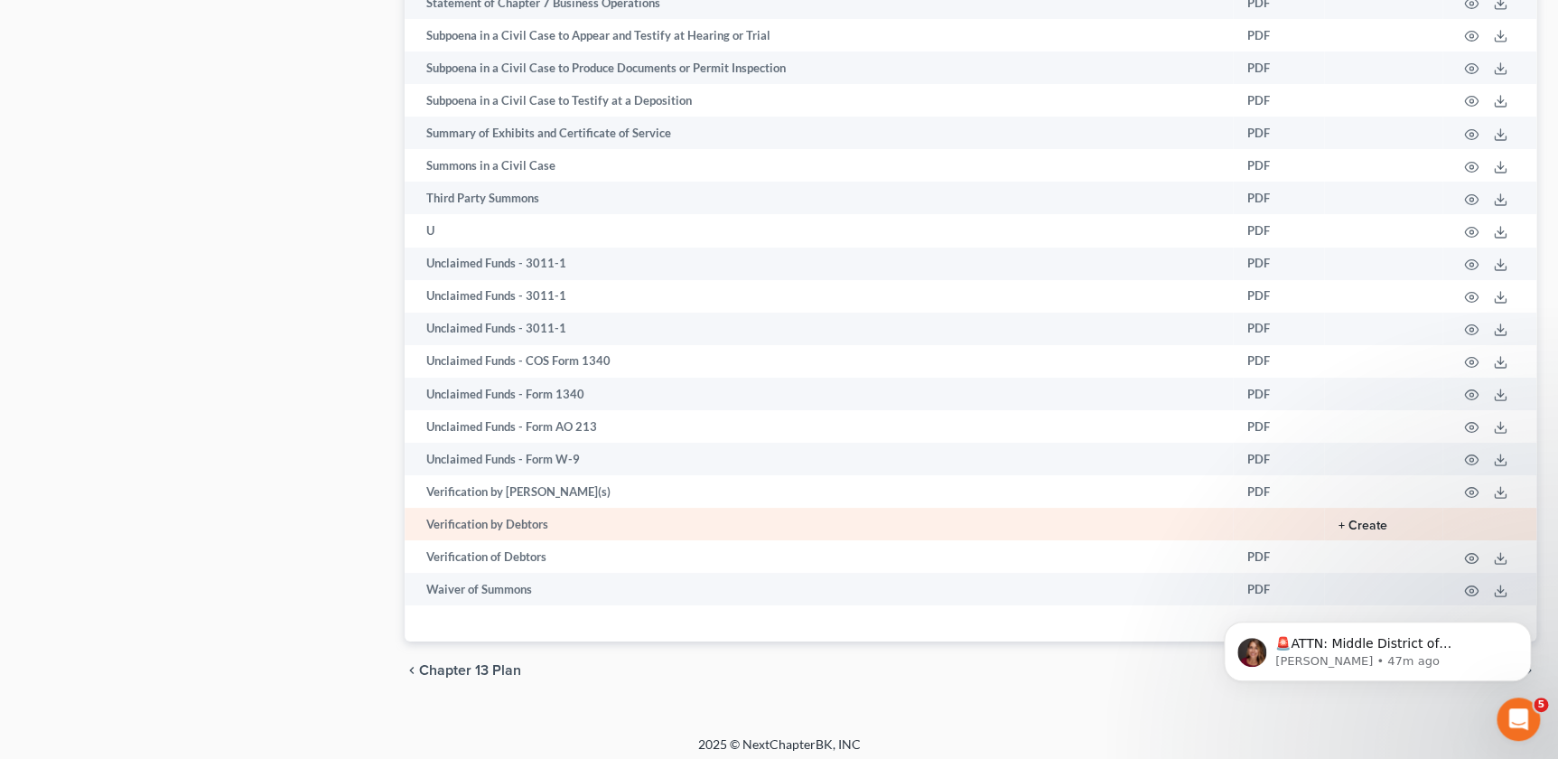
click at [1362, 519] on button "+ Create" at bounding box center [1362, 525] width 49 height 13
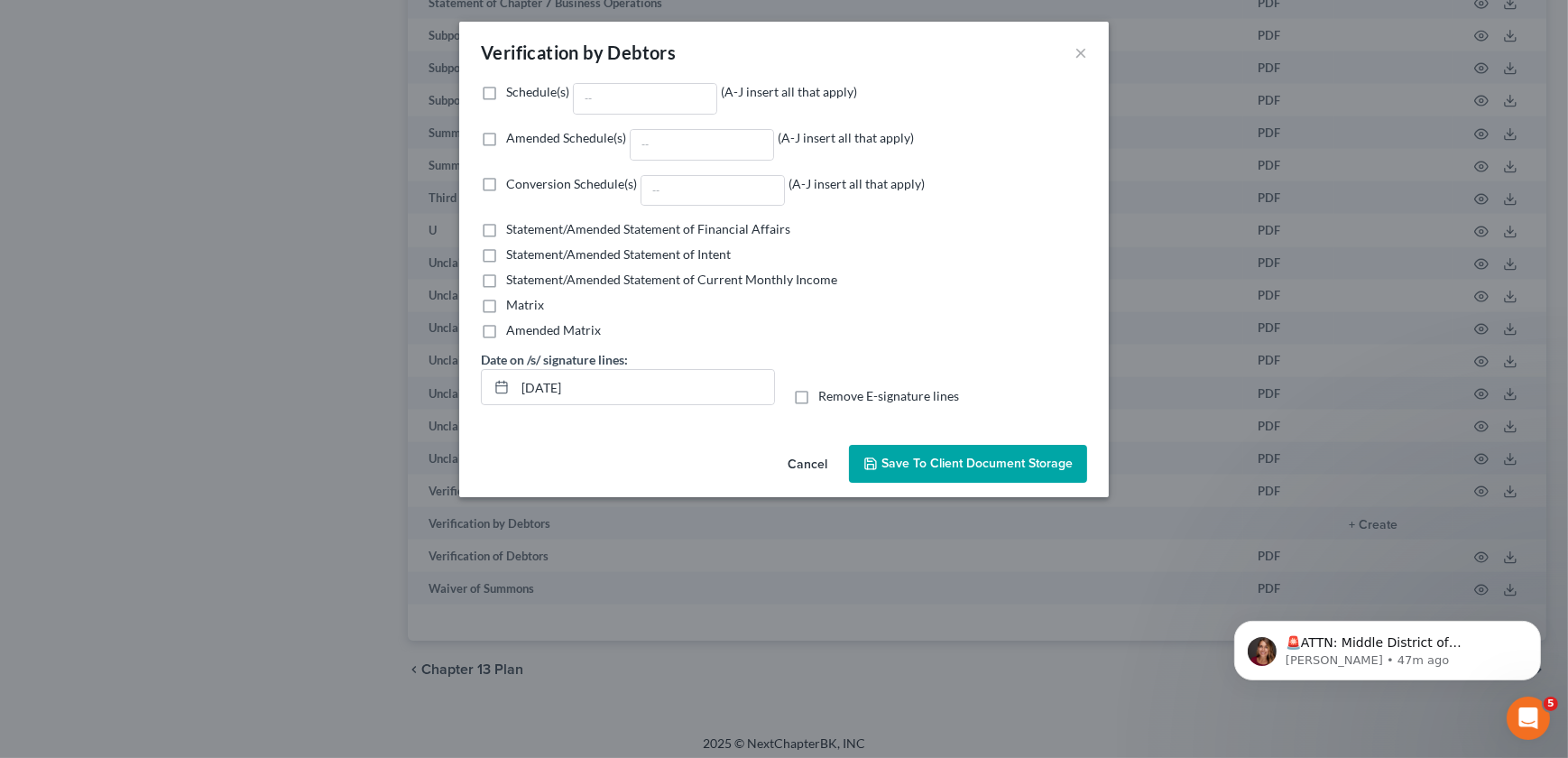
click at [506, 140] on label "Amended Schedule(s) (A-J insert all that apply)" at bounding box center [710, 145] width 407 height 32
click at [513, 140] on input "Amended Schedule(s) (A-J insert all that apply)" at bounding box center [519, 135] width 12 height 12
checkbox input "true"
click at [661, 149] on input "Amended Schedule(s) (A-J insert all that apply)" at bounding box center [701, 145] width 143 height 30
type input "B"
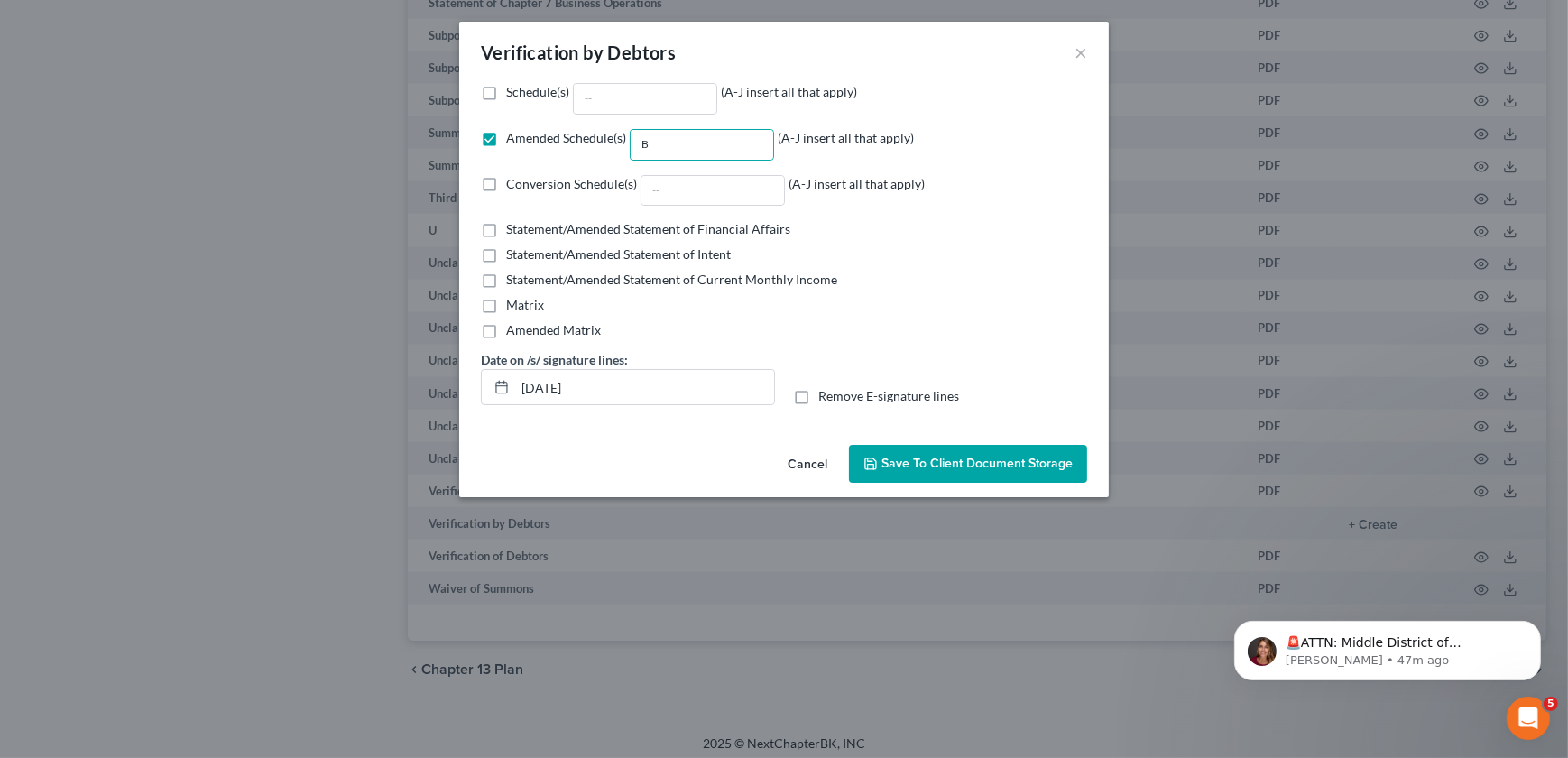
click at [818, 395] on label "Remove E-signature lines" at bounding box center [888, 395] width 141 height 18
click at [825, 395] on input "Remove E-signature lines" at bounding box center [831, 392] width 12 height 12
checkbox input "true"
click at [961, 458] on span "Save to Client Document Storage" at bounding box center [976, 462] width 191 height 15
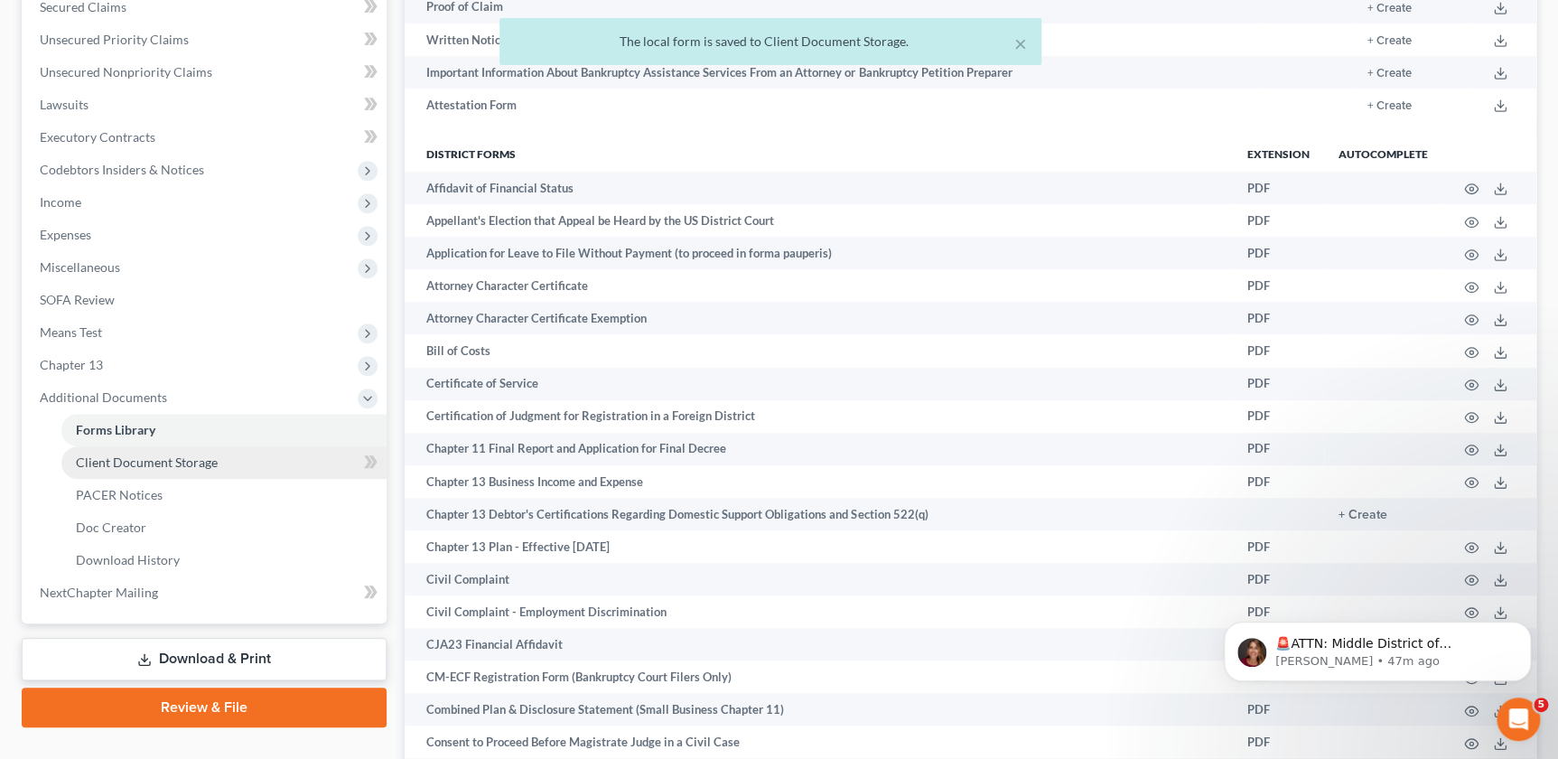
click at [154, 462] on span "Client Document Storage" at bounding box center [147, 461] width 142 height 15
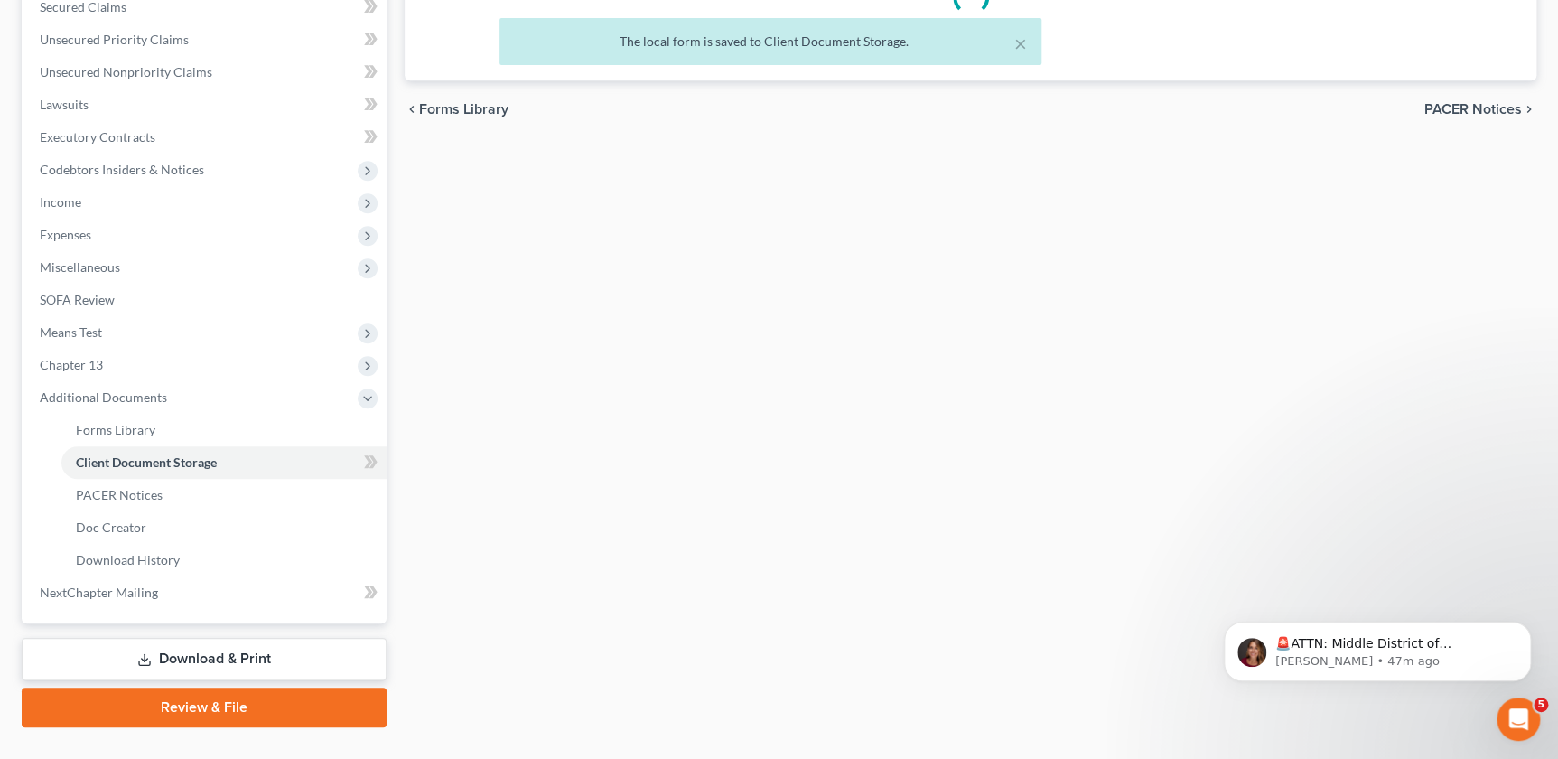
scroll to position [308, 0]
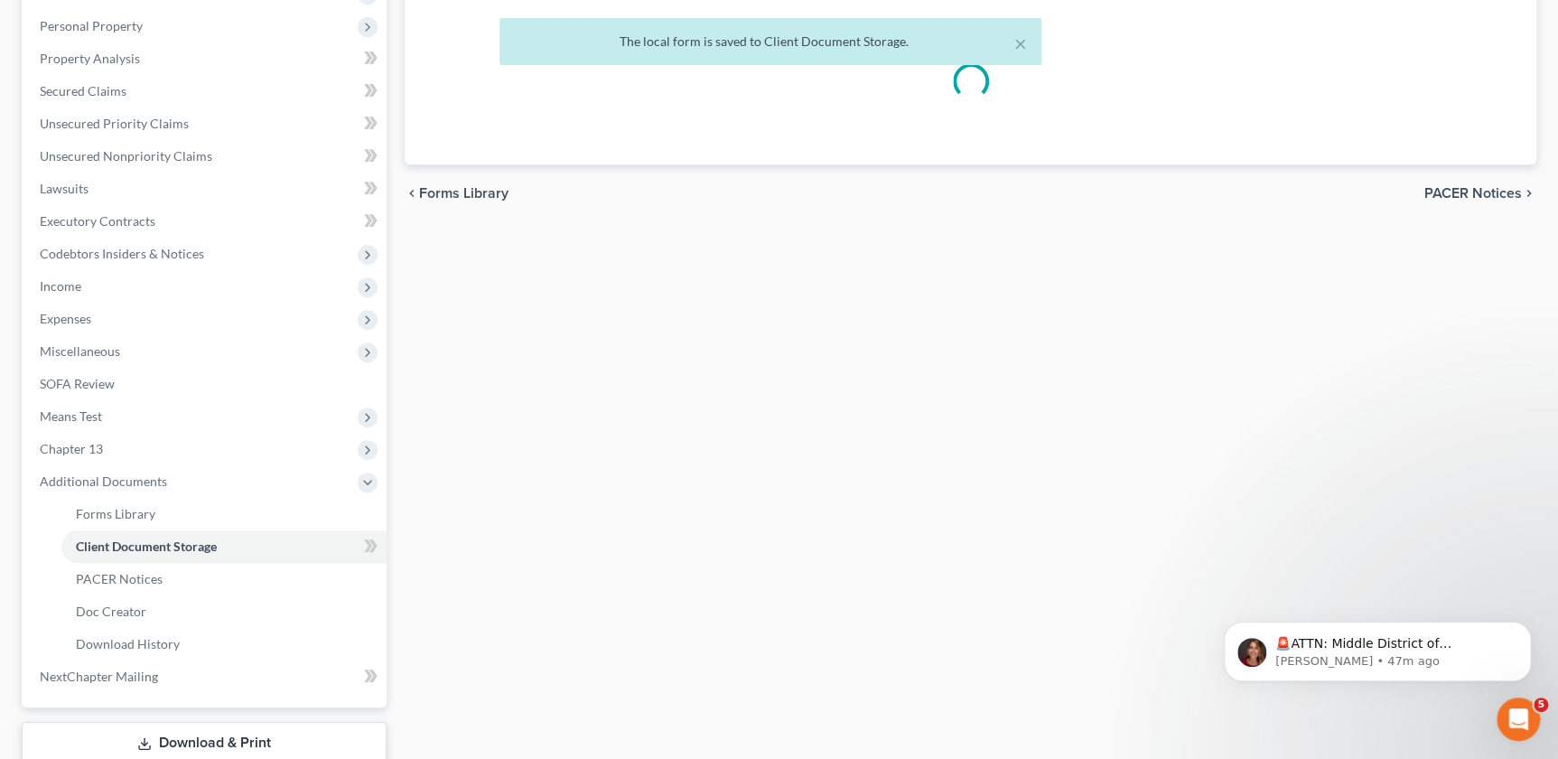
select select "18"
select select "5"
select select "21"
select select "24"
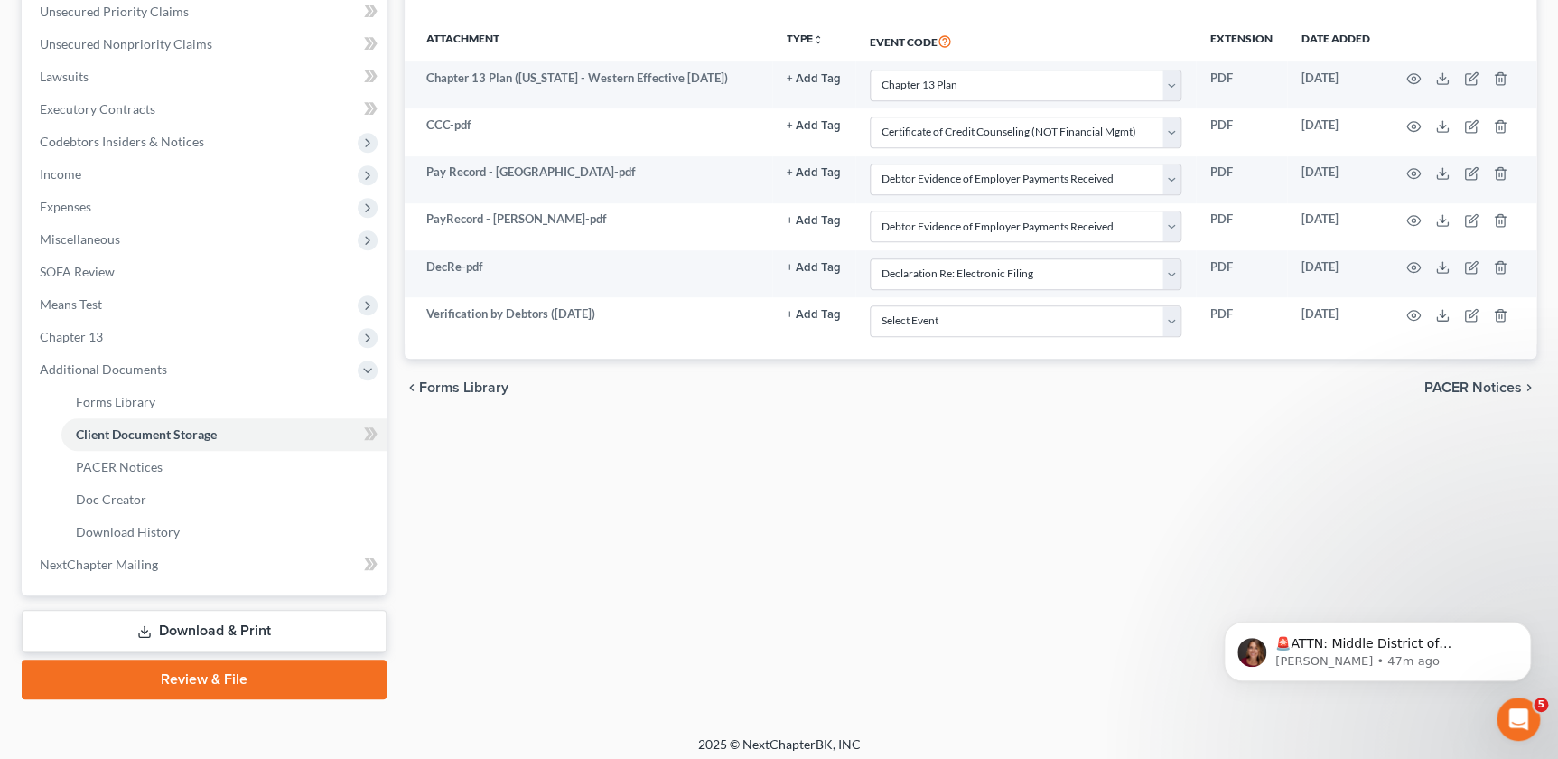
scroll to position [426, 0]
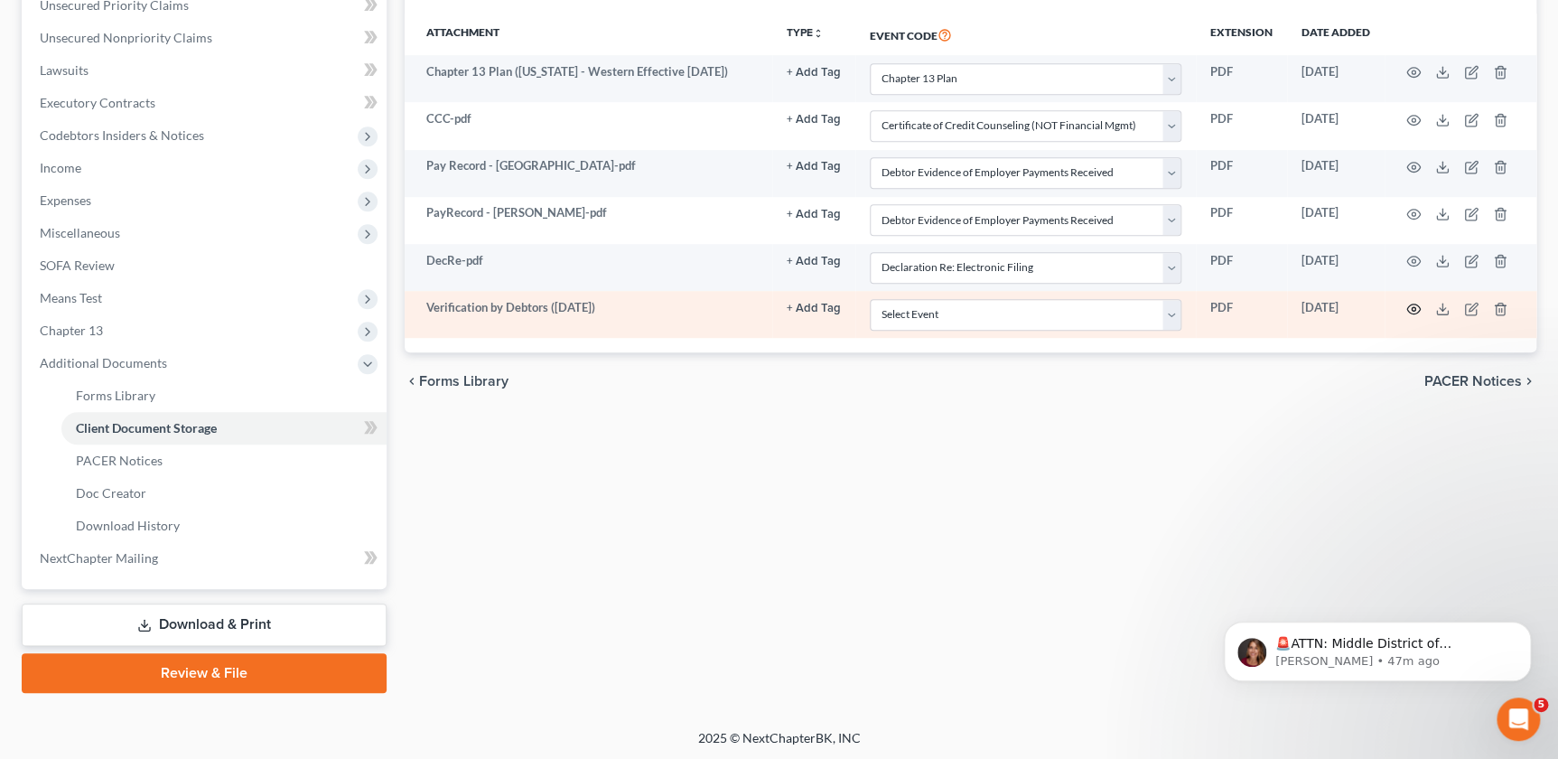
click at [1417, 305] on icon "button" at bounding box center [1413, 309] width 14 height 14
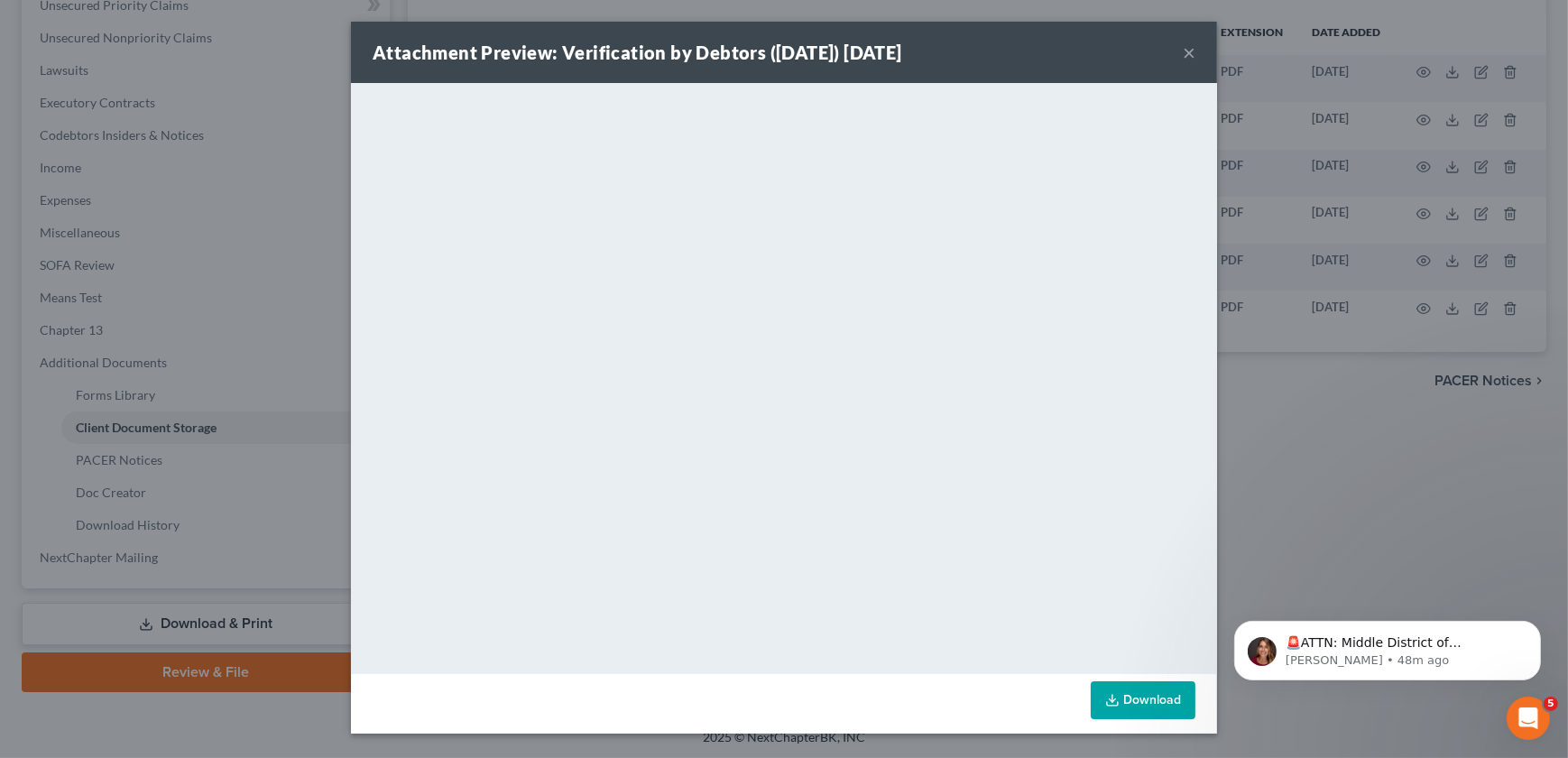
click at [1550, 75] on div "Attachment Preview: Verification by Debtors (09/10/2025) 09/10/2025 × <object n…" at bounding box center [784, 379] width 1568 height 758
